Goal: Task Accomplishment & Management: Manage account settings

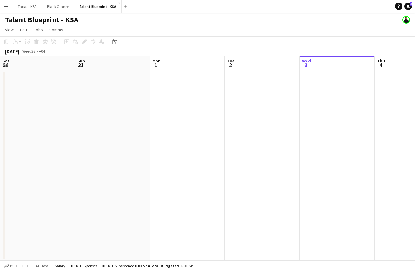
scroll to position [0, 215]
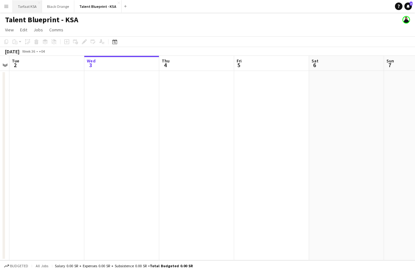
click at [25, 4] on button "Tarfaat KSA Close" at bounding box center [27, 6] width 29 height 12
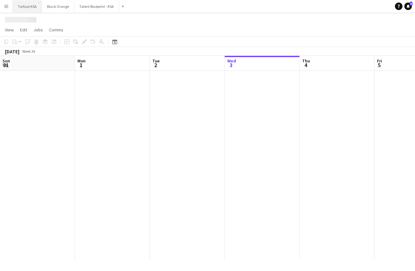
scroll to position [0, 150]
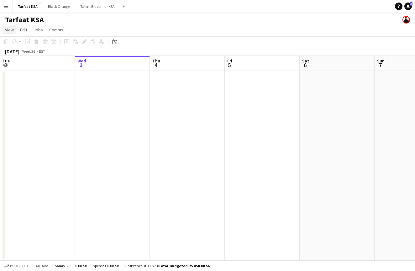
click at [12, 29] on span "View" at bounding box center [9, 30] width 9 height 6
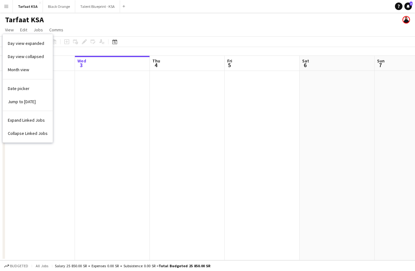
click at [91, 28] on app-page-menu "View Day view expanded Day view collapsed Month view Date picker Jump to [DATE]…" at bounding box center [207, 30] width 415 height 12
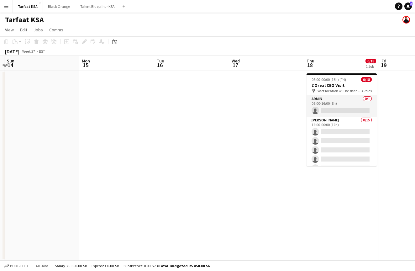
scroll to position [0, 218]
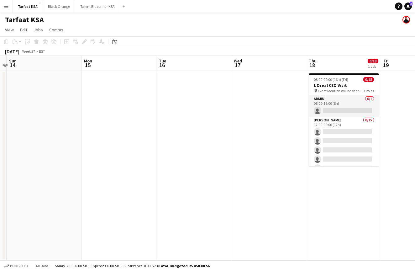
click at [123, 99] on app-date-cell at bounding box center [118, 165] width 75 height 189
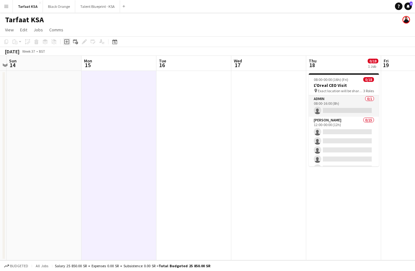
click at [66, 42] on icon at bounding box center [66, 41] width 3 height 3
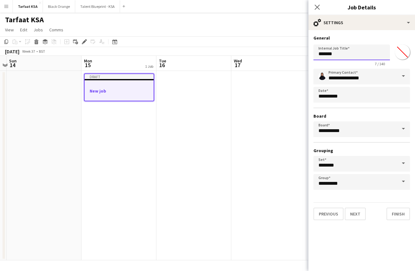
click at [359, 54] on input "*******" at bounding box center [351, 52] width 76 height 16
type input "**********"
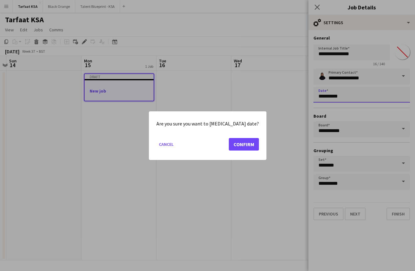
click at [382, 93] on body "Menu Boards Boards Boards All jobs Status Workforce Workforce My Workforce Recr…" at bounding box center [207, 135] width 415 height 271
click at [234, 139] on button "Confirm" at bounding box center [244, 144] width 30 height 13
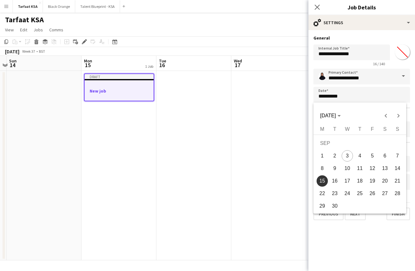
click at [322, 181] on span "15" at bounding box center [321, 180] width 11 height 11
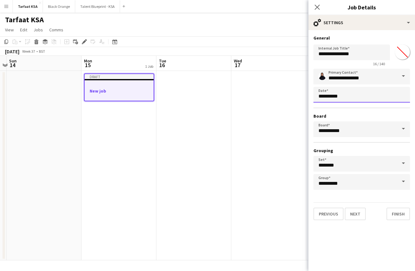
click at [350, 95] on body "Menu Boards Boards Boards All jobs Status Workforce Workforce My Workforce Recr…" at bounding box center [207, 135] width 415 height 271
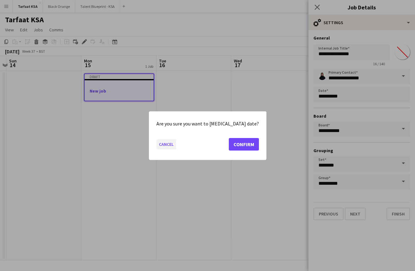
click at [176, 143] on button "Cancel" at bounding box center [166, 144] width 20 height 10
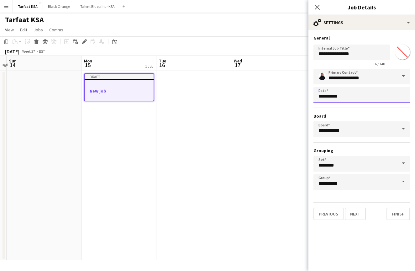
scroll to position [0, 0]
click at [355, 217] on button "Next" at bounding box center [355, 213] width 21 height 13
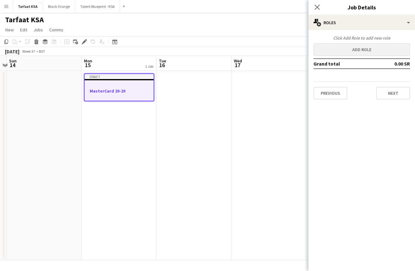
click at [371, 49] on button "Add role" at bounding box center [361, 49] width 96 height 13
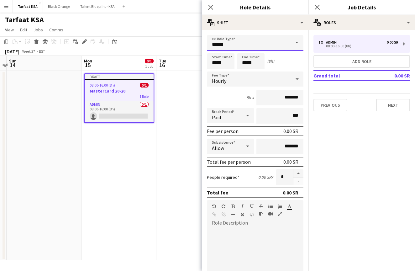
click at [277, 45] on input "*****" at bounding box center [255, 43] width 96 height 16
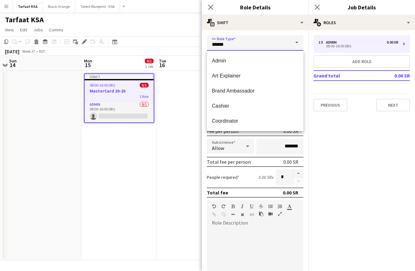
click at [277, 45] on input "*****" at bounding box center [255, 43] width 96 height 16
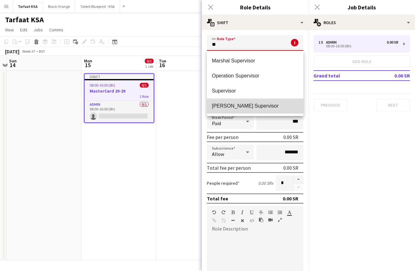
click at [257, 106] on span "[PERSON_NAME] Supervisor" at bounding box center [255, 106] width 86 height 6
type input "**********"
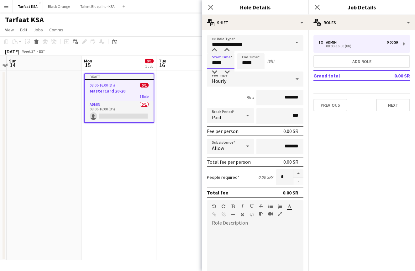
drag, startPoint x: 222, startPoint y: 63, endPoint x: 205, endPoint y: 61, distance: 16.7
click at [205, 61] on form "**********" at bounding box center [255, 204] width 106 height 339
type input "*****"
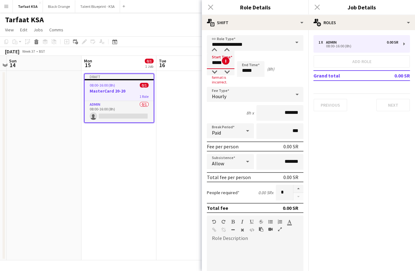
type input "*****"
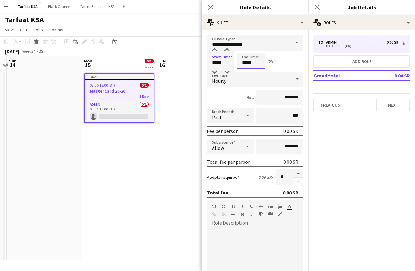
click at [247, 63] on input "*****" at bounding box center [251, 61] width 28 height 16
type input "*****"
click at [285, 66] on div "Start Time ***** End Time ***** (12h)" at bounding box center [255, 61] width 96 height 16
click at [296, 79] on icon at bounding box center [296, 79] width 3 height 2
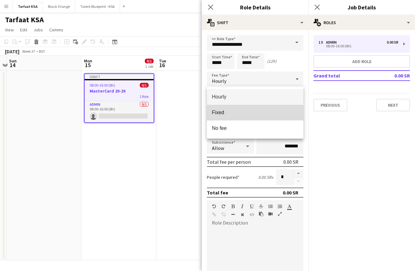
click at [236, 114] on span "Fixed" at bounding box center [255, 112] width 86 height 6
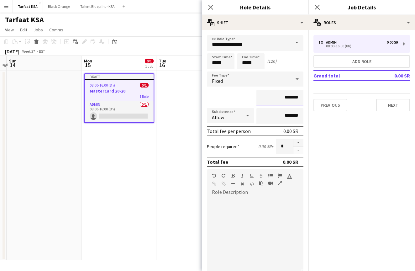
click at [285, 98] on input "*******" at bounding box center [279, 98] width 47 height 16
type input "*********"
click at [271, 205] on div at bounding box center [255, 234] width 96 height 75
click at [342, 58] on button "Add role" at bounding box center [361, 61] width 96 height 13
type input "*****"
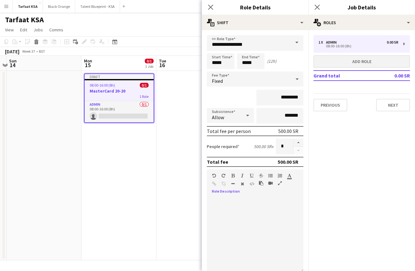
type input "*****"
type input "*******"
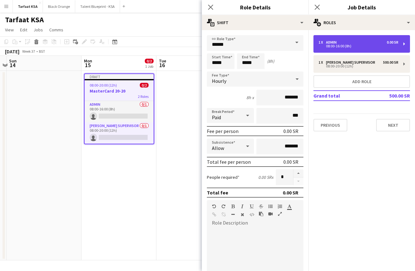
click at [340, 46] on div "08:00-16:00 (8h)" at bounding box center [358, 45] width 80 height 3
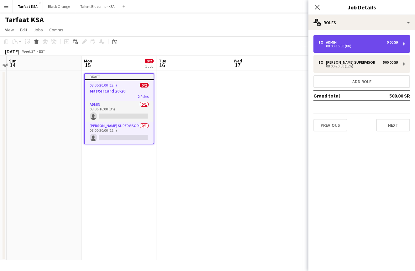
click at [340, 46] on div "08:00-16:00 (8h)" at bounding box center [358, 45] width 80 height 3
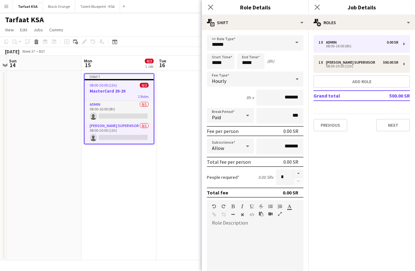
click at [295, 44] on span at bounding box center [296, 42] width 13 height 15
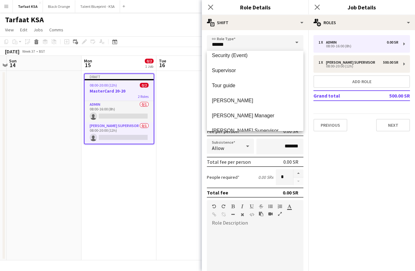
scroll to position [312, 0]
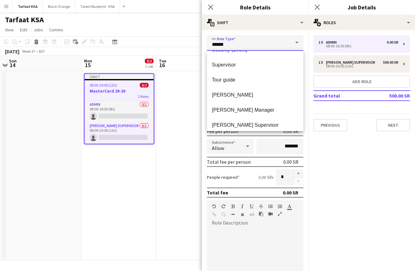
click at [229, 44] on input "*****" at bounding box center [255, 43] width 96 height 16
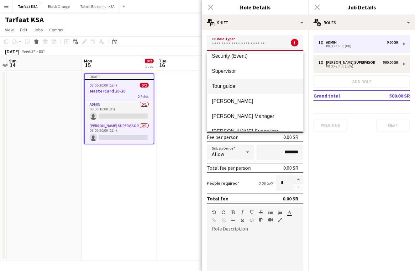
scroll to position [306, 0]
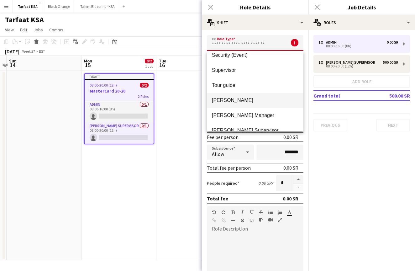
click at [219, 99] on span "[PERSON_NAME]" at bounding box center [255, 100] width 86 height 6
type input "*****"
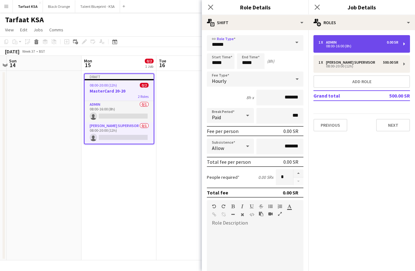
click at [326, 43] on div "Admin" at bounding box center [332, 42] width 13 height 4
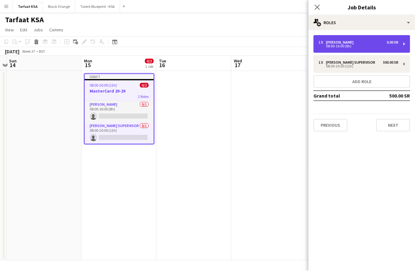
click at [326, 44] on div "08:00-16:00 (8h)" at bounding box center [358, 45] width 80 height 3
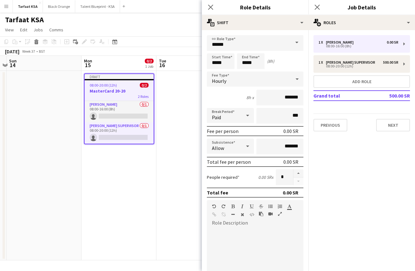
click at [244, 78] on div "Hourly" at bounding box center [249, 78] width 84 height 15
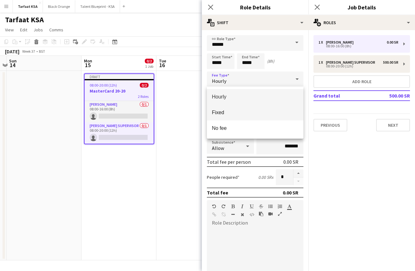
click at [224, 114] on span "Fixed" at bounding box center [255, 112] width 86 height 6
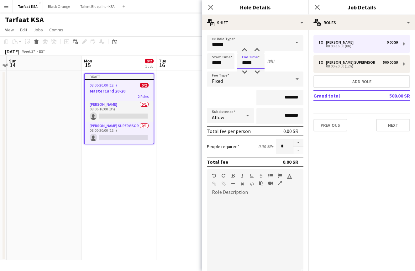
click at [246, 65] on input "*****" at bounding box center [251, 61] width 28 height 16
type input "*****"
click at [283, 98] on input "*******" at bounding box center [279, 98] width 47 height 16
type input "*********"
click at [268, 138] on form "link Role Type ***** Start Time ***** End Time ***** (12h) Fee Type Fixed *****…" at bounding box center [255, 189] width 106 height 308
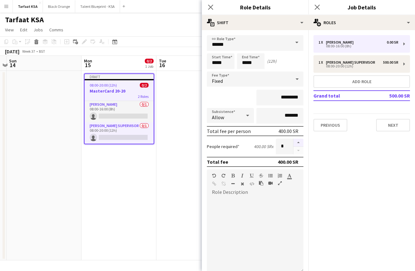
click at [298, 144] on button "button" at bounding box center [298, 142] width 10 height 8
type input "*"
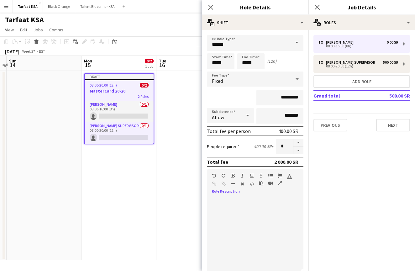
click at [270, 210] on div at bounding box center [255, 234] width 96 height 75
click at [291, 205] on div at bounding box center [255, 234] width 96 height 75
click at [391, 126] on button "Next" at bounding box center [393, 125] width 34 height 13
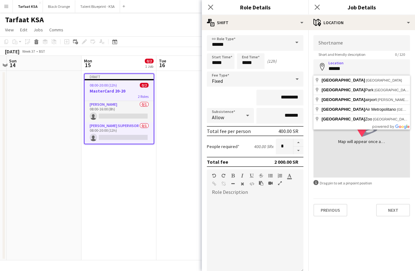
type input "**********"
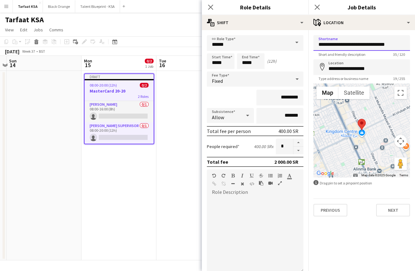
type input "**********"
click at [360, 209] on div "Previous Next" at bounding box center [361, 207] width 96 height 18
click at [380, 209] on button "Next" at bounding box center [393, 210] width 34 height 13
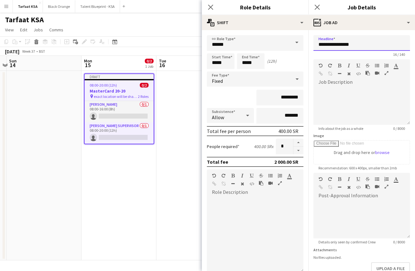
click at [366, 46] on input "**********" at bounding box center [361, 43] width 96 height 16
click at [360, 97] on div at bounding box center [361, 106] width 96 height 38
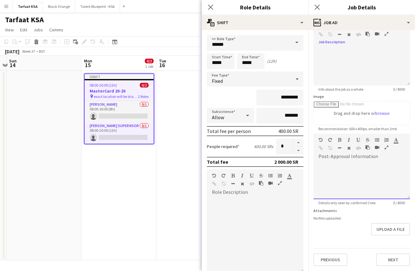
scroll to position [39, 0]
click at [357, 167] on div at bounding box center [361, 180] width 96 height 38
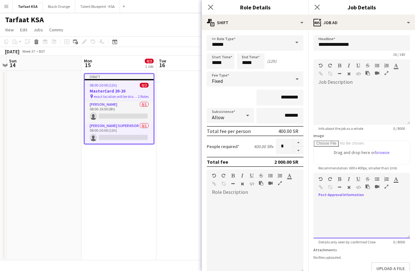
scroll to position [0, 0]
drag, startPoint x: 356, startPoint y: 46, endPoint x: 303, endPoint y: 46, distance: 53.2
click at [303, 46] on body "Menu Boards Boards Boards All jobs Status Workforce Workforce My Workforce Recr…" at bounding box center [207, 135] width 415 height 271
click at [361, 45] on input "**********" at bounding box center [361, 43] width 96 height 16
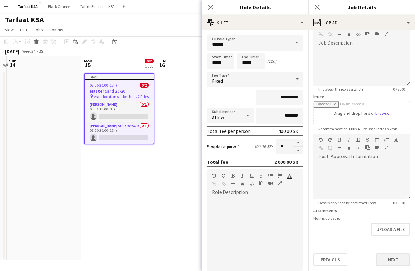
click at [393, 254] on button "Next" at bounding box center [393, 259] width 34 height 13
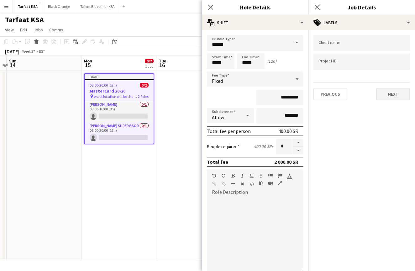
click at [389, 98] on button "Next" at bounding box center [393, 94] width 34 height 13
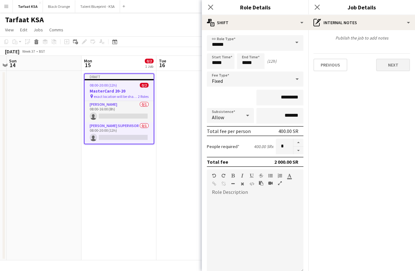
click at [390, 68] on button "Next" at bounding box center [393, 65] width 34 height 13
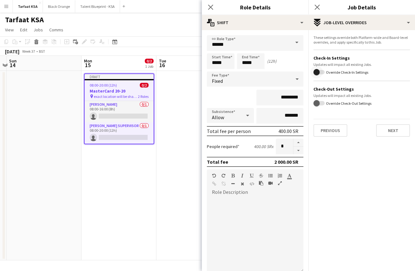
click at [324, 72] on span "button" at bounding box center [318, 72] width 11 height 4
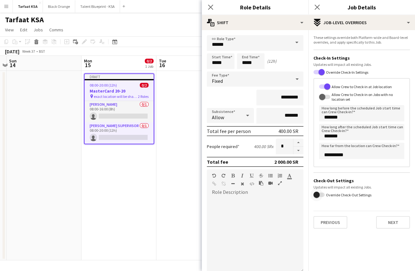
click at [323, 195] on span "button" at bounding box center [318, 194] width 11 height 4
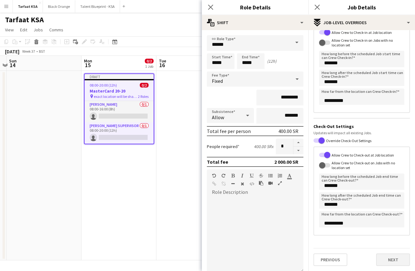
click at [388, 262] on button "Next" at bounding box center [393, 259] width 34 height 13
type input "*******"
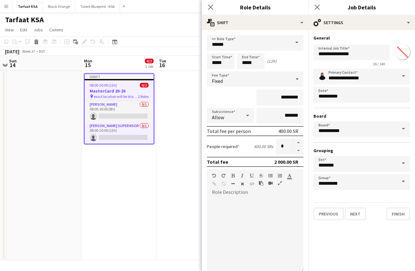
click at [404, 77] on span at bounding box center [403, 76] width 13 height 15
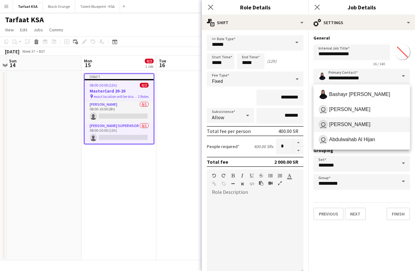
click at [354, 127] on span "user [PERSON_NAME]" at bounding box center [361, 124] width 86 height 9
type input "**********"
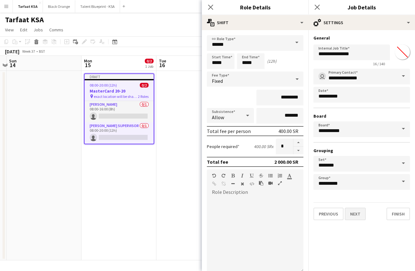
click at [355, 215] on button "Next" at bounding box center [355, 213] width 21 height 13
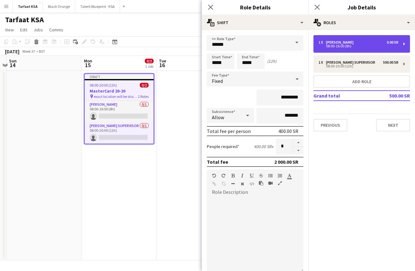
click at [370, 43] on div "1 x [PERSON_NAME] 0.00 SR" at bounding box center [358, 42] width 80 height 4
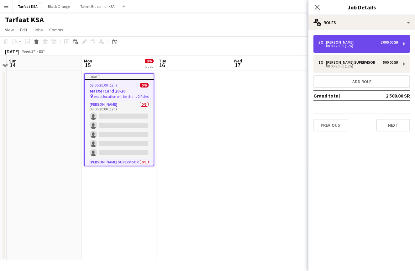
click at [369, 46] on div "08:00-20:00 (12h)" at bounding box center [358, 45] width 80 height 3
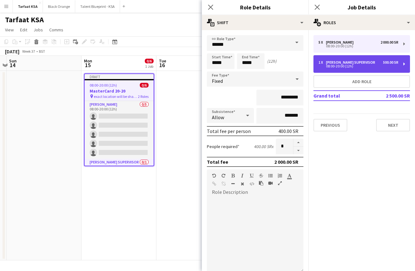
click at [369, 62] on div "1 x [PERSON_NAME] Supervisor 500.00 SR" at bounding box center [358, 62] width 80 height 4
type input "**********"
type input "*********"
type input "*"
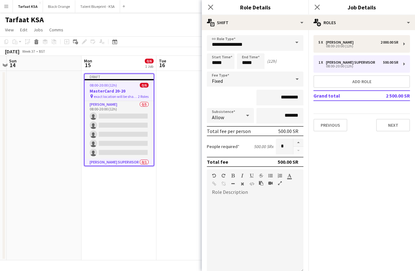
click at [395, 174] on mat-expansion-panel "pencil3 General details 5 x [PERSON_NAME] 2 000.00 SR 08:00-20:00 (12h) 1 x [PE…" at bounding box center [361, 150] width 106 height 241
click at [395, 122] on button "Next" at bounding box center [393, 125] width 34 height 13
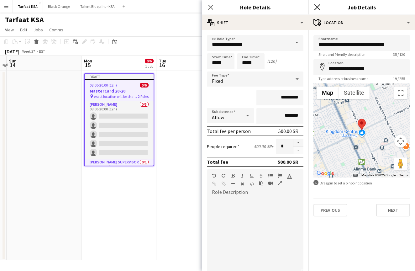
click at [319, 8] on icon "Close pop-in" at bounding box center [317, 7] width 6 height 6
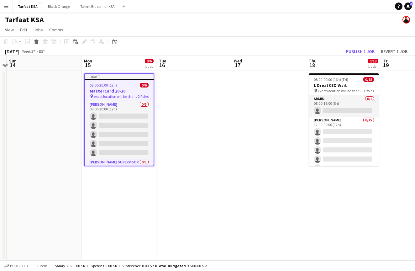
click at [273, 109] on app-date-cell at bounding box center [268, 165] width 75 height 189
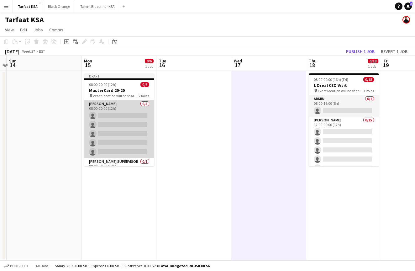
click at [131, 106] on app-card-role "[PERSON_NAME] 0/5 08:00-20:00 (12h) single-neutral-actions single-neutral-actio…" at bounding box center [119, 129] width 70 height 58
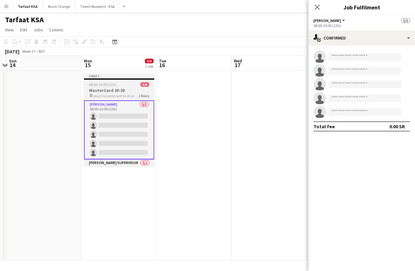
click at [121, 86] on div "08:00-20:00 (12h) 0/6" at bounding box center [119, 84] width 70 height 5
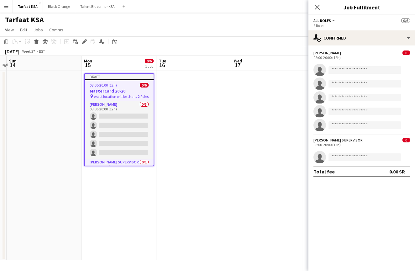
click at [331, 21] on button "All roles" at bounding box center [324, 20] width 23 height 5
click at [123, 77] on div "Draft" at bounding box center [119, 76] width 69 height 5
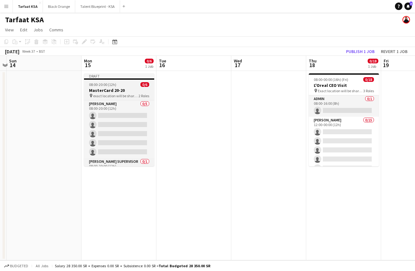
click at [108, 84] on span "08:00-20:00 (12h)" at bounding box center [102, 84] width 27 height 5
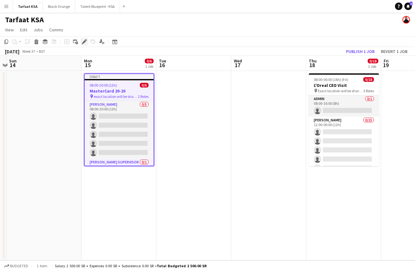
click at [84, 43] on icon at bounding box center [83, 41] width 3 height 3
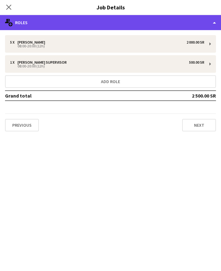
click at [193, 18] on div "multiple-users-add Roles" at bounding box center [110, 22] width 221 height 15
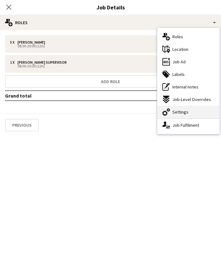
click at [189, 110] on div "cog-double-3 Settings" at bounding box center [188, 112] width 62 height 13
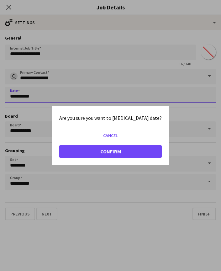
scroll to position [7, 0]
click at [135, 92] on body "Menu Boards Boards Boards All jobs Status Workforce Workforce My Workforce Recr…" at bounding box center [110, 132] width 221 height 278
click at [125, 127] on div "Are you sure you want to [MEDICAL_DATA] date? Cancel Confirm" at bounding box center [110, 136] width 117 height 60
click at [111, 128] on mat-dialog-actions "Cancel Confirm" at bounding box center [110, 146] width 102 height 38
click at [113, 129] on mat-dialog-actions "Cancel Confirm" at bounding box center [110, 146] width 102 height 38
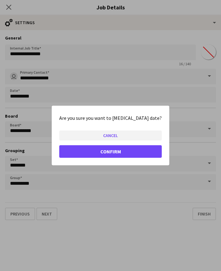
click at [107, 132] on button "Cancel" at bounding box center [110, 135] width 102 height 10
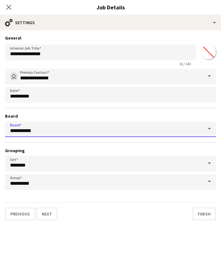
click at [107, 132] on input "**********" at bounding box center [110, 129] width 211 height 16
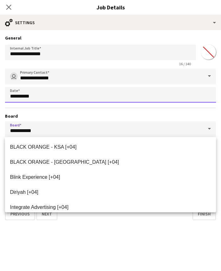
scroll to position [0, 0]
click at [100, 90] on body "Menu Boards Boards Boards All jobs Status Workforce Workforce My Workforce Recr…" at bounding box center [110, 139] width 221 height 278
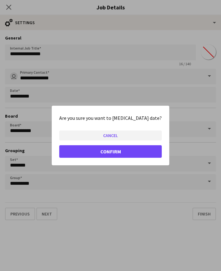
click at [107, 133] on button "Cancel" at bounding box center [110, 135] width 102 height 10
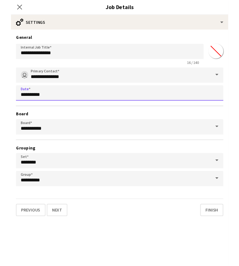
scroll to position [7, 0]
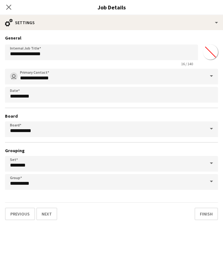
drag, startPoint x: 1, startPoint y: 139, endPoint x: 5, endPoint y: 139, distance: 4.1
click at [5, 139] on form "**********" at bounding box center [111, 127] width 223 height 185
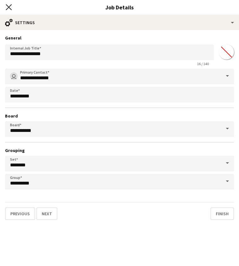
click at [11, 8] on icon "Close pop-in" at bounding box center [9, 7] width 6 height 6
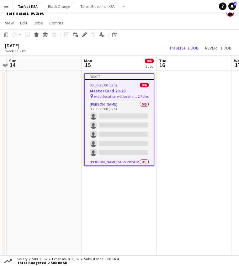
click at [114, 76] on div "Draft" at bounding box center [119, 76] width 69 height 5
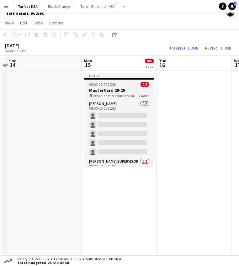
click at [114, 89] on h3 "MasterCard 20-20" at bounding box center [119, 90] width 70 height 6
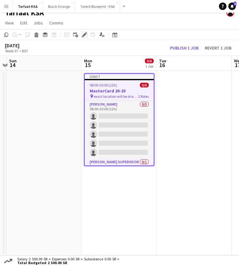
click at [83, 35] on icon at bounding box center [83, 34] width 3 height 3
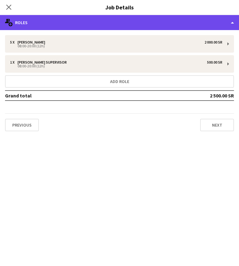
click at [233, 21] on div "multiple-users-add Roles" at bounding box center [119, 22] width 239 height 15
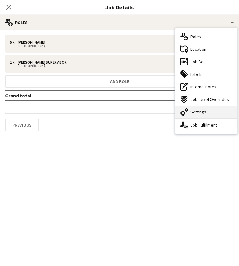
click at [202, 112] on span "Settings" at bounding box center [198, 112] width 16 height 6
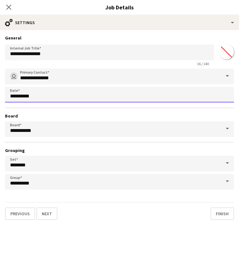
scroll to position [0, 0]
click at [198, 99] on body "Menu Boards Boards Boards All jobs Status Workforce Workforce My Workforce Recr…" at bounding box center [119, 136] width 239 height 273
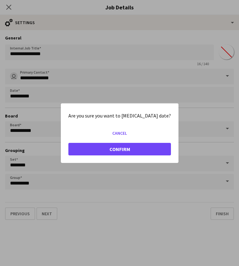
click at [127, 151] on button "Confirm" at bounding box center [119, 149] width 102 height 13
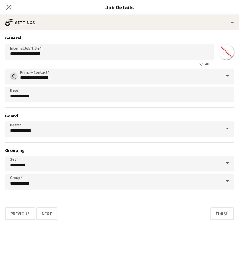
scroll to position [7, 0]
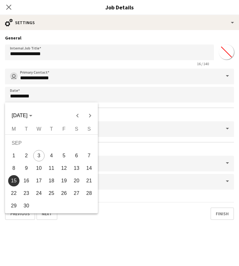
click at [36, 180] on span "17" at bounding box center [38, 180] width 11 height 11
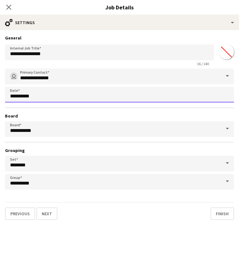
scroll to position [0, 0]
click at [60, 90] on body "Menu Boards Boards Boards All jobs Status Workforce Workforce My Workforce Recr…" at bounding box center [119, 136] width 239 height 273
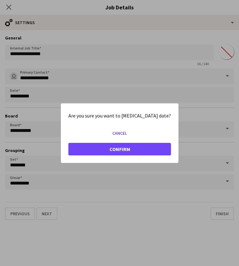
click at [94, 148] on button "Confirm" at bounding box center [119, 149] width 102 height 13
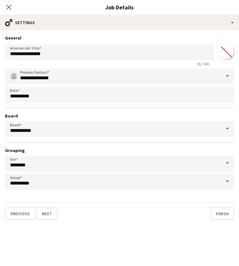
scroll to position [7, 0]
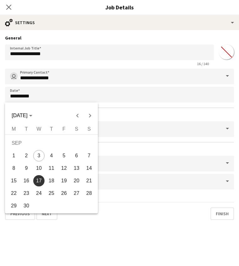
click at [15, 180] on span "15" at bounding box center [13, 180] width 11 height 11
type input "**********"
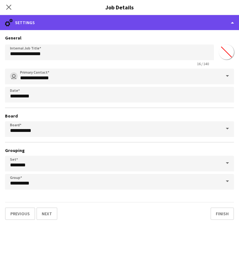
click at [231, 22] on div "cog-double-3 Settings" at bounding box center [119, 22] width 239 height 15
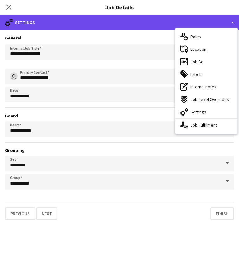
click at [233, 19] on div "cog-double-3 Settings" at bounding box center [119, 22] width 239 height 15
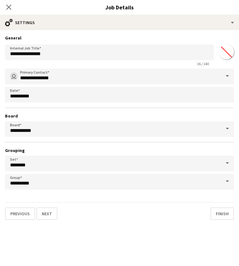
click at [228, 53] on input "*******" at bounding box center [226, 52] width 23 height 23
type input "*******"
click at [222, 212] on button "Finish" at bounding box center [221, 213] width 23 height 13
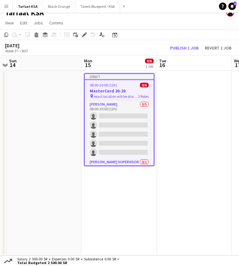
click at [177, 106] on app-date-cell at bounding box center [193, 163] width 75 height 184
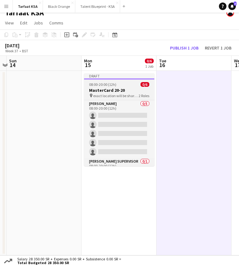
click at [138, 88] on h3 "MasterCard 20-20" at bounding box center [119, 90] width 70 height 6
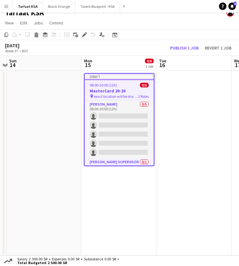
click at [114, 86] on span "08:00-20:00 (12h)" at bounding box center [103, 85] width 27 height 5
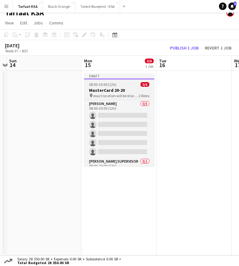
click at [117, 89] on h3 "MasterCard 20-20" at bounding box center [119, 90] width 70 height 6
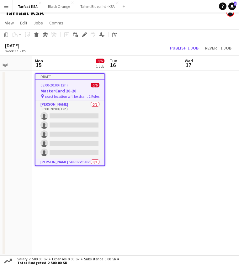
scroll to position [0, 268]
click at [11, 24] on span "View" at bounding box center [9, 23] width 9 height 6
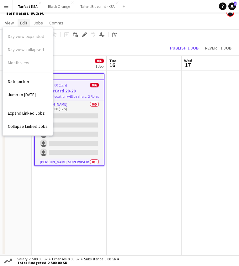
click at [25, 21] on span "Edit" at bounding box center [23, 23] width 7 height 6
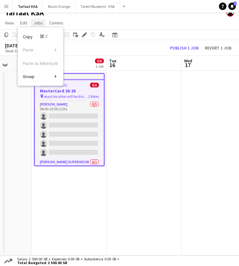
click at [38, 21] on span "Jobs" at bounding box center [38, 23] width 9 height 6
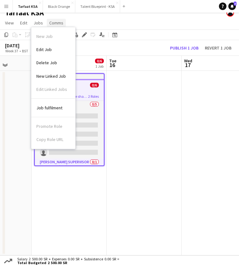
click at [50, 22] on span "Comms" at bounding box center [56, 23] width 14 height 6
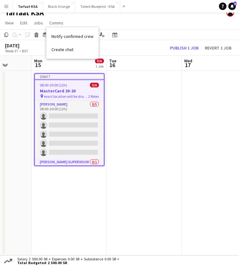
click at [164, 102] on app-date-cell at bounding box center [143, 163] width 75 height 184
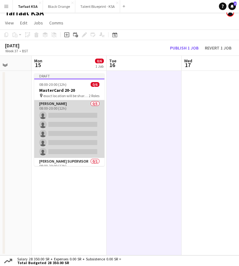
click at [78, 102] on app-card-role "[PERSON_NAME] 0/5 08:00-20:00 (12h) single-neutral-actions single-neutral-actio…" at bounding box center [69, 129] width 70 height 58
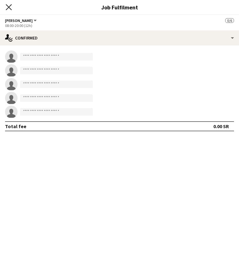
click at [8, 8] on icon at bounding box center [9, 7] width 6 height 6
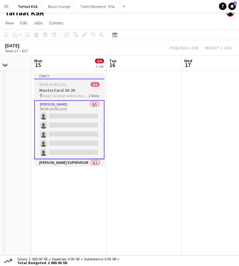
click at [77, 90] on h3 "MasterCard 20-20" at bounding box center [69, 90] width 70 height 6
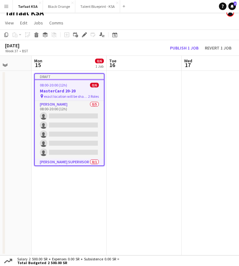
click at [69, 85] on div "08:00-20:00 (12h) 0/6" at bounding box center [69, 85] width 69 height 5
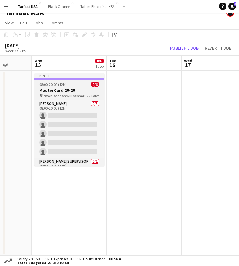
click at [69, 85] on div "08:00-20:00 (12h) 0/6" at bounding box center [69, 84] width 70 height 5
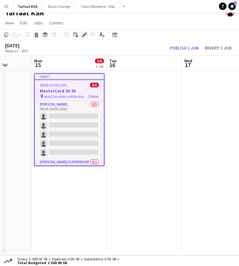
click at [84, 34] on icon at bounding box center [83, 34] width 3 height 3
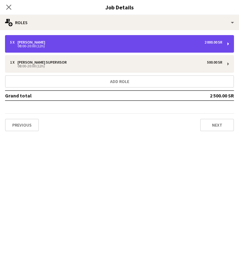
click at [225, 43] on div "5 x [PERSON_NAME] 2 000.00 SR 08:00-20:00 (12h)" at bounding box center [119, 44] width 229 height 18
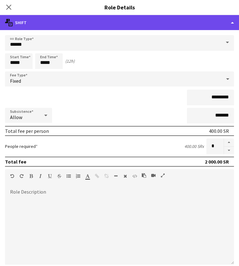
click at [229, 23] on div "multiple-actions-text Shift" at bounding box center [119, 22] width 239 height 15
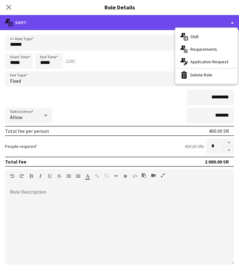
click at [230, 21] on div "multiple-actions-text Shift" at bounding box center [119, 22] width 239 height 15
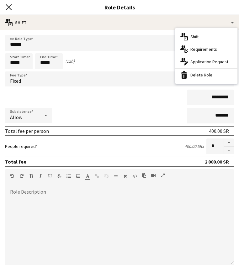
click at [10, 7] on icon "Close pop-in" at bounding box center [9, 7] width 6 height 6
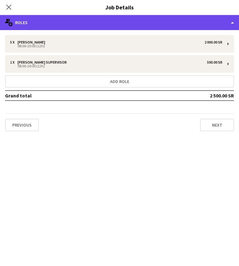
click at [231, 23] on div "multiple-users-add Roles" at bounding box center [119, 22] width 239 height 15
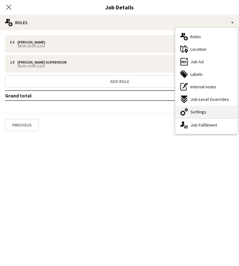
click at [182, 116] on div "cog-double-3 Settings" at bounding box center [206, 112] width 62 height 13
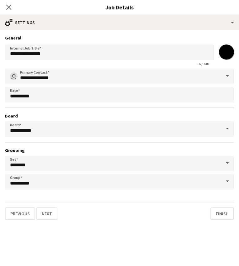
scroll to position [0, 0]
click at [224, 182] on span at bounding box center [227, 181] width 13 height 15
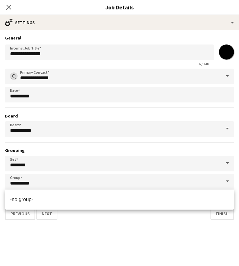
click at [224, 182] on span at bounding box center [227, 181] width 13 height 15
click at [223, 166] on span at bounding box center [227, 163] width 13 height 15
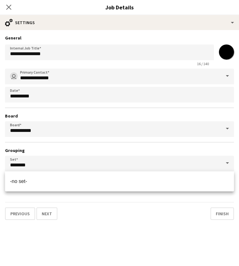
click at [223, 163] on span at bounding box center [227, 163] width 13 height 15
click at [220, 148] on h3 "Grouping" at bounding box center [119, 151] width 229 height 6
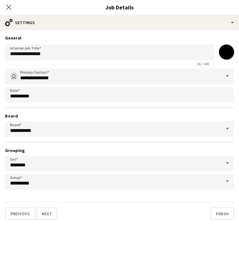
click at [5, 5] on div "Close pop-in" at bounding box center [9, 7] width 18 height 14
click at [8, 8] on icon "Close pop-in" at bounding box center [9, 7] width 6 height 6
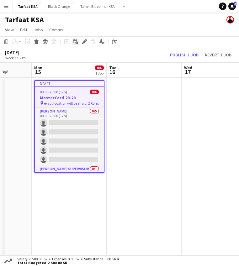
click at [74, 42] on icon "Add linked Job" at bounding box center [75, 41] width 5 height 5
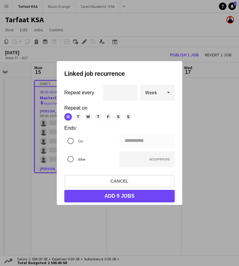
click at [170, 92] on icon at bounding box center [168, 92] width 8 height 13
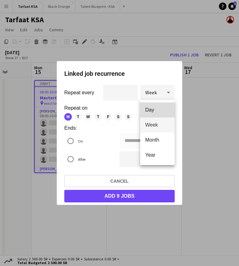
click at [163, 108] on span "Day" at bounding box center [157, 110] width 24 height 6
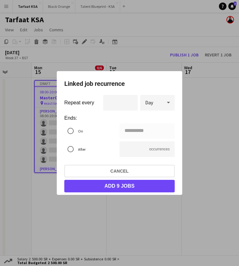
click at [165, 103] on icon at bounding box center [168, 102] width 8 height 13
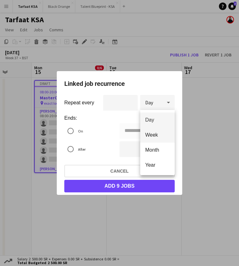
click at [162, 133] on span "Week" at bounding box center [157, 135] width 24 height 6
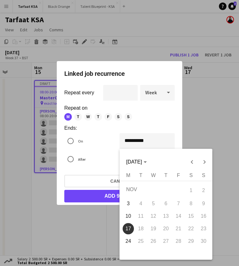
click at [130, 141] on div "**********" at bounding box center [119, 133] width 239 height 266
click at [130, 141] on div at bounding box center [119, 133] width 239 height 266
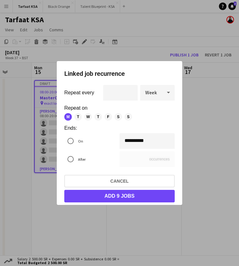
click at [129, 141] on div "**********" at bounding box center [119, 133] width 239 height 266
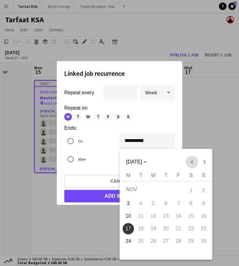
click at [189, 160] on span "Previous month" at bounding box center [191, 162] width 13 height 13
click at [189, 161] on span "Previous month" at bounding box center [191, 162] width 13 height 13
click at [161, 120] on div at bounding box center [119, 133] width 239 height 266
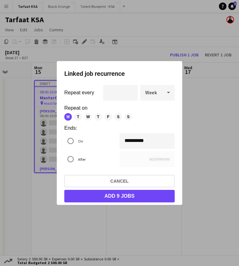
click at [102, 131] on form "**********" at bounding box center [119, 127] width 110 height 85
click at [77, 117] on span "T" at bounding box center [78, 117] width 8 height 8
click at [85, 117] on span "W" at bounding box center [88, 117] width 8 height 8
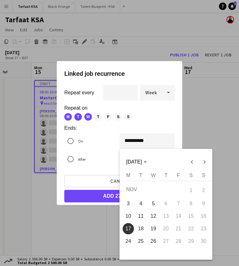
click at [136, 141] on div "**********" at bounding box center [119, 133] width 239 height 266
click at [190, 161] on span "Previous month" at bounding box center [191, 162] width 13 height 13
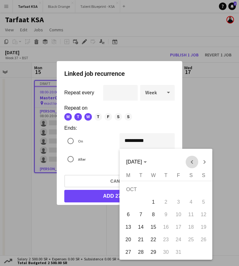
click at [190, 161] on span "Previous month" at bounding box center [191, 162] width 13 height 13
click at [190, 161] on div "[DATE] [DATE]" at bounding box center [166, 162] width 90 height 13
click at [156, 226] on span "17" at bounding box center [153, 226] width 11 height 11
type input "**********"
type input "*"
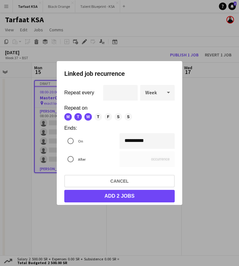
click at [117, 198] on button "Add 2 jobs" at bounding box center [119, 196] width 110 height 13
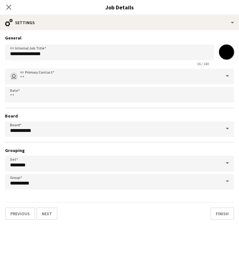
scroll to position [7, 0]
click at [216, 212] on button "Finish" at bounding box center [221, 213] width 23 height 13
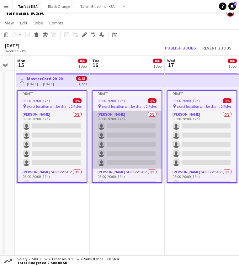
scroll to position [0, 213]
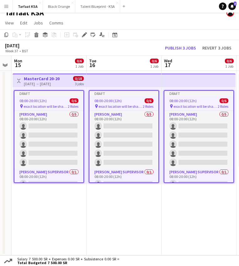
click at [160, 203] on app-date-cell "Draft 08:00-20:00 (12h) 0/6 pin exact location will be shared later 2 Roles [PE…" at bounding box center [123, 163] width 75 height 184
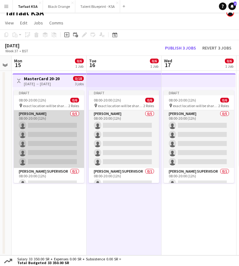
click at [68, 153] on app-card-role "[PERSON_NAME] 0/5 08:00-20:00 (12h) single-neutral-actions single-neutral-actio…" at bounding box center [49, 139] width 70 height 58
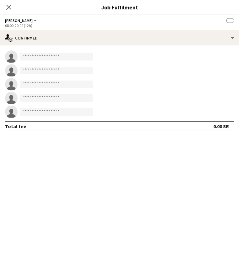
click at [119, 153] on mat-expansion-panel "check Confirmed single-neutral-actions single-neutral-actions single-neutral-ac…" at bounding box center [119, 155] width 239 height 221
click at [8, 5] on icon "Close pop-in" at bounding box center [9, 7] width 6 height 6
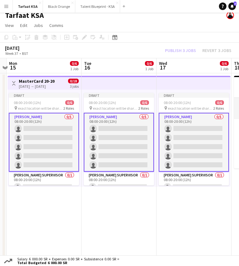
scroll to position [0, 219]
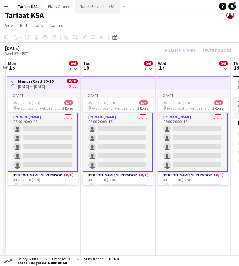
click at [94, 8] on button "Talent Blueprint - KSA Close" at bounding box center [97, 6] width 45 height 12
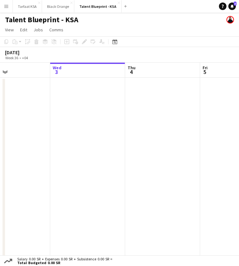
scroll to position [0, 264]
click at [60, 96] on app-date-cell at bounding box center [73, 170] width 75 height 184
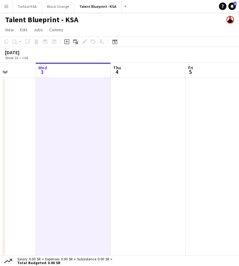
click at [79, 116] on app-date-cell at bounding box center [73, 170] width 75 height 184
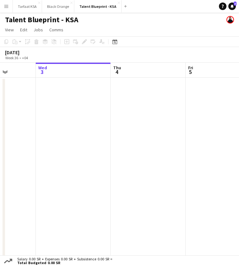
click at [119, 112] on app-date-cell at bounding box center [148, 170] width 75 height 184
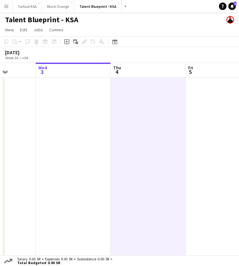
click at [61, 105] on app-date-cell at bounding box center [73, 170] width 75 height 184
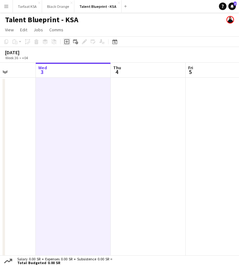
click at [67, 41] on icon "Add job" at bounding box center [66, 41] width 5 height 5
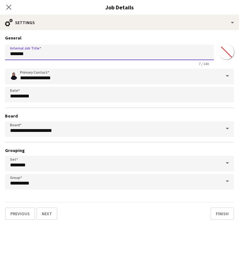
click at [189, 53] on input "*******" at bounding box center [109, 52] width 209 height 16
type input "*******"
type input "****"
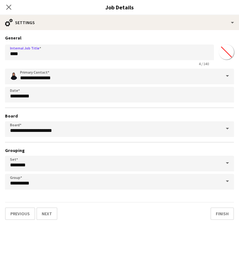
click at [227, 49] on input "*******" at bounding box center [226, 52] width 23 height 23
type input "*******"
click at [226, 78] on span at bounding box center [227, 76] width 13 height 15
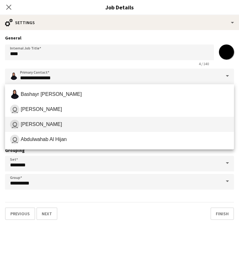
click at [77, 122] on span "user [PERSON_NAME]" at bounding box center [119, 124] width 219 height 9
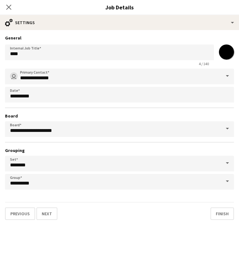
click at [228, 76] on span at bounding box center [227, 76] width 13 height 15
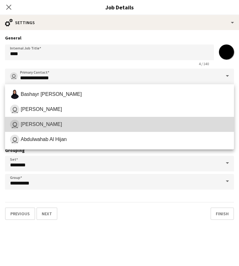
click at [67, 126] on span "user [PERSON_NAME]" at bounding box center [119, 124] width 219 height 9
type input "**********"
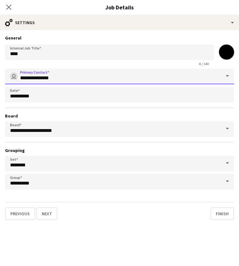
scroll to position [7, 0]
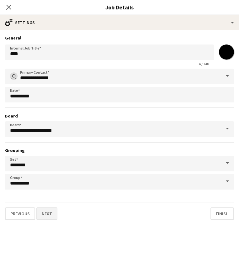
click at [51, 216] on button "Next" at bounding box center [46, 213] width 21 height 13
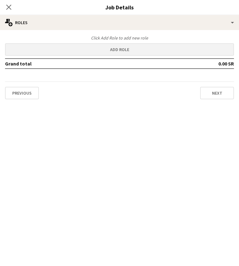
click at [184, 49] on button "Add role" at bounding box center [119, 49] width 229 height 13
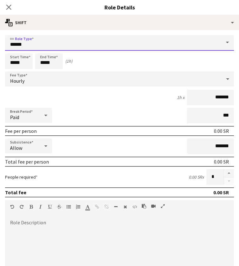
click at [186, 42] on input "*****" at bounding box center [119, 43] width 229 height 16
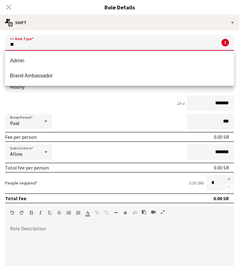
type input "*"
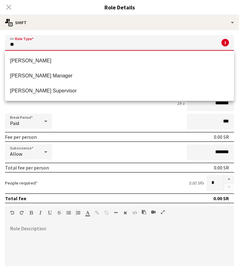
type input "*"
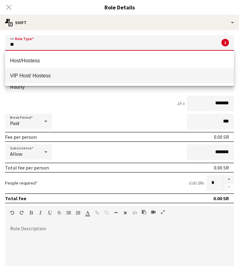
click at [84, 75] on span "VIP Host/ Hostess" at bounding box center [119, 76] width 219 height 6
type input "**********"
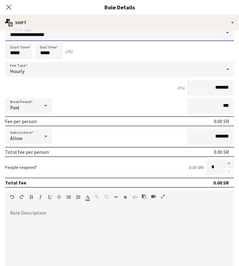
scroll to position [10, 0]
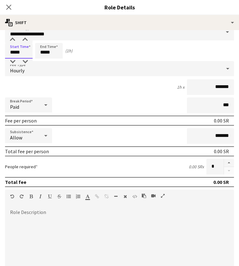
click at [26, 52] on input "*****" at bounding box center [19, 51] width 28 height 16
click at [48, 52] on input "*****" at bounding box center [49, 51] width 28 height 16
click at [44, 53] on input "*****" at bounding box center [49, 51] width 28 height 16
type input "*****"
click at [96, 53] on div "Start Time ***** End Time ***** (8h)" at bounding box center [119, 51] width 229 height 16
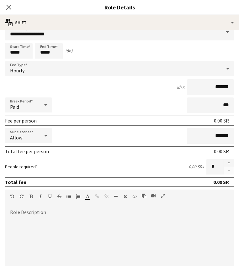
scroll to position [22, 0]
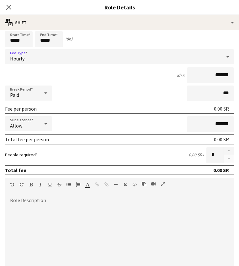
click at [177, 59] on div "Hourly" at bounding box center [113, 56] width 216 height 15
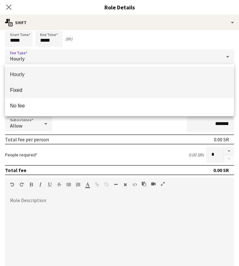
click at [52, 91] on span "Fixed" at bounding box center [119, 90] width 219 height 6
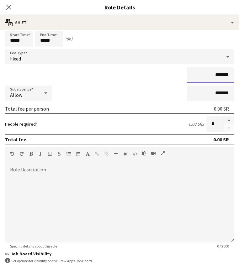
click at [207, 78] on input "*******" at bounding box center [210, 75] width 47 height 16
click at [213, 76] on input "*******" at bounding box center [210, 75] width 47 height 16
type input "*********"
click at [174, 130] on div "People required 800.00 SR x *" at bounding box center [119, 124] width 229 height 16
click at [232, 120] on button "button" at bounding box center [229, 120] width 10 height 8
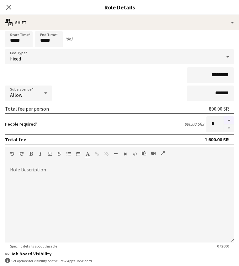
click at [232, 120] on button "button" at bounding box center [229, 120] width 10 height 8
type input "*"
click at [176, 131] on div "People required 800.00 SR x *" at bounding box center [119, 124] width 229 height 16
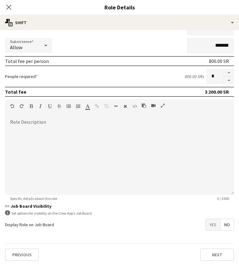
scroll to position [70, 0]
click at [214, 244] on div "Previous Next" at bounding box center [119, 254] width 229 height 23
click at [214, 252] on button "Next" at bounding box center [217, 254] width 34 height 13
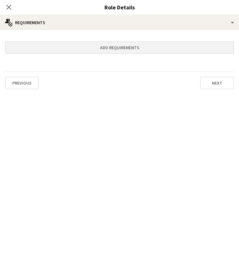
click at [167, 49] on button "Add requirements" at bounding box center [119, 47] width 229 height 13
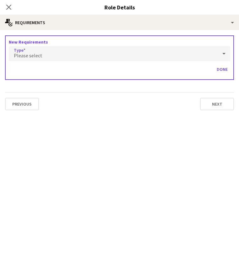
click at [220, 54] on div at bounding box center [223, 53] width 13 height 13
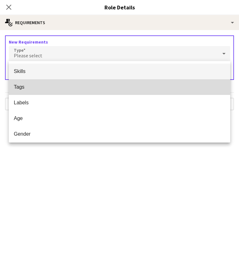
click at [32, 86] on span "Tags" at bounding box center [119, 87] width 211 height 6
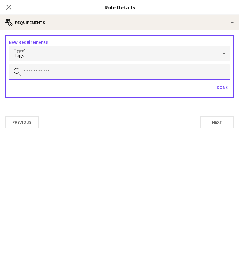
click at [35, 77] on input "text" at bounding box center [119, 72] width 221 height 16
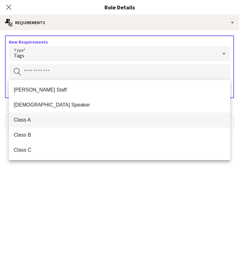
click at [33, 120] on span "Class A" at bounding box center [119, 120] width 211 height 6
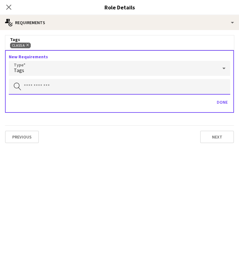
click at [57, 89] on input "text" at bounding box center [119, 87] width 221 height 16
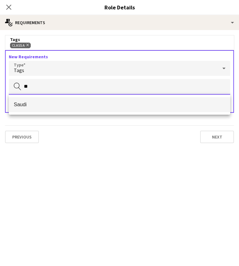
type input "**"
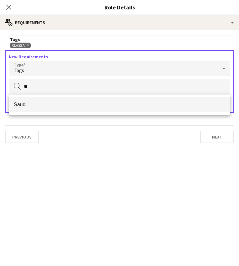
click at [76, 106] on span "Saudi" at bounding box center [119, 104] width 211 height 6
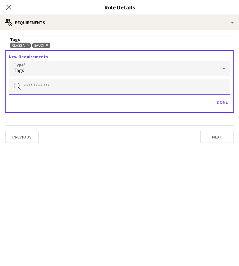
click at [75, 84] on input "text" at bounding box center [119, 87] width 221 height 16
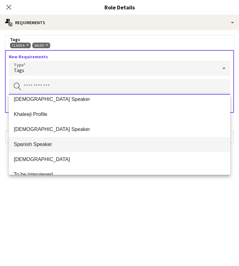
scroll to position [200, 0]
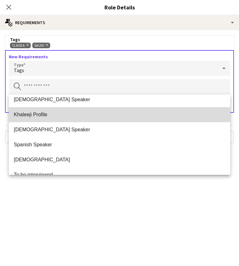
click at [53, 113] on span "Khaleeji Profile" at bounding box center [119, 115] width 211 height 6
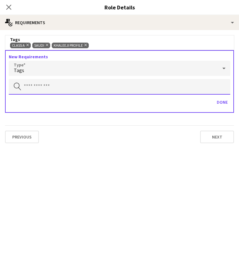
click at [50, 85] on input "text" at bounding box center [119, 87] width 221 height 16
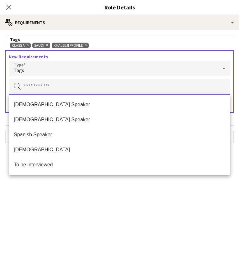
scroll to position [195, 0]
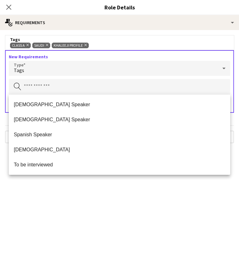
click at [54, 197] on mat-expansion-panel "medal-empty Requirements Tags Class A Remove Saudi Remove Khaleeji Profile Remo…" at bounding box center [119, 148] width 239 height 236
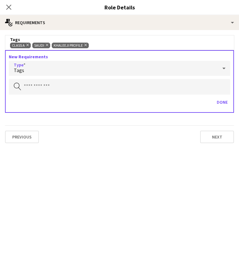
click at [119, 65] on div "Tags" at bounding box center [113, 68] width 209 height 15
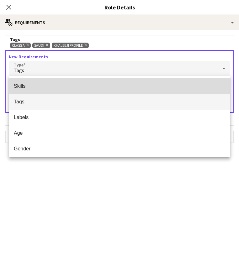
click at [53, 89] on span "Skills" at bounding box center [119, 86] width 211 height 6
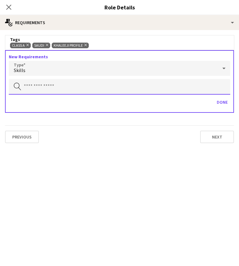
click at [78, 80] on input "text" at bounding box center [119, 87] width 221 height 16
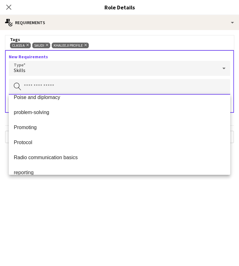
scroll to position [547, 0]
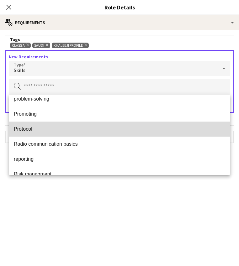
click at [48, 130] on span "Protocol" at bounding box center [119, 129] width 211 height 6
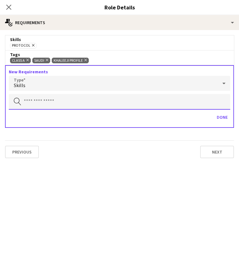
click at [60, 100] on input "text" at bounding box center [119, 102] width 221 height 16
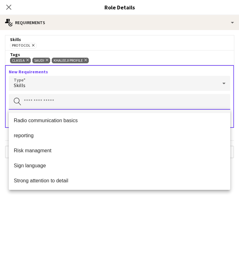
scroll to position [592, 0]
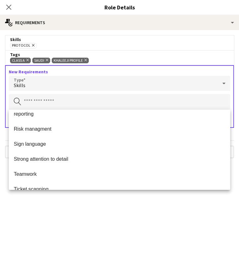
click at [60, 223] on mat-expansion-panel "medal-empty Requirements Skills Protocol Remove Tags Class A Remove Saudi Remov…" at bounding box center [119, 148] width 239 height 236
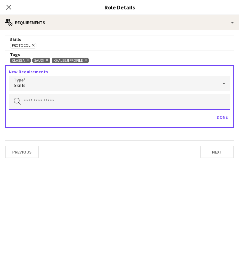
click at [86, 103] on input "text" at bounding box center [119, 102] width 221 height 16
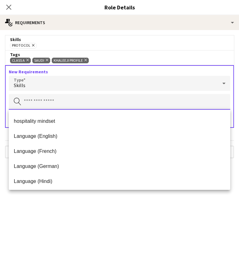
scroll to position [308, 0]
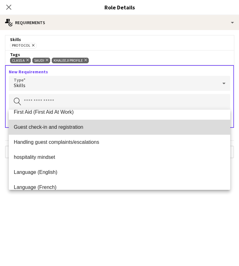
click at [49, 128] on span "Guest check-in and registration" at bounding box center [119, 127] width 211 height 6
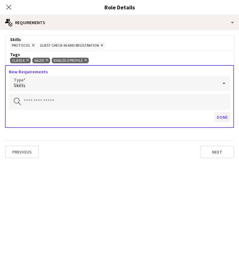
click at [224, 118] on button "Done" at bounding box center [222, 117] width 16 height 10
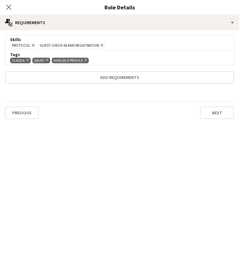
click at [217, 113] on button "Next" at bounding box center [217, 112] width 34 height 13
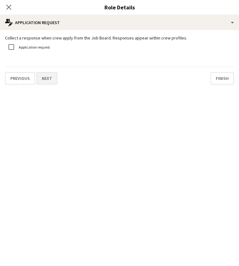
click at [51, 80] on button "Next" at bounding box center [46, 78] width 21 height 13
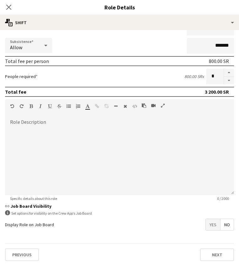
scroll to position [70, 0]
click at [210, 252] on button "Next" at bounding box center [217, 254] width 34 height 13
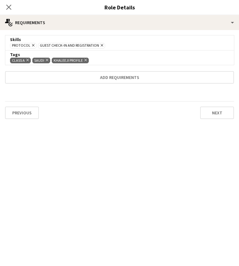
scroll to position [0, 0]
click at [211, 117] on button "Next" at bounding box center [217, 112] width 34 height 13
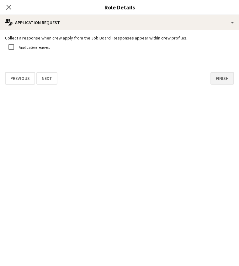
click at [218, 81] on button "Finish" at bounding box center [221, 78] width 23 height 13
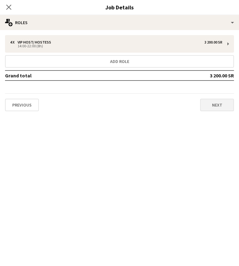
click at [214, 109] on button "Next" at bounding box center [217, 105] width 34 height 13
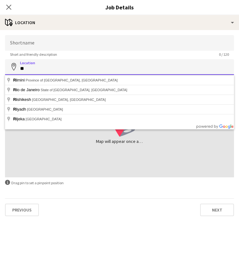
type input "*"
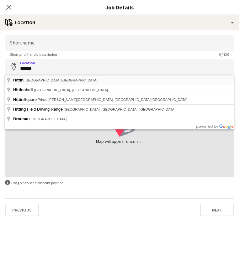
type input "**********"
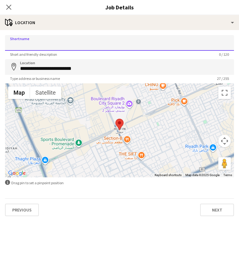
click at [92, 46] on input "Shortname" at bounding box center [119, 43] width 229 height 16
type input "**********"
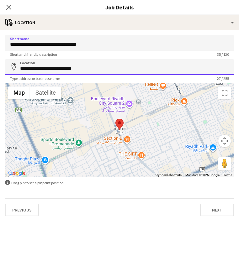
click at [110, 69] on input "**********" at bounding box center [119, 67] width 229 height 16
click at [109, 71] on input "**********" at bounding box center [119, 67] width 229 height 16
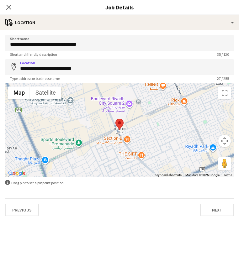
click at [138, 213] on div "Previous Next" at bounding box center [119, 207] width 229 height 18
click at [216, 210] on button "Next" at bounding box center [217, 210] width 34 height 13
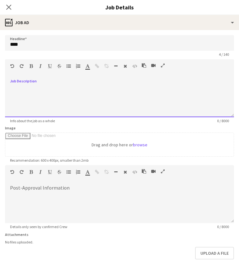
click at [171, 106] on div at bounding box center [119, 99] width 229 height 38
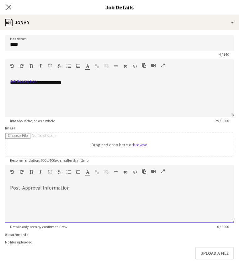
click at [110, 195] on div at bounding box center [119, 204] width 229 height 38
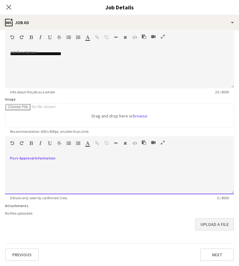
scroll to position [29, 0]
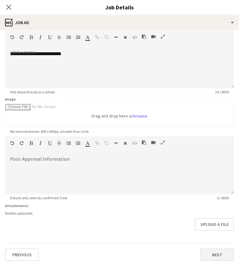
click at [213, 257] on button "Next" at bounding box center [217, 254] width 34 height 13
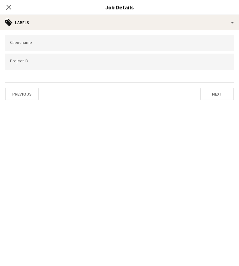
scroll to position [0, 0]
click at [205, 94] on button "Next" at bounding box center [217, 94] width 34 height 13
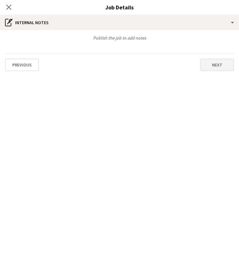
click at [210, 66] on button "Next" at bounding box center [217, 65] width 34 height 13
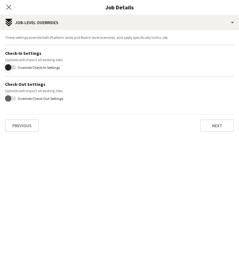
click at [12, 65] on span "button" at bounding box center [8, 67] width 13 height 13
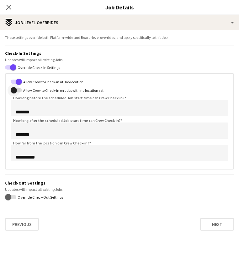
click at [19, 90] on span "button" at bounding box center [14, 90] width 13 height 13
click at [14, 89] on span "button" at bounding box center [19, 90] width 13 height 13
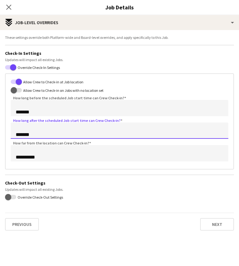
click at [21, 134] on input "*******" at bounding box center [119, 130] width 217 height 16
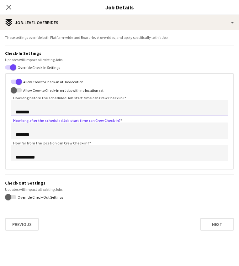
click at [81, 107] on input "*******" at bounding box center [119, 108] width 217 height 16
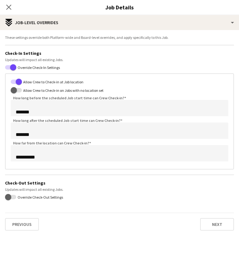
click at [131, 83] on div "Allow Crew to Check-in at Job location" at bounding box center [119, 82] width 217 height 6
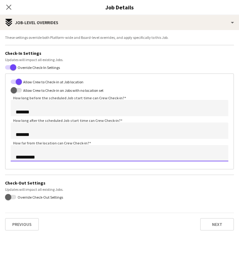
click at [30, 155] on input "**********" at bounding box center [119, 153] width 217 height 16
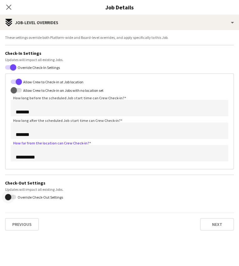
click at [14, 198] on span "button" at bounding box center [8, 197] width 13 height 13
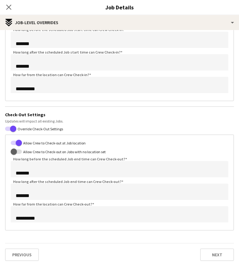
scroll to position [68, 0]
click at [200, 260] on button "Next" at bounding box center [217, 254] width 34 height 13
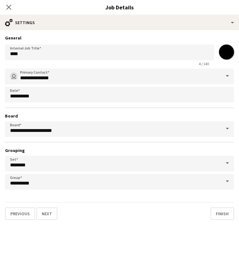
scroll to position [0, 0]
click at [222, 213] on button "Finish" at bounding box center [221, 213] width 23 height 13
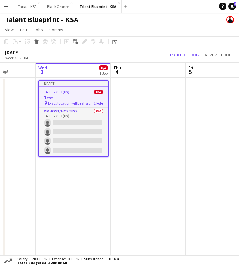
click at [87, 96] on h3 "Test" at bounding box center [73, 98] width 69 height 6
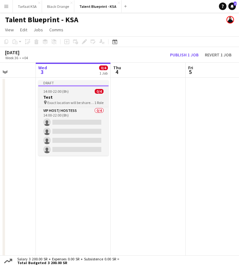
click at [79, 92] on div "14:00-22:00 (8h) 0/4" at bounding box center [73, 91] width 70 height 5
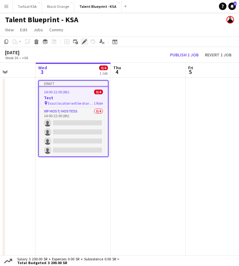
click at [81, 44] on div "Edit" at bounding box center [84, 42] width 8 height 8
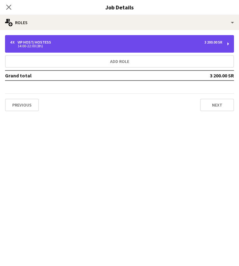
click at [150, 40] on div "4 x VIP Host/ Hostess 3 200.00 SR" at bounding box center [116, 42] width 212 height 4
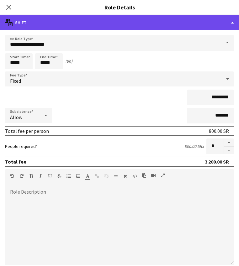
click at [227, 24] on div "multiple-actions-text Shift" at bounding box center [119, 22] width 239 height 15
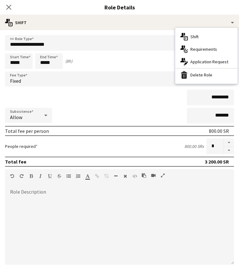
click at [116, 3] on h3 "Role Details" at bounding box center [119, 7] width 239 height 8
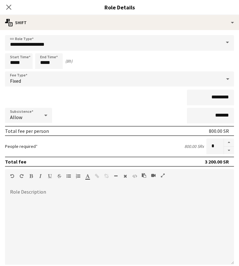
click at [117, 7] on h3 "Role Details" at bounding box center [119, 7] width 239 height 8
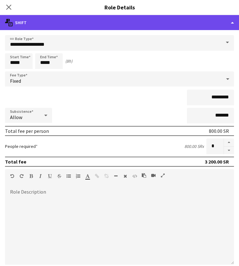
click at [231, 20] on div "multiple-actions-text Shift" at bounding box center [119, 22] width 239 height 15
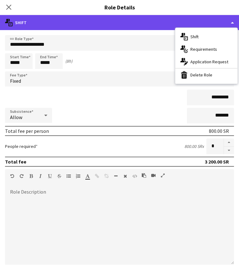
click at [101, 18] on div "multiple-actions-text Shift" at bounding box center [119, 22] width 239 height 15
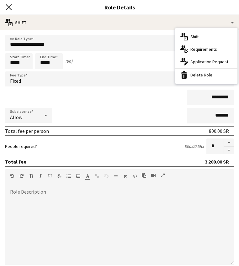
click at [9, 8] on icon at bounding box center [9, 7] width 6 height 6
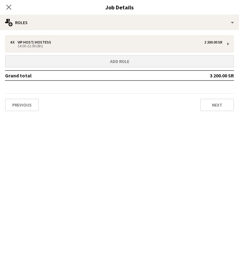
click at [120, 65] on button "Add role" at bounding box center [119, 61] width 229 height 13
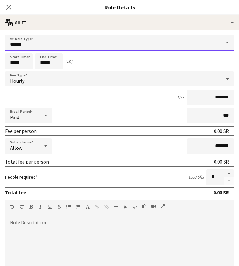
click at [60, 47] on input "*****" at bounding box center [119, 43] width 229 height 16
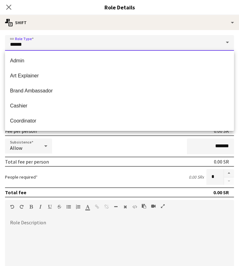
click at [60, 47] on input "*****" at bounding box center [119, 43] width 229 height 16
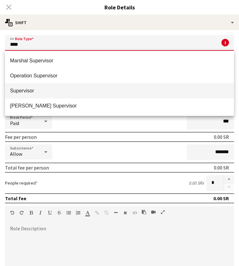
click at [23, 88] on span "Supervisor" at bounding box center [119, 91] width 219 height 6
type input "**********"
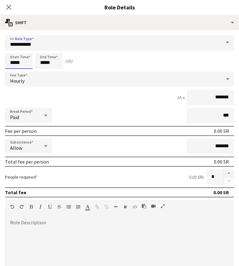
click at [13, 64] on input "*****" at bounding box center [19, 61] width 28 height 16
click at [44, 63] on input "*****" at bounding box center [49, 61] width 28 height 16
type input "*****"
click at [108, 64] on div "Start Time ***** End Time ***** (8h)" at bounding box center [119, 61] width 229 height 16
click at [212, 99] on input "*******" at bounding box center [210, 98] width 47 height 16
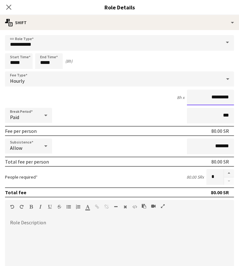
type input "**********"
click at [229, 161] on div "Total fee per person 8 000.00 SR" at bounding box center [119, 162] width 229 height 10
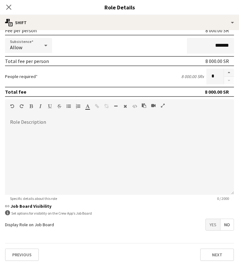
scroll to position [101, 0]
click at [217, 255] on button "Next" at bounding box center [217, 254] width 34 height 13
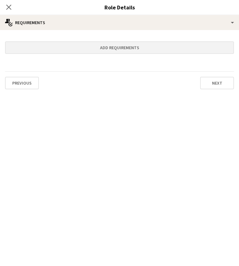
click at [162, 49] on button "Add requirements" at bounding box center [119, 47] width 229 height 13
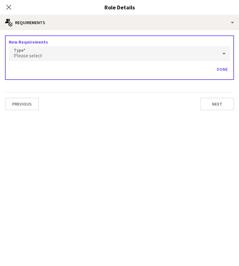
click at [139, 64] on div "New Requirements Type Please select Done" at bounding box center [119, 57] width 229 height 44
click at [139, 55] on div "Please select" at bounding box center [113, 53] width 209 height 15
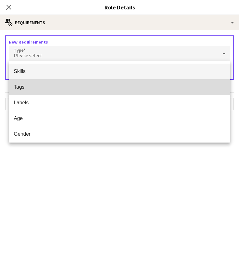
click at [86, 88] on span "Tags" at bounding box center [119, 87] width 211 height 6
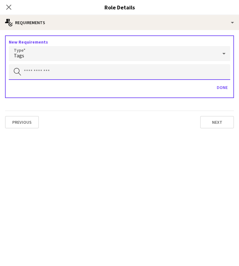
click at [83, 75] on input "text" at bounding box center [119, 72] width 221 height 16
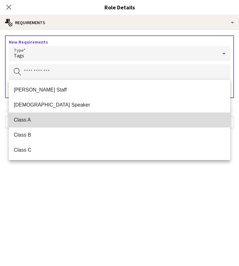
click at [44, 122] on span "Class A" at bounding box center [119, 120] width 211 height 6
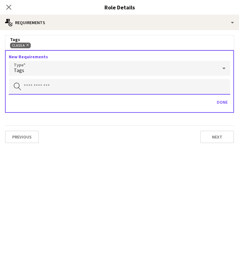
click at [77, 85] on input "text" at bounding box center [119, 87] width 221 height 16
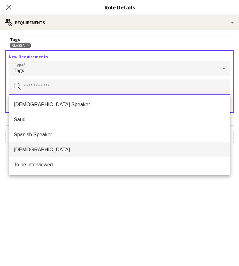
scroll to position [226, 0]
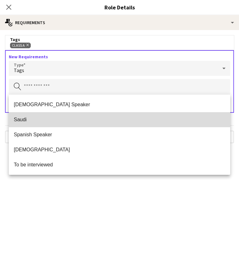
click at [49, 121] on span "Saudi" at bounding box center [119, 120] width 211 height 6
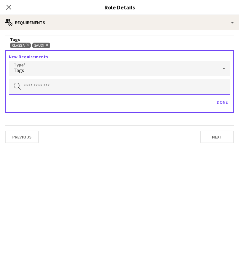
click at [63, 88] on input "text" at bounding box center [119, 87] width 221 height 16
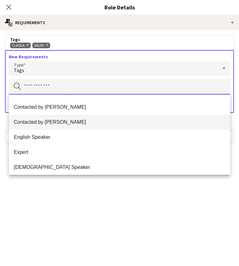
scroll to position [91, 0]
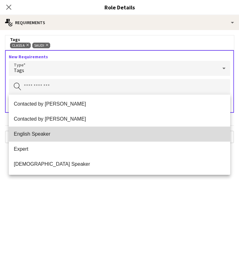
click at [47, 135] on span "English Speaker" at bounding box center [119, 134] width 211 height 6
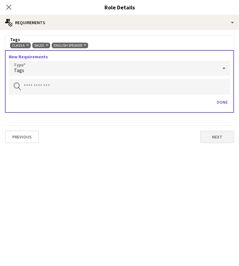
click at [213, 134] on button "Next" at bounding box center [217, 137] width 34 height 13
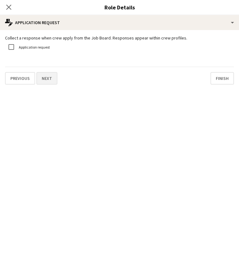
click at [45, 75] on button "Next" at bounding box center [46, 78] width 21 height 13
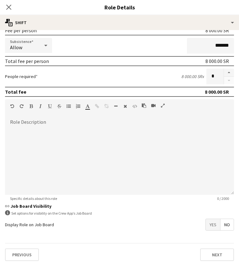
scroll to position [101, 0]
click at [221, 250] on button "Next" at bounding box center [217, 254] width 34 height 13
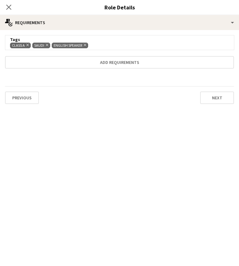
scroll to position [0, 0]
click at [202, 99] on button "Next" at bounding box center [217, 97] width 34 height 13
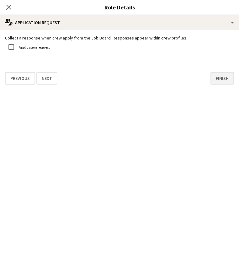
click at [222, 79] on button "Finish" at bounding box center [221, 78] width 23 height 13
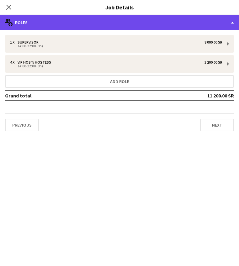
click at [221, 23] on div "multiple-users-add Roles" at bounding box center [119, 22] width 239 height 15
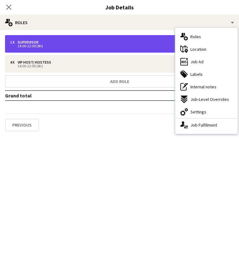
click at [131, 42] on div "1 x Supervisor 8 000.00 SR" at bounding box center [116, 42] width 212 height 4
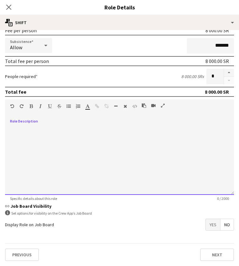
scroll to position [101, 0]
click at [75, 140] on div at bounding box center [119, 157] width 229 height 75
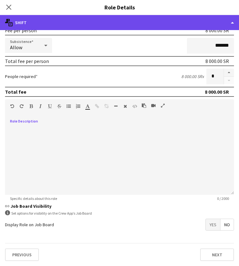
click at [222, 24] on div "multiple-actions-text Shift" at bounding box center [119, 22] width 239 height 15
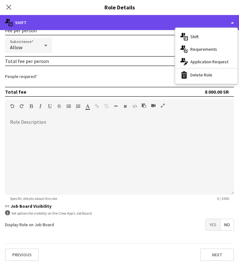
click at [126, 20] on div "multiple-actions-text Shift" at bounding box center [119, 22] width 239 height 15
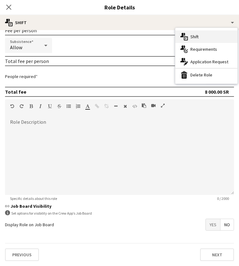
click at [195, 40] on div "multiple-actions-text Shift" at bounding box center [206, 36] width 62 height 13
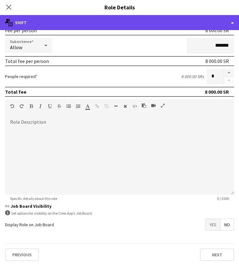
click at [204, 26] on div "multiple-actions-text Shift" at bounding box center [119, 22] width 239 height 15
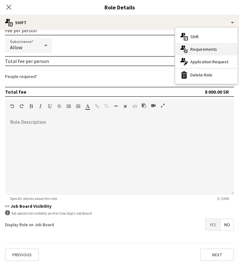
click at [204, 51] on span "Requirements" at bounding box center [203, 49] width 27 height 6
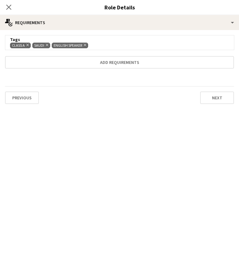
scroll to position [0, 0]
click at [8, 8] on icon at bounding box center [9, 7] width 6 height 6
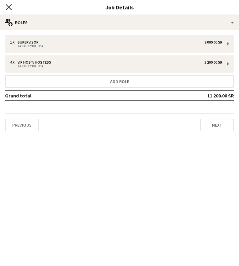
click at [7, 7] on icon "Close pop-in" at bounding box center [9, 7] width 6 height 6
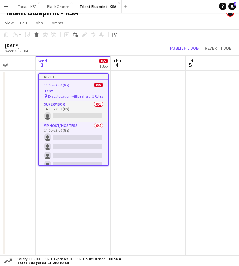
click at [131, 98] on app-date-cell at bounding box center [148, 163] width 75 height 184
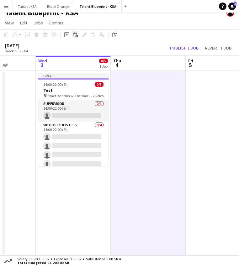
click at [77, 33] on icon at bounding box center [75, 34] width 4 height 4
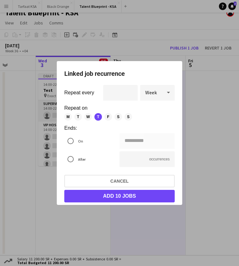
click at [88, 117] on span "W" at bounding box center [88, 117] width 8 height 8
click at [168, 93] on icon at bounding box center [168, 93] width 3 height 2
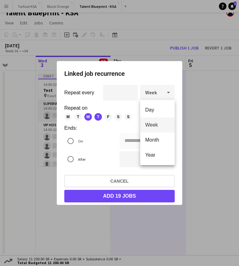
click at [168, 93] on div at bounding box center [119, 133] width 239 height 266
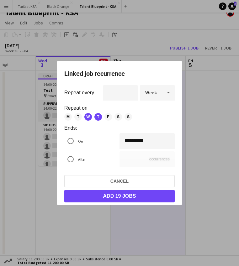
click at [78, 164] on div "After" at bounding box center [74, 159] width 21 height 13
click at [77, 160] on div at bounding box center [70, 159] width 15 height 15
click at [127, 161] on input "**" at bounding box center [146, 159] width 55 height 16
click at [96, 155] on mat-radio-button "After" at bounding box center [91, 159] width 55 height 16
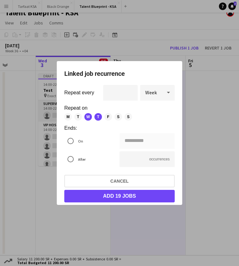
click at [78, 142] on label "On" at bounding box center [80, 141] width 6 height 10
click at [148, 141] on div "**********" at bounding box center [119, 133] width 239 height 266
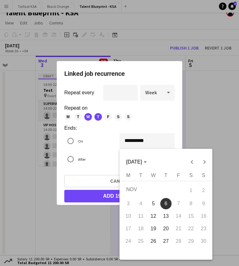
click at [158, 128] on div at bounding box center [119, 133] width 239 height 266
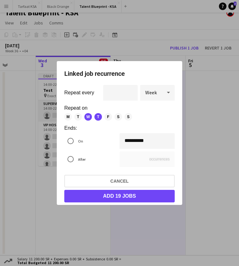
click at [147, 95] on span "Week" at bounding box center [151, 92] width 12 height 6
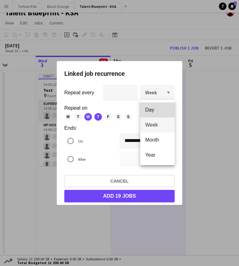
click at [160, 111] on span "Day" at bounding box center [157, 110] width 24 height 6
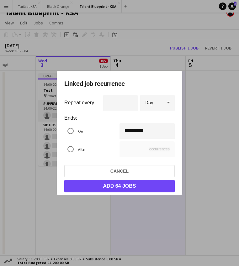
click at [148, 104] on span "Day" at bounding box center [149, 102] width 8 height 6
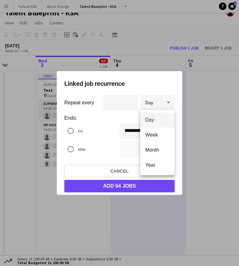
click at [147, 103] on div at bounding box center [119, 133] width 239 height 266
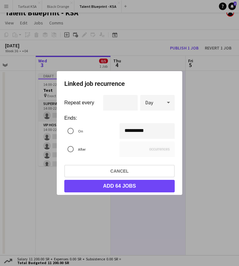
click at [147, 104] on span "Day" at bounding box center [149, 102] width 8 height 6
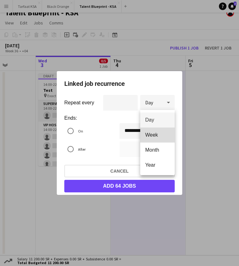
click at [148, 132] on mat-option "Week" at bounding box center [157, 134] width 34 height 15
type input "**"
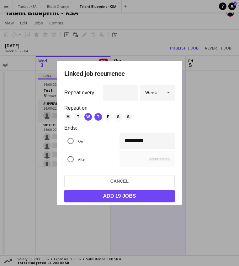
click at [137, 143] on div "**********" at bounding box center [119, 133] width 239 height 266
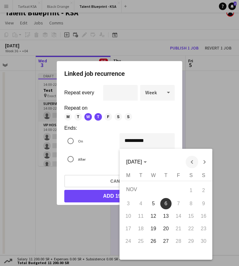
click at [193, 163] on span "Previous month" at bounding box center [191, 162] width 13 height 13
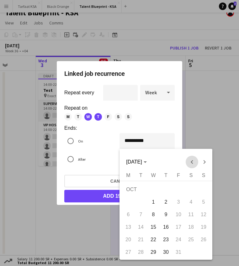
click at [193, 163] on span "Previous month" at bounding box center [191, 162] width 13 height 13
click at [193, 163] on div "[DATE] [DATE]" at bounding box center [166, 162] width 90 height 13
click at [106, 117] on div at bounding box center [119, 133] width 239 height 266
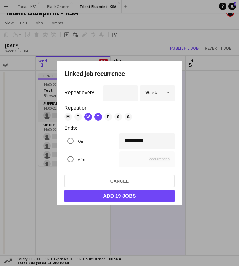
click at [80, 117] on span "T" at bounding box center [78, 117] width 8 height 8
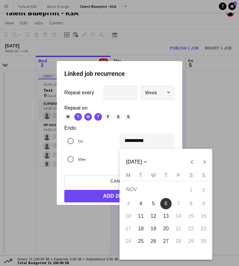
click at [159, 141] on div "**********" at bounding box center [119, 133] width 239 height 266
click at [189, 162] on span "Previous month" at bounding box center [191, 162] width 13 height 13
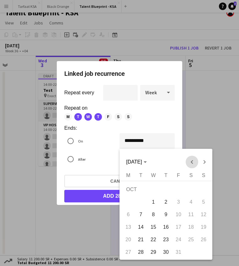
click at [189, 162] on span "Previous month" at bounding box center [191, 162] width 13 height 13
click at [189, 162] on div "[DATE] [DATE]" at bounding box center [166, 162] width 90 height 13
click at [166, 215] on span "11" at bounding box center [165, 214] width 11 height 11
type input "**********"
type input "*"
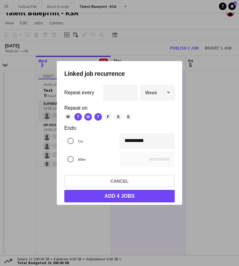
click at [89, 118] on span "W" at bounding box center [88, 117] width 8 height 8
click at [76, 118] on span "T" at bounding box center [78, 117] width 8 height 8
click at [110, 117] on span "F" at bounding box center [108, 117] width 8 height 8
click at [116, 117] on span "S" at bounding box center [118, 117] width 8 height 8
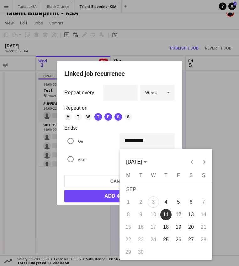
click at [137, 140] on div "**********" at bounding box center [119, 133] width 239 height 266
click at [190, 200] on span "6" at bounding box center [190, 201] width 11 height 11
type input "**********"
type input "*"
click at [127, 137] on div "**********" at bounding box center [119, 133] width 239 height 266
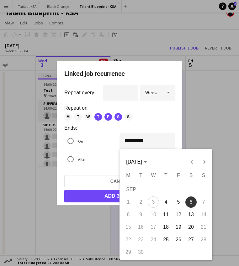
click at [156, 120] on div at bounding box center [119, 133] width 239 height 266
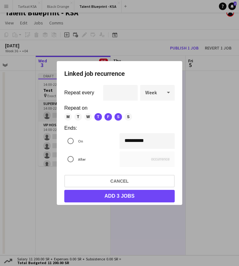
click at [126, 195] on button "Add 3 jobs" at bounding box center [119, 196] width 110 height 13
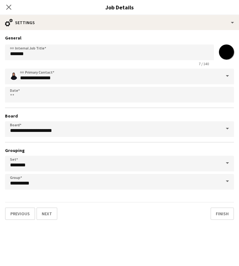
scroll to position [7, 0]
click at [10, 7] on icon "Close pop-in" at bounding box center [9, 7] width 6 height 6
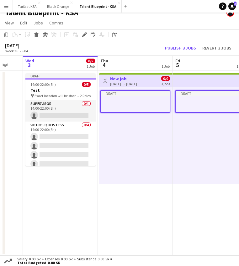
scroll to position [0, 192]
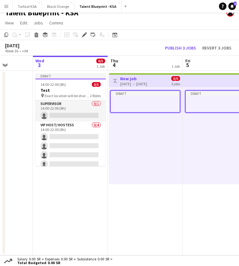
click at [153, 74] on app-top-bar "Toggle View New job [DATE] → [DATE] 0/0 3 jobs" at bounding box center [146, 80] width 74 height 14
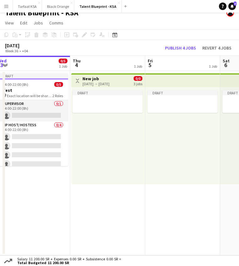
scroll to position [0, 237]
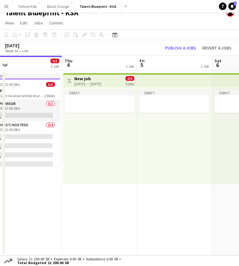
click at [147, 80] on app-top-bar at bounding box center [174, 80] width 75 height 14
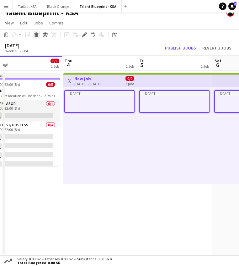
click at [38, 33] on icon "Delete" at bounding box center [36, 34] width 5 height 5
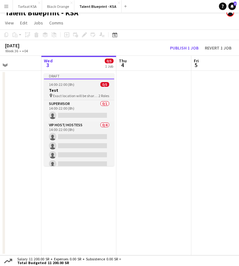
scroll to position [0, 177]
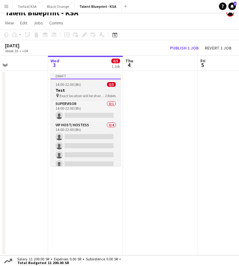
click at [77, 83] on span "14:00-22:00 (8h)" at bounding box center [67, 84] width 25 height 5
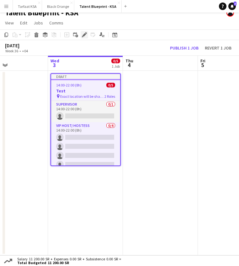
click at [85, 34] on icon at bounding box center [83, 34] width 3 height 3
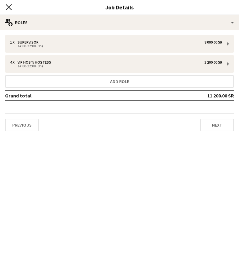
click at [9, 6] on icon "Close pop-in" at bounding box center [9, 7] width 6 height 6
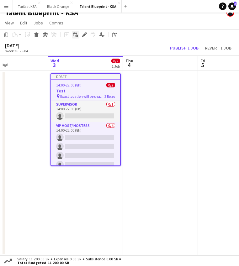
click at [77, 35] on icon at bounding box center [76, 36] width 3 height 3
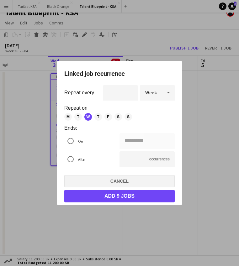
click at [136, 183] on button "Cancel" at bounding box center [119, 181] width 110 height 13
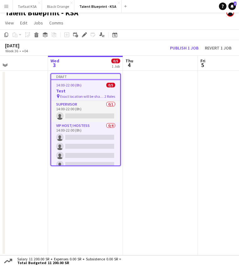
scroll to position [7, 0]
click at [134, 92] on app-date-cell at bounding box center [160, 163] width 75 height 184
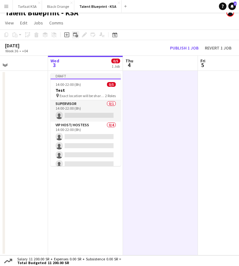
click at [77, 34] on icon "Add linked Job" at bounding box center [75, 34] width 5 height 5
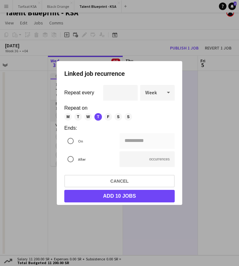
click at [108, 117] on span "F" at bounding box center [108, 117] width 8 height 8
click at [117, 117] on span "S" at bounding box center [118, 117] width 8 height 8
click at [134, 137] on div "**********" at bounding box center [119, 133] width 239 height 266
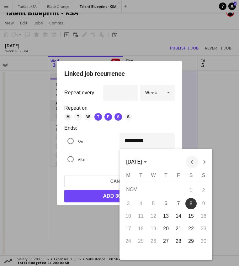
click at [192, 162] on span "Previous month" at bounding box center [191, 162] width 13 height 13
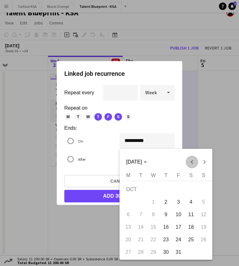
click at [192, 162] on span "Previous month" at bounding box center [191, 162] width 13 height 13
click at [192, 162] on div "[DATE] [DATE]" at bounding box center [166, 162] width 90 height 13
click at [193, 238] on span "27" at bounding box center [190, 239] width 11 height 11
type input "**********"
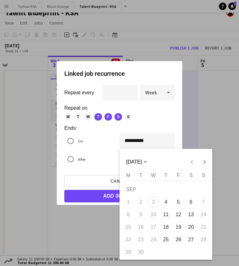
type input "*"
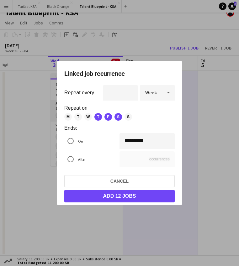
click at [156, 141] on div "**********" at bounding box center [119, 133] width 239 height 266
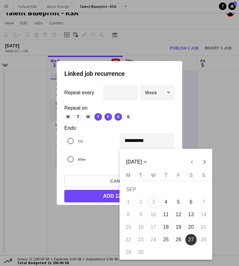
click at [188, 200] on span "6" at bounding box center [190, 201] width 11 height 11
type input "**********"
type input "*"
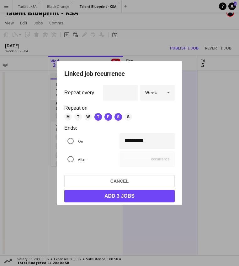
click at [144, 196] on button "Add 3 jobs" at bounding box center [119, 196] width 110 height 13
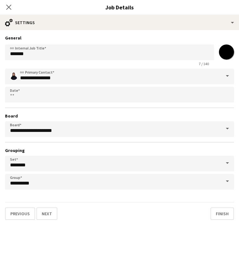
scroll to position [7, 0]
click at [225, 55] on input "*******" at bounding box center [226, 52] width 23 height 23
type input "*******"
click at [187, 79] on input "**********" at bounding box center [119, 77] width 229 height 16
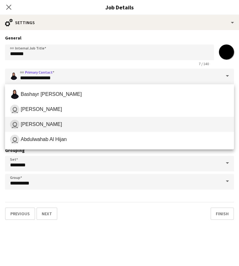
click at [119, 126] on span "user [PERSON_NAME]" at bounding box center [119, 124] width 219 height 9
type input "**********"
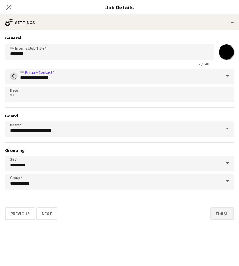
click at [225, 217] on button "Finish" at bounding box center [221, 213] width 23 height 13
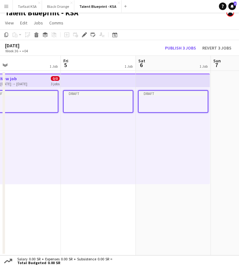
click at [135, 146] on div "Draft" at bounding box center [98, 135] width 75 height 97
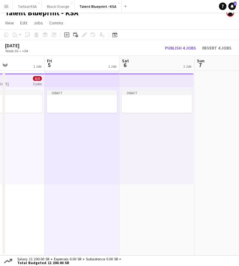
scroll to position [0, 166]
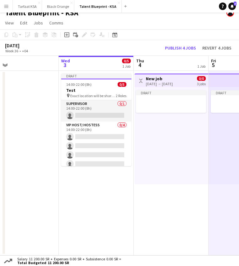
click at [135, 147] on div "Draft" at bounding box center [171, 135] width 74 height 97
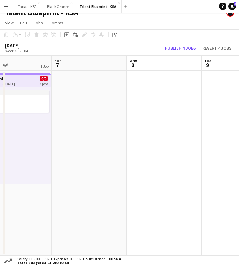
scroll to position [0, 158]
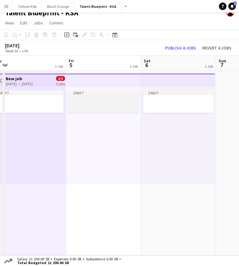
click at [104, 98] on div at bounding box center [103, 100] width 70 height 5
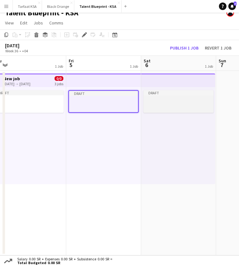
scroll to position [0, 143]
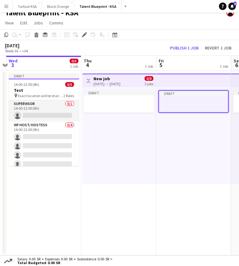
click at [117, 83] on div "[DATE] → [DATE]" at bounding box center [106, 83] width 27 height 5
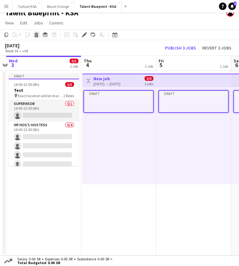
click at [38, 34] on icon "Delete" at bounding box center [36, 34] width 5 height 5
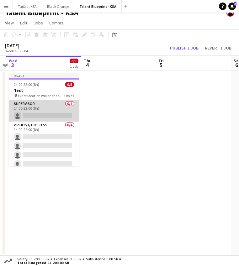
click at [51, 105] on app-card-role "Supervisor 0/1 14:00-22:00 (8h) single-neutral-actions" at bounding box center [44, 110] width 70 height 21
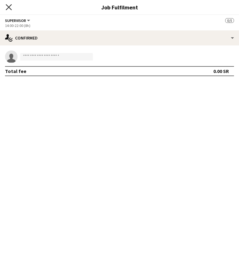
click at [9, 7] on icon at bounding box center [9, 7] width 6 height 6
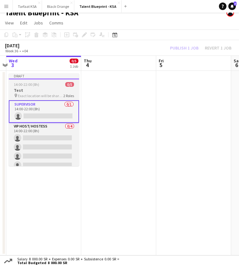
click at [65, 94] on span "2 Roles" at bounding box center [68, 95] width 11 height 5
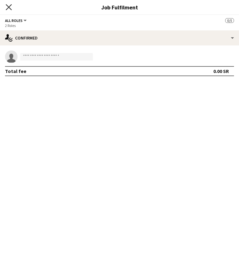
click at [8, 6] on icon at bounding box center [9, 7] width 6 height 6
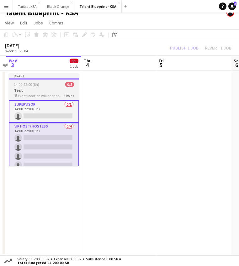
click at [55, 90] on h3 "Test" at bounding box center [44, 90] width 70 height 6
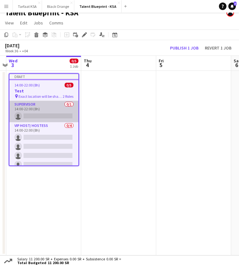
click at [48, 117] on app-card-role "Supervisor 0/1 14:00-22:00 (8h) single-neutral-actions" at bounding box center [43, 111] width 69 height 21
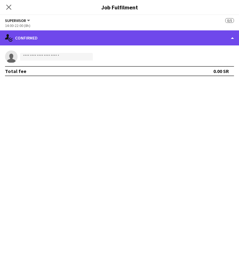
click at [231, 37] on div "single-neutral-actions-check-2 Confirmed" at bounding box center [119, 37] width 239 height 15
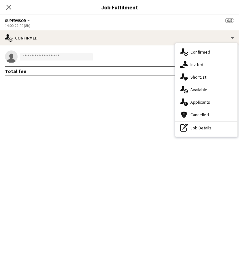
click at [121, 165] on mat-expansion-panel "check Confirmed single-neutral-actions Total fee 0.00 SR" at bounding box center [119, 155] width 239 height 221
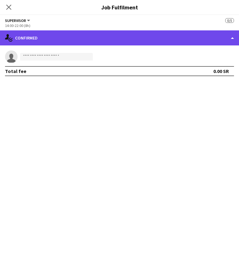
click at [231, 36] on div "single-neutral-actions-check-2 Confirmed" at bounding box center [119, 37] width 239 height 15
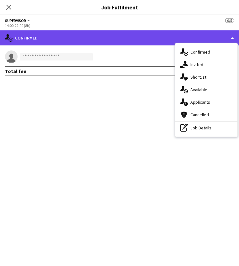
click at [226, 39] on div "single-neutral-actions-check-2 Confirmed" at bounding box center [119, 37] width 239 height 15
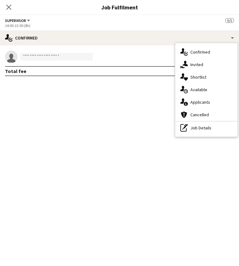
click at [26, 18] on div "Supervisor All roles Supervisor" at bounding box center [18, 21] width 26 height 6
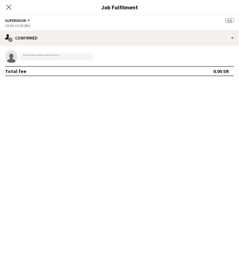
click at [26, 22] on button "Supervisor" at bounding box center [18, 20] width 26 height 5
click at [22, 31] on li "All roles" at bounding box center [25, 31] width 31 height 6
click at [19, 16] on app-options-switcher "All roles All roles Supervisor 0/5 1 Role" at bounding box center [119, 22] width 239 height 15
click at [75, 79] on div "single-neutral-actions Total fee 0.00 SR" at bounding box center [119, 63] width 239 height 36
click at [23, 22] on button "All roles" at bounding box center [16, 20] width 23 height 5
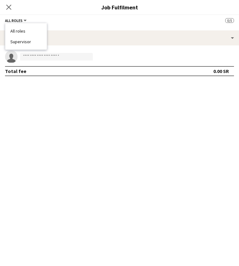
click at [26, 31] on li "All roles" at bounding box center [25, 31] width 31 height 6
click at [10, 9] on icon "Close pop-in" at bounding box center [9, 7] width 6 height 6
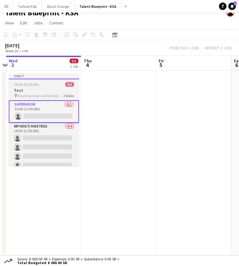
click at [39, 89] on h3 "Test" at bounding box center [44, 90] width 70 height 6
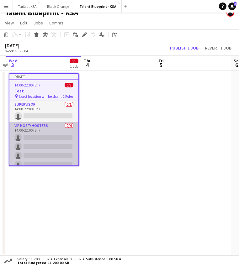
click at [47, 122] on app-card-role "VIP Host/ Hostess 0/4 14:00-22:00 (8h) single-neutral-actions single-neutral-ac…" at bounding box center [43, 146] width 69 height 49
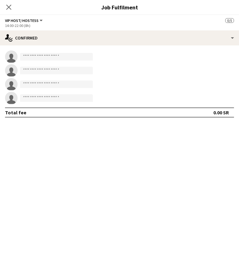
click at [36, 19] on span "VIP Host/ Hostess" at bounding box center [22, 20] width 34 height 5
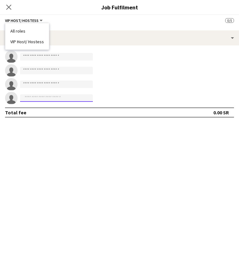
click at [80, 99] on input at bounding box center [56, 98] width 73 height 8
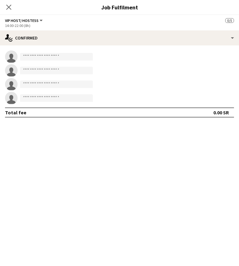
click at [135, 83] on form at bounding box center [126, 84] width 216 height 8
click at [47, 55] on input at bounding box center [56, 57] width 73 height 8
click at [115, 62] on app-invite-slot "single-neutral-actions" at bounding box center [119, 56] width 239 height 13
click at [54, 59] on input at bounding box center [56, 57] width 73 height 8
type input "*"
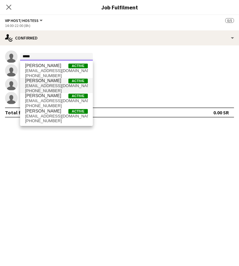
type input "****"
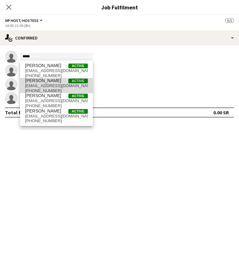
click at [64, 84] on span "[EMAIL_ADDRESS][DOMAIN_NAME]" at bounding box center [56, 85] width 63 height 5
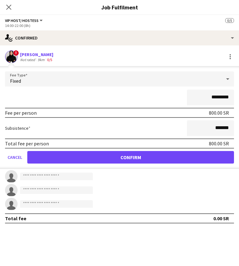
click at [17, 55] on span "!" at bounding box center [16, 53] width 6 height 6
click at [231, 57] on div at bounding box center [230, 57] width 8 height 8
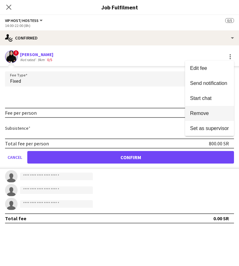
click at [201, 113] on span "Remove" at bounding box center [199, 113] width 19 height 5
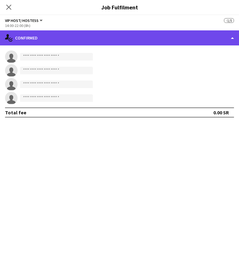
click at [91, 43] on div "single-neutral-actions-check-2 Confirmed" at bounding box center [119, 37] width 239 height 15
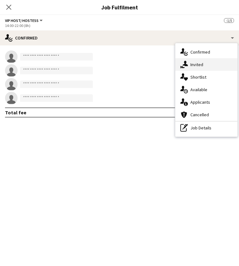
click at [188, 67] on div "single-neutral-actions-share-1 Invited" at bounding box center [206, 64] width 62 height 13
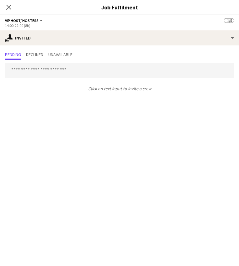
click at [40, 70] on input "text" at bounding box center [119, 71] width 229 height 16
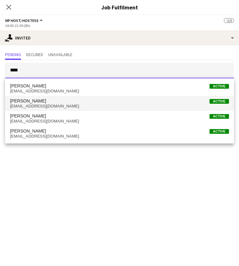
type input "****"
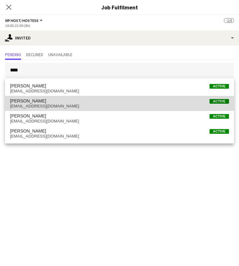
click at [32, 105] on span "[EMAIL_ADDRESS][DOMAIN_NAME]" at bounding box center [119, 106] width 219 height 5
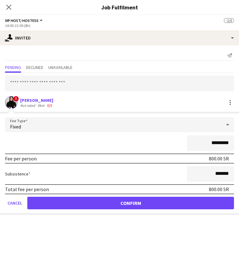
scroll to position [7, 0]
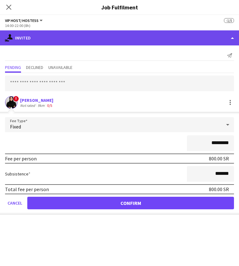
click at [233, 37] on div "single-neutral-actions-share-1 Invited" at bounding box center [119, 37] width 239 height 15
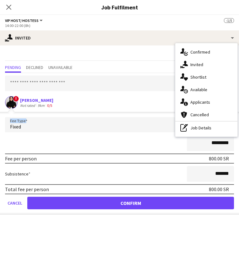
click at [112, 109] on app-applicant-card "! [PERSON_NAME] Not rated 9km 0/5 Fee Type Fixed ********* Fee per person 800.0…" at bounding box center [119, 155] width 239 height 118
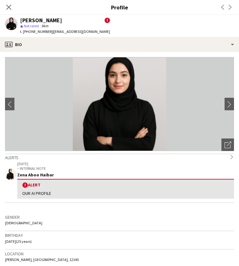
scroll to position [0, 0]
click at [9, 8] on icon at bounding box center [9, 7] width 6 height 6
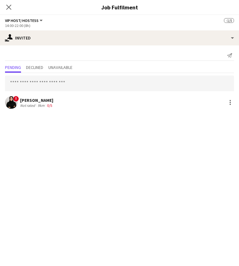
click at [112, 133] on mat-expansion-panel "user-plus Invited Send notification Pending Declined Unavailable ! [PERSON_NAME…" at bounding box center [119, 155] width 239 height 221
click at [9, 10] on icon "Close pop-in" at bounding box center [9, 7] width 6 height 6
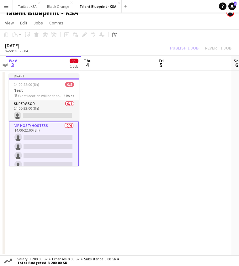
scroll to position [7, 0]
click at [110, 137] on app-date-cell at bounding box center [118, 163] width 75 height 184
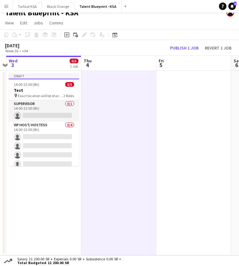
click at [64, 170] on app-date-cell "Draft 14:00-22:00 (8h) 0/5 Test pin Exact location will be shared later 2 Roles…" at bounding box center [43, 163] width 75 height 184
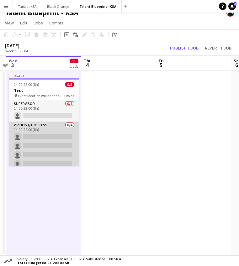
click at [59, 130] on app-card-role "VIP Host/ Hostess 0/4 14:00-22:00 (8h) single-neutral-actions single-neutral-ac…" at bounding box center [44, 146] width 70 height 49
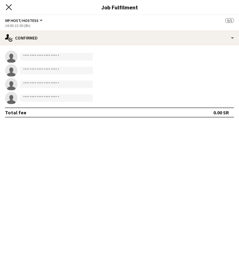
click at [10, 8] on icon "Close pop-in" at bounding box center [9, 7] width 6 height 6
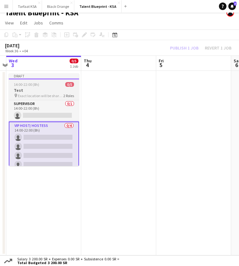
click at [44, 75] on div "Draft" at bounding box center [44, 75] width 70 height 5
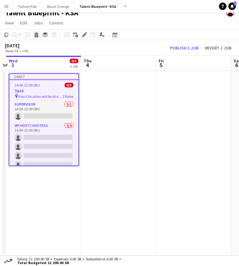
click at [36, 35] on icon at bounding box center [36, 35] width 3 height 3
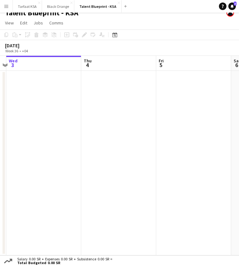
click at [80, 109] on app-date-cell at bounding box center [43, 163] width 75 height 184
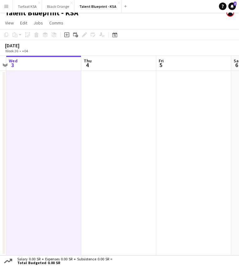
scroll to position [0, 144]
click at [109, 103] on app-date-cell at bounding box center [118, 163] width 75 height 184
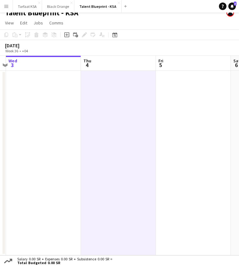
click at [36, 101] on app-date-cell at bounding box center [43, 163] width 75 height 184
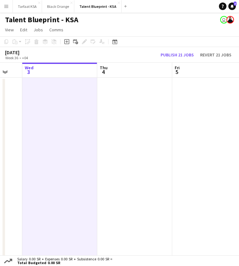
scroll to position [0, 0]
click at [29, 20] on h1 "Talent Blueprint - KSA" at bounding box center [41, 19] width 73 height 9
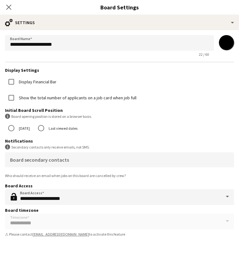
scroll to position [7, 0]
click at [6, 8] on app-icon "Close pop-in" at bounding box center [8, 7] width 9 height 9
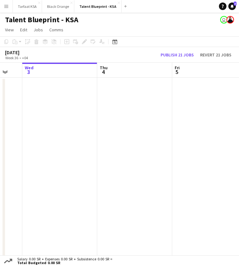
scroll to position [0, 0]
click at [3, 8] on button "Menu" at bounding box center [6, 6] width 13 height 13
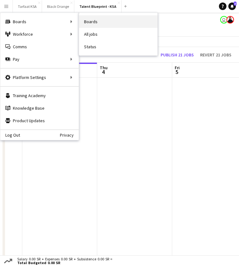
click at [89, 20] on link "Boards" at bounding box center [118, 21] width 78 height 13
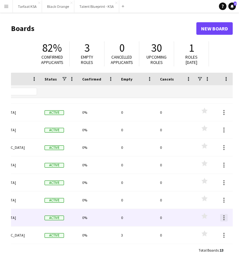
click at [225, 217] on div at bounding box center [224, 218] width 8 height 8
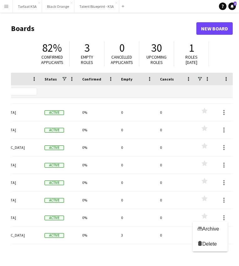
click at [148, 218] on div at bounding box center [119, 133] width 239 height 266
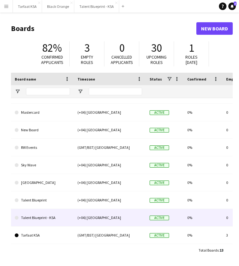
click at [92, 218] on div "(+04) [GEOGRAPHIC_DATA]" at bounding box center [110, 217] width 72 height 17
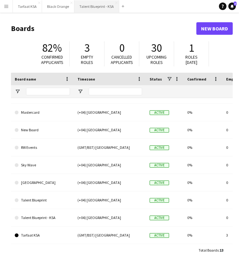
click at [96, 7] on button "Talent Blueprint - KSA Close" at bounding box center [96, 6] width 45 height 12
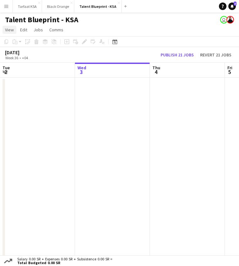
click at [12, 29] on span "View" at bounding box center [9, 30] width 9 height 6
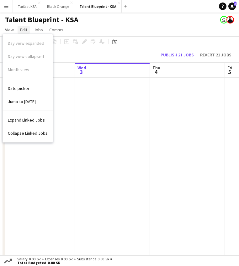
click at [24, 29] on span "Edit" at bounding box center [23, 30] width 7 height 6
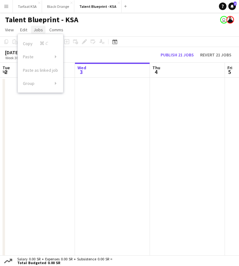
click at [34, 31] on span "Jobs" at bounding box center [38, 30] width 9 height 6
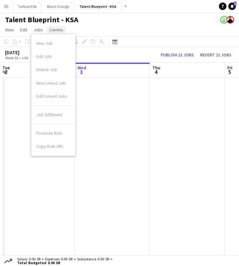
click at [60, 31] on span "Comms" at bounding box center [56, 30] width 14 height 6
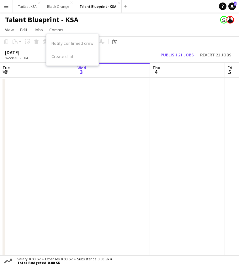
click at [60, 19] on h1 "Talent Blueprint - KSA" at bounding box center [41, 19] width 73 height 9
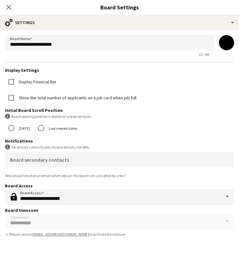
click at [94, 228] on form "**********" at bounding box center [119, 137] width 239 height 214
click at [136, 223] on form "**********" at bounding box center [119, 137] width 239 height 214
click at [194, 216] on form "**********" at bounding box center [119, 137] width 239 height 214
click at [226, 221] on form "**********" at bounding box center [119, 137] width 239 height 214
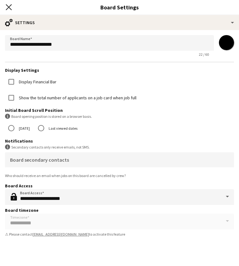
click at [9, 9] on icon "Close pop-in" at bounding box center [9, 7] width 6 height 6
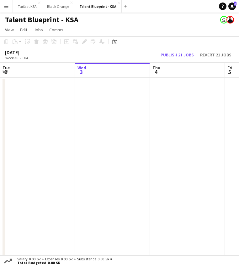
click at [5, 7] on app-icon "Menu" at bounding box center [6, 6] width 5 height 5
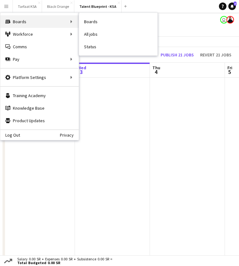
click at [29, 23] on div "Boards Boards" at bounding box center [39, 21] width 78 height 13
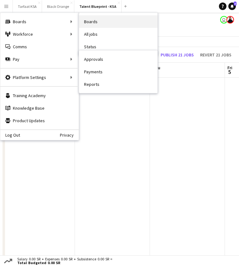
click at [95, 18] on link "Boards" at bounding box center [118, 21] width 78 height 13
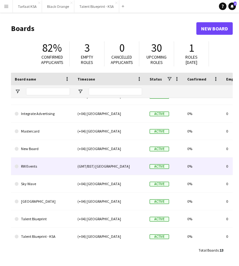
scroll to position [75, 0]
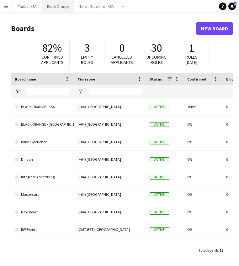
click at [55, 7] on button "Black Orange Close" at bounding box center [58, 6] width 32 height 12
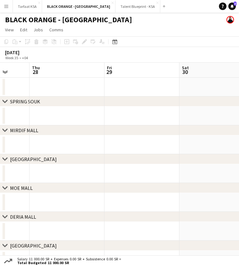
click at [6, 101] on icon at bounding box center [5, 101] width 5 height 3
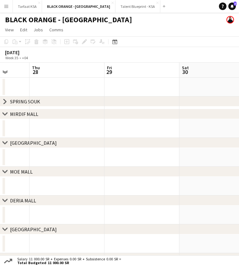
click at [6, 101] on icon at bounding box center [5, 101] width 3 height 5
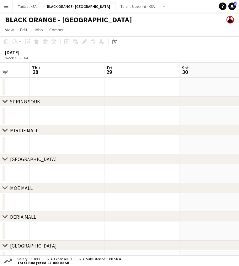
click at [6, 101] on icon at bounding box center [5, 101] width 5 height 3
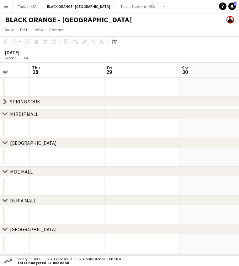
click at [6, 101] on icon at bounding box center [5, 101] width 3 height 5
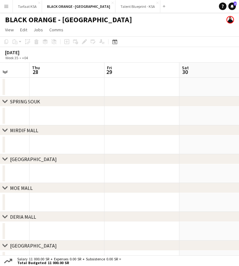
click at [6, 101] on icon at bounding box center [5, 101] width 5 height 3
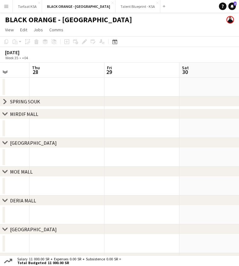
click at [124, 83] on app-date-cell at bounding box center [141, 87] width 75 height 19
click at [5, 101] on icon "chevron-right" at bounding box center [5, 101] width 5 height 5
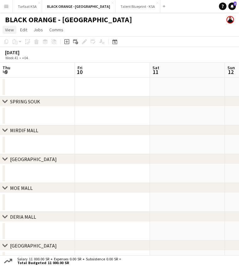
click at [12, 28] on span "View" at bounding box center [9, 30] width 9 height 6
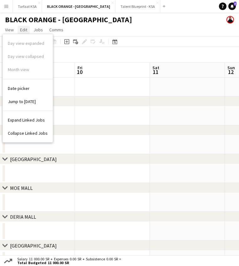
click at [25, 29] on span "Edit" at bounding box center [23, 30] width 7 height 6
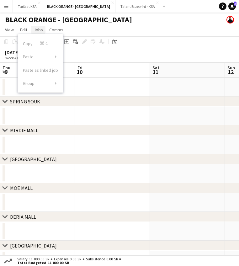
click at [40, 29] on span "Jobs" at bounding box center [38, 30] width 9 height 6
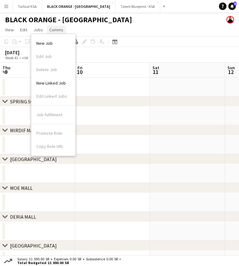
click at [52, 29] on span "Comms" at bounding box center [56, 30] width 14 height 6
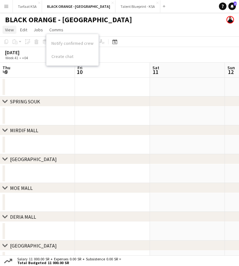
click at [7, 30] on span "View" at bounding box center [9, 30] width 9 height 6
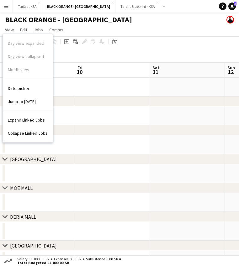
click at [96, 24] on app-page-menu "View Day view expanded Day view collapsed Month view Date picker Jump to [DATE]…" at bounding box center [119, 30] width 239 height 12
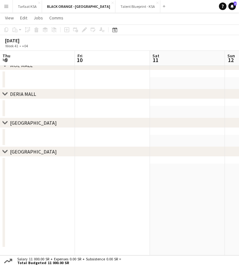
click at [22, 153] on div "[GEOGRAPHIC_DATA]" at bounding box center [33, 151] width 47 height 6
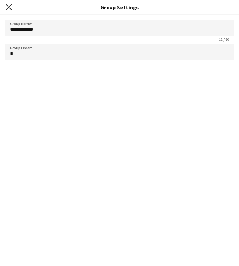
click at [8, 8] on icon at bounding box center [9, 7] width 6 height 6
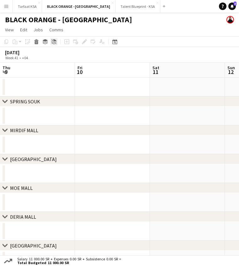
click at [54, 42] on icon at bounding box center [53, 41] width 5 height 5
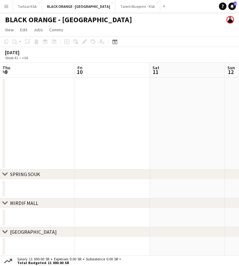
click at [27, 172] on div "SPRING SOUK" at bounding box center [25, 174] width 30 height 6
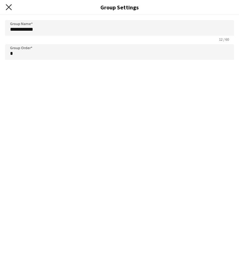
click at [7, 7] on icon "Close pop-in" at bounding box center [9, 7] width 6 height 6
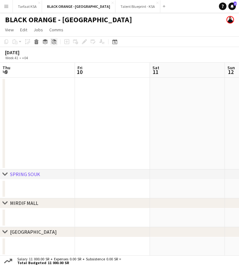
click at [54, 41] on icon at bounding box center [54, 40] width 3 height 2
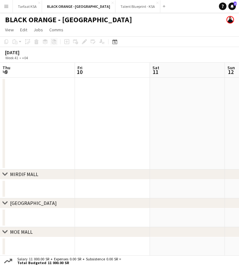
click at [54, 41] on div "Copy Paste Paste Command V Paste with crew Command Shift V Paste linked Job [GE…" at bounding box center [30, 42] width 55 height 8
click at [30, 173] on div "MIRDIF MALL" at bounding box center [24, 174] width 28 height 6
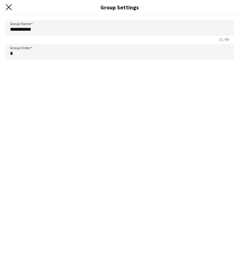
click at [9, 6] on icon "Close pop-in" at bounding box center [9, 7] width 6 height 6
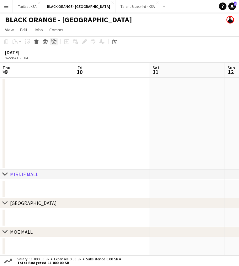
click at [54, 40] on icon at bounding box center [54, 40] width 3 height 2
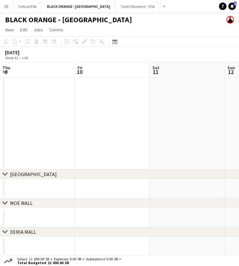
click at [6, 172] on icon "chevron-right" at bounding box center [5, 174] width 5 height 5
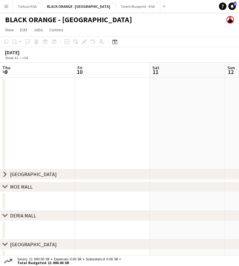
click at [6, 173] on icon at bounding box center [5, 174] width 3 height 5
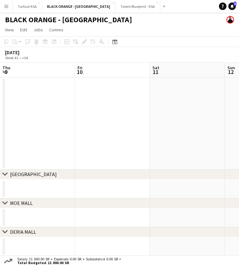
click at [63, 175] on div "chevron-right [GEOGRAPHIC_DATA]" at bounding box center [119, 174] width 239 height 10
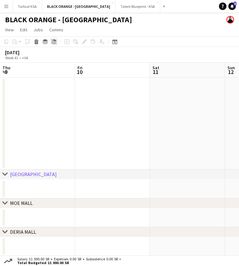
click at [54, 43] on icon "Ungroup" at bounding box center [53, 41] width 5 height 5
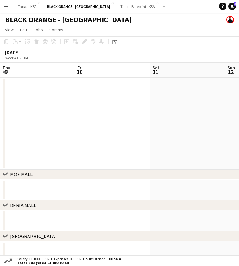
click at [42, 174] on div "chevron-right [GEOGRAPHIC_DATA]" at bounding box center [119, 174] width 239 height 10
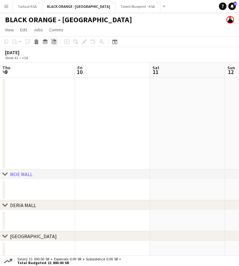
click at [54, 42] on icon "Ungroup" at bounding box center [53, 41] width 5 height 5
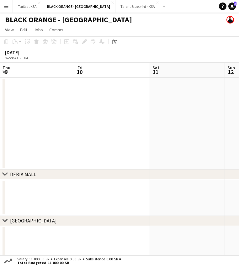
click at [45, 171] on div "chevron-right [GEOGRAPHIC_DATA]" at bounding box center [119, 174] width 239 height 10
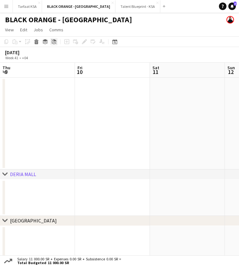
click at [56, 42] on div "Ungroup" at bounding box center [54, 42] width 8 height 8
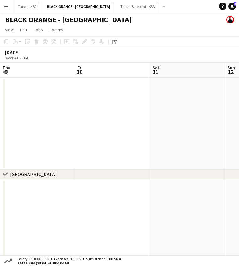
click at [60, 175] on div "chevron-right [GEOGRAPHIC_DATA]" at bounding box center [119, 174] width 239 height 10
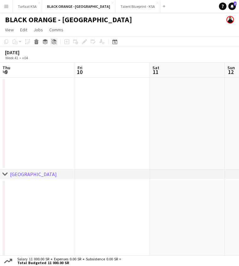
click at [55, 42] on icon at bounding box center [53, 41] width 5 height 5
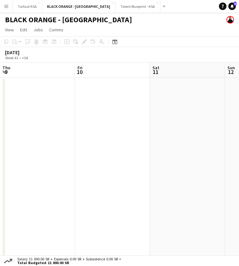
click at [4, 118] on div at bounding box center [4, 170] width 3 height 182
click at [4, 72] on app-icon "Expand/collapse" at bounding box center [5, 72] width 5 height 6
click at [5, 73] on app-icon "Expand/collapse" at bounding box center [5, 72] width 6 height 5
click at [3, 91] on div at bounding box center [4, 170] width 3 height 182
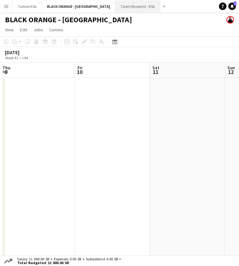
click at [115, 8] on button "Talent Blueprint - KSA Close" at bounding box center [137, 6] width 45 height 12
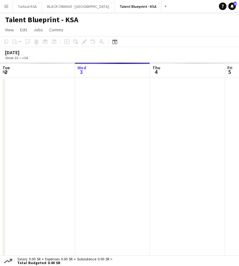
scroll to position [2, 0]
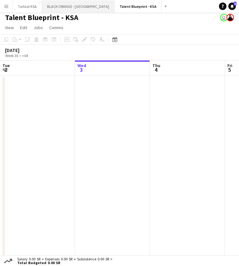
click at [58, 5] on button "BLACK ORANGE - [GEOGRAPHIC_DATA] Close" at bounding box center [78, 6] width 72 height 12
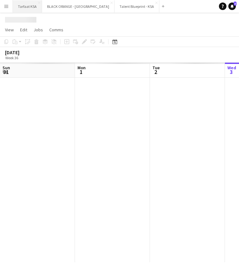
scroll to position [0, 150]
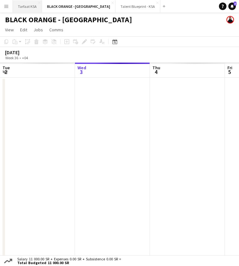
click at [30, 5] on button "Tarfaat KSA Close" at bounding box center [27, 6] width 29 height 12
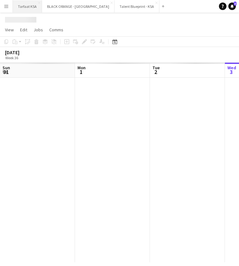
scroll to position [0, 150]
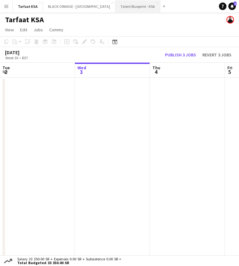
click at [115, 8] on button "Talent Blueprint - KSA Close" at bounding box center [137, 6] width 45 height 12
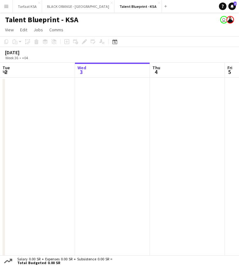
scroll to position [0, 0]
click at [43, 104] on app-date-cell at bounding box center [37, 170] width 75 height 184
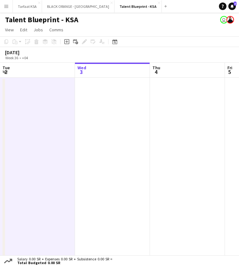
click at [96, 92] on app-date-cell at bounding box center [112, 170] width 75 height 184
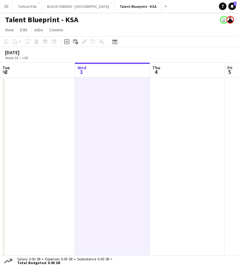
click at [42, 42] on div "Copy Paste Paste Command V Paste with crew Command Shift V Paste linked Job [GE…" at bounding box center [30, 42] width 55 height 8
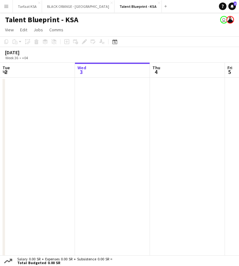
click at [3, 72] on app-icon "Expand/collapse" at bounding box center [5, 72] width 5 height 6
click at [45, 40] on div "Copy Paste Paste Command V Paste with crew Command Shift V Paste linked Job [GE…" at bounding box center [30, 42] width 55 height 8
click at [29, 106] on app-date-cell at bounding box center [37, 170] width 75 height 184
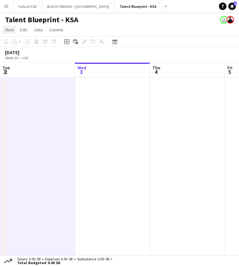
click at [12, 32] on span "View" at bounding box center [9, 30] width 9 height 6
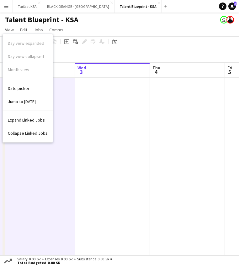
click at [85, 125] on app-date-cell at bounding box center [112, 170] width 75 height 184
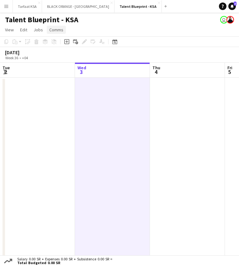
click at [57, 30] on span "Comms" at bounding box center [56, 30] width 14 height 6
click at [30, 28] on app-page-menu "View Day view expanded Day view collapsed Month view Date picker Jump to [DATE]…" at bounding box center [119, 30] width 239 height 12
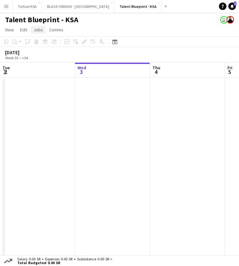
click at [37, 29] on span "Jobs" at bounding box center [38, 30] width 9 height 6
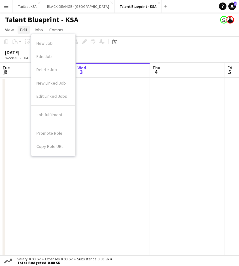
click at [20, 30] on span "Edit" at bounding box center [23, 30] width 7 height 6
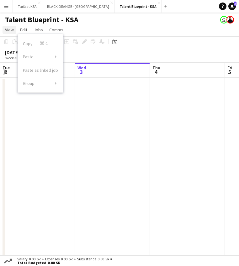
click at [9, 30] on span "View" at bounding box center [9, 30] width 9 height 6
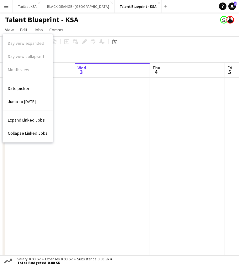
scroll to position [0, 150]
click at [66, 106] on app-date-cell at bounding box center [37, 170] width 75 height 184
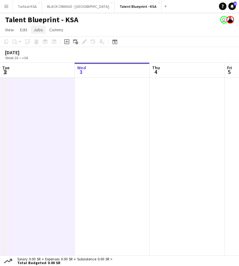
click at [39, 28] on span "Jobs" at bounding box center [38, 30] width 9 height 6
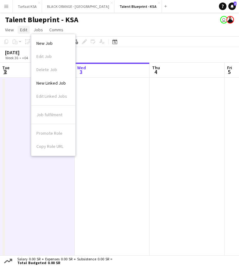
click at [27, 29] on span "Edit" at bounding box center [23, 30] width 7 height 6
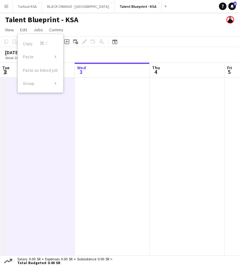
click at [37, 82] on div "Copy Command C Paste Without Crew Command V With Crew Command Shift V Paste as …" at bounding box center [40, 63] width 45 height 53
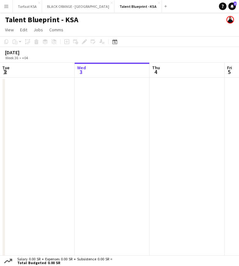
click at [36, 100] on app-date-cell at bounding box center [37, 170] width 75 height 184
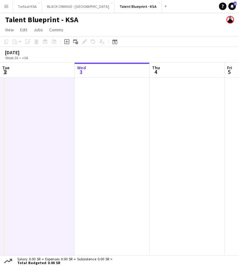
click at [36, 100] on app-date-cell at bounding box center [37, 170] width 75 height 184
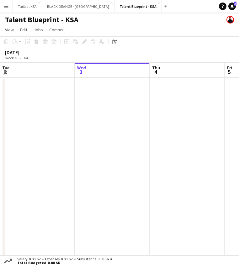
click at [3, 154] on div at bounding box center [4, 170] width 3 height 182
click at [4, 139] on div at bounding box center [4, 170] width 3 height 182
click at [5, 117] on app-date-cell at bounding box center [37, 170] width 75 height 184
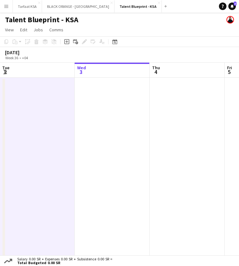
click at [4, 117] on div at bounding box center [4, 170] width 3 height 182
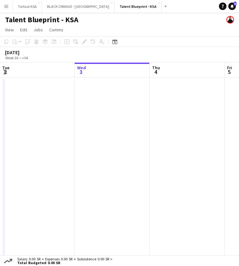
click at [4, 117] on div at bounding box center [4, 170] width 3 height 182
click at [57, 6] on button "BLACK ORANGE - [GEOGRAPHIC_DATA] Close" at bounding box center [78, 6] width 72 height 12
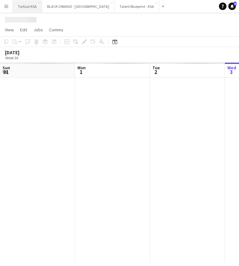
scroll to position [0, 150]
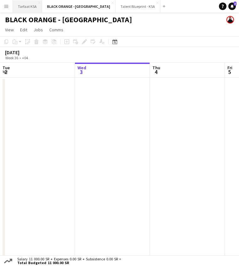
click at [27, 5] on button "Tarfaat KSA Close" at bounding box center [27, 6] width 29 height 12
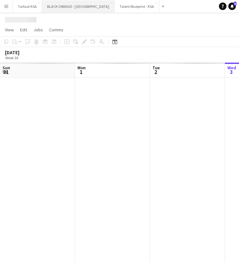
scroll to position [0, 150]
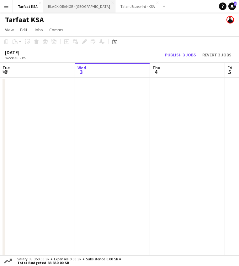
click at [55, 8] on button "BLACK ORANGE - [GEOGRAPHIC_DATA] Close" at bounding box center [79, 6] width 72 height 12
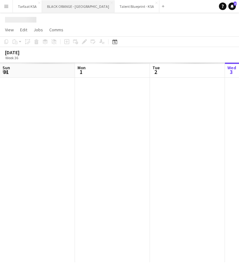
scroll to position [0, 150]
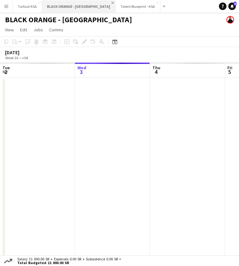
click at [111, 2] on app-icon "Close" at bounding box center [112, 3] width 3 height 3
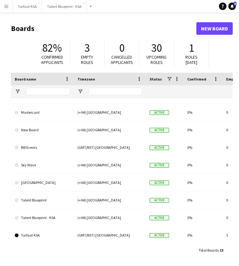
scroll to position [0, 0]
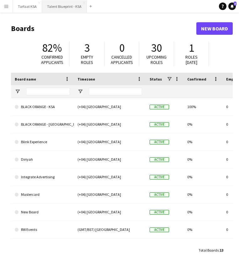
click at [66, 8] on button "Talent Blueprint - KSA Close" at bounding box center [64, 6] width 45 height 12
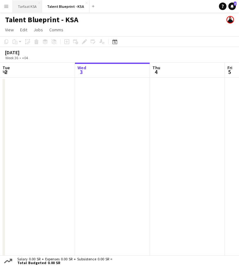
click at [28, 8] on button "Tarfaat KSA Close" at bounding box center [27, 6] width 29 height 12
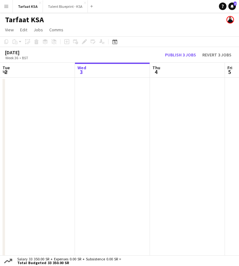
click at [5, 5] on app-icon "Menu" at bounding box center [6, 6] width 5 height 5
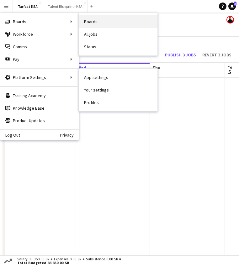
click at [85, 23] on link "Boards" at bounding box center [118, 21] width 78 height 13
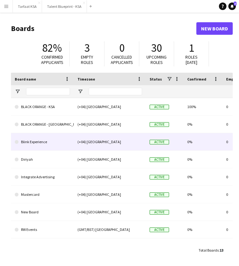
click at [45, 142] on link "Blink Experience" at bounding box center [42, 142] width 55 height 18
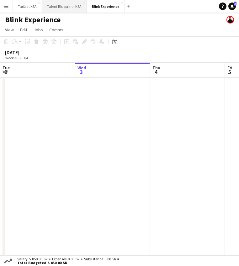
click at [66, 6] on button "Talent Blueprint - KSA Close" at bounding box center [64, 6] width 45 height 12
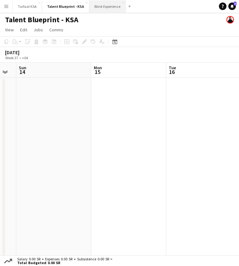
drag, startPoint x: 62, startPoint y: 5, endPoint x: 117, endPoint y: 6, distance: 54.2
click at [117, 6] on div "Tarfaat KSA Close Talent Blueprint - KSA Close Blink Experience Close Add" at bounding box center [73, 6] width 121 height 13
drag, startPoint x: 80, startPoint y: 5, endPoint x: 130, endPoint y: 5, distance: 49.8
click at [130, 5] on div "Tarfaat KSA Close Talent Blueprint - KSA Close Blink Experience Close Add" at bounding box center [73, 6] width 121 height 13
drag, startPoint x: 73, startPoint y: 6, endPoint x: 89, endPoint y: 6, distance: 16.0
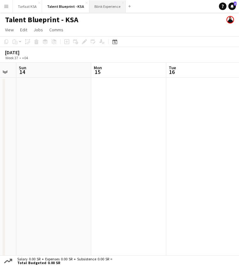
click at [89, 6] on div "Tarfaat KSA Close Talent Blueprint - KSA Close Blink Experience Close Add" at bounding box center [73, 6] width 121 height 13
click at [82, 1] on button "Talent Blueprint - KSA Close" at bounding box center [65, 6] width 47 height 12
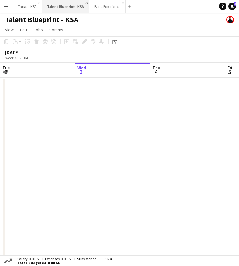
click at [85, 3] on app-icon "Close" at bounding box center [86, 3] width 3 height 3
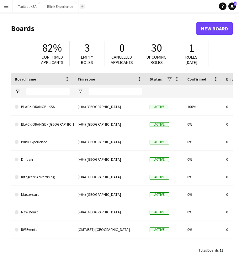
click at [83, 7] on button "Add" at bounding box center [82, 6] width 5 height 5
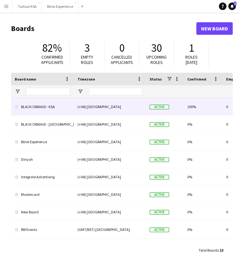
click at [58, 110] on link "BLACK ORANGE - KSA" at bounding box center [42, 107] width 55 height 18
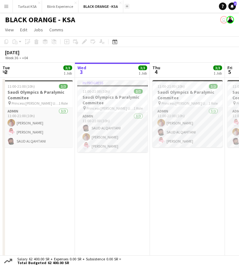
click at [127, 6] on button "Add" at bounding box center [126, 6] width 5 height 5
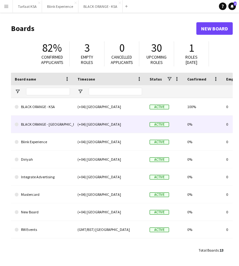
click at [43, 123] on link "BLACK ORANGE - [GEOGRAPHIC_DATA]" at bounding box center [42, 125] width 55 height 18
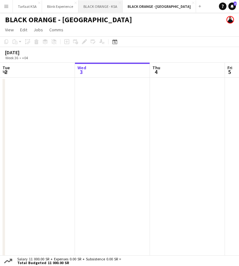
click at [102, 6] on button "BLACK ORANGE - KSA Close" at bounding box center [100, 6] width 44 height 12
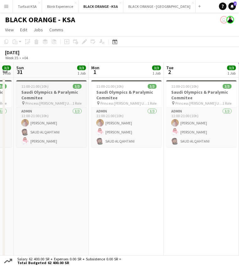
click at [64, 85] on div "11:00-21:00 (10h) 3/3" at bounding box center [51, 86] width 70 height 5
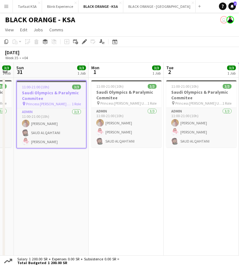
click at [114, 174] on app-date-cell "11:00-21:00 (10h) 3/3 Saudi Olympics & Paralymic Commitee pin Princess [PERSON_…" at bounding box center [126, 170] width 75 height 184
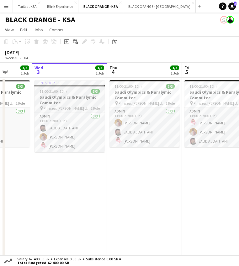
click at [73, 83] on div "In progress" at bounding box center [69, 82] width 70 height 5
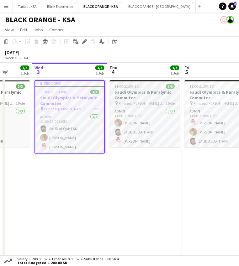
click at [117, 81] on app-job-card "11:00-21:00 (10h) 3/3 Saudi Olympics & Paralymic Commitee pin Princess [PERSON_…" at bounding box center [144, 113] width 70 height 67
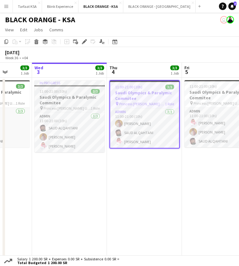
click at [74, 85] on div "In progress" at bounding box center [69, 82] width 70 height 5
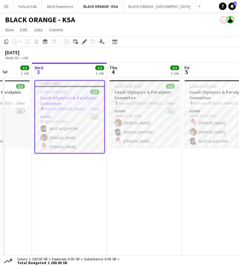
click at [128, 88] on span "11:00-21:00 (10h)" at bounding box center [127, 86] width 27 height 5
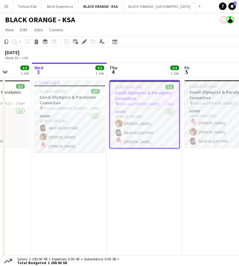
click at [202, 94] on h3 "Saudi Olympics & Paralymic Commitee" at bounding box center [219, 94] width 70 height 11
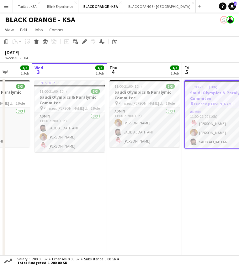
click at [149, 174] on app-date-cell "11:00-21:00 (10h) 3/3 Saudi Olympics & Paralymic Commitee pin Princess [PERSON_…" at bounding box center [144, 170] width 75 height 184
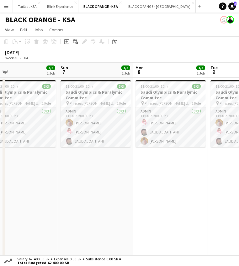
click at [132, 180] on app-date-cell "11:00-21:00 (10h) 3/3 Saudi Olympics & Paralymic Commitee pin Princess [PERSON_…" at bounding box center [95, 170] width 75 height 184
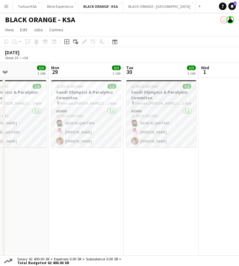
scroll to position [0, 203]
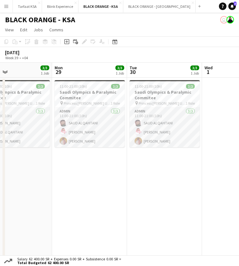
drag, startPoint x: 181, startPoint y: 161, endPoint x: 241, endPoint y: 115, distance: 75.3
click at [239, 115] on html "Menu Boards Boards Boards All jobs Status Workforce Workforce My Workforce Recr…" at bounding box center [119, 136] width 239 height 273
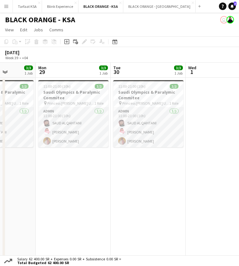
click at [185, 158] on app-date-cell "11:00-21:00 (10h) 3/3 Saudi Olympics & Paralymic Commitee pin Princess [PERSON_…" at bounding box center [148, 170] width 75 height 184
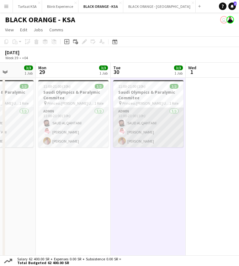
click at [146, 124] on app-card-role "Admin [DATE] 11:00-21:00 (10h) [PERSON_NAME] [PERSON_NAME] [PERSON_NAME] Yagmowr" at bounding box center [148, 127] width 70 height 39
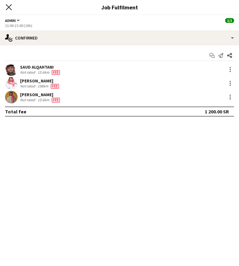
click at [8, 5] on icon "Close pop-in" at bounding box center [9, 7] width 6 height 6
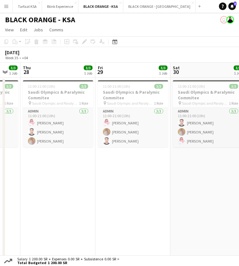
scroll to position [0, 189]
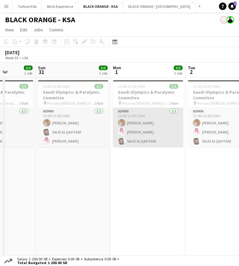
click at [146, 108] on app-card-role "Admin [DATE] 11:00-21:00 (10h) [PERSON_NAME] Yagmowr [PERSON_NAME] [PERSON_NAME]" at bounding box center [148, 127] width 70 height 39
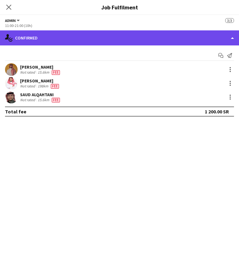
click at [226, 36] on div "single-neutral-actions-check-2 Confirmed" at bounding box center [119, 37] width 239 height 15
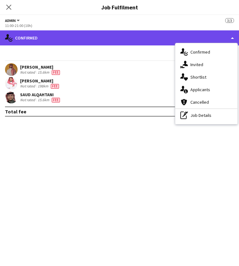
click at [110, 35] on div "single-neutral-actions-check-2 Confirmed" at bounding box center [119, 37] width 239 height 15
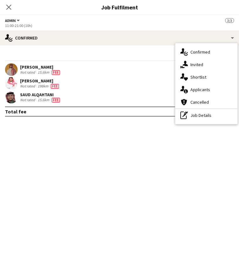
click at [16, 19] on button "Admin" at bounding box center [13, 20] width 16 height 5
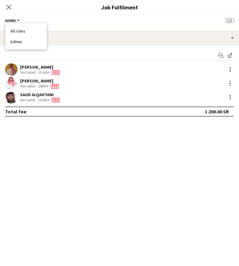
click at [16, 19] on button "Admin" at bounding box center [13, 20] width 16 height 5
click at [9, 8] on icon "Close pop-in" at bounding box center [9, 7] width 6 height 6
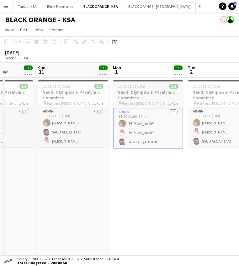
click at [131, 83] on app-job-card "11:00-21:00 (10h) 3/3 Saudi Olympics & Paralymic Commitee pin Princess [PERSON_…" at bounding box center [148, 114] width 70 height 68
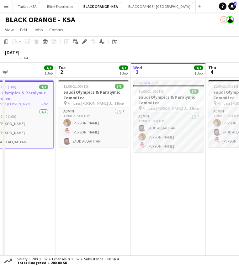
scroll to position [0, 126]
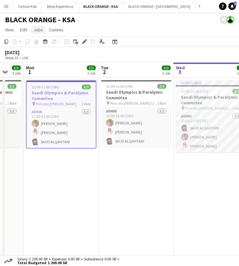
click at [32, 28] on link "Jobs" at bounding box center [38, 30] width 14 height 8
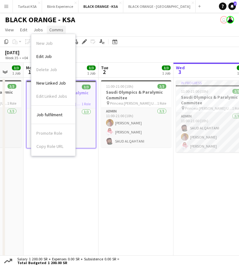
click at [50, 29] on span "Comms" at bounding box center [56, 30] width 14 height 6
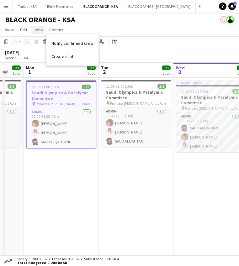
click at [39, 29] on span "Jobs" at bounding box center [38, 30] width 9 height 6
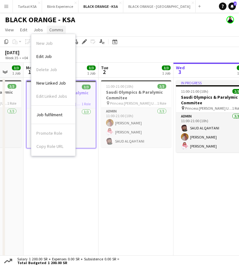
click at [55, 29] on span "Comms" at bounding box center [56, 30] width 14 height 6
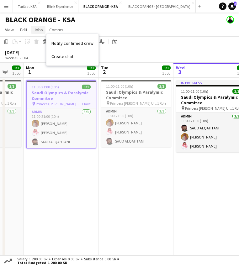
click at [34, 32] on span "Jobs" at bounding box center [38, 30] width 9 height 6
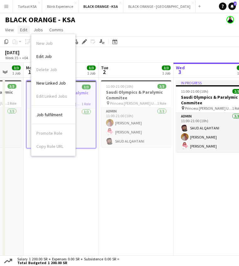
click at [24, 31] on span "Edit" at bounding box center [23, 30] width 7 height 6
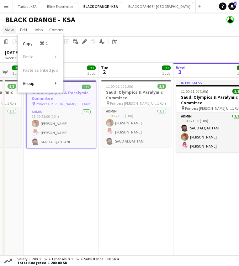
click at [8, 32] on span "View" at bounding box center [9, 30] width 9 height 6
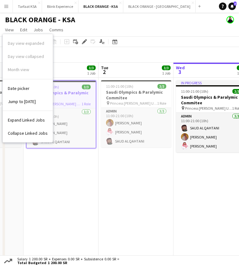
click at [125, 193] on app-date-cell "11:00-21:00 (10h) 3/3 Saudi Olympics & Paralymic Commitee pin Princess [PERSON_…" at bounding box center [135, 170] width 75 height 184
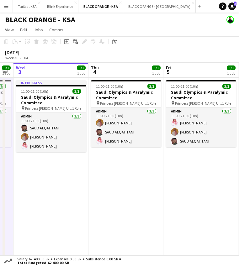
scroll to position [0, 131]
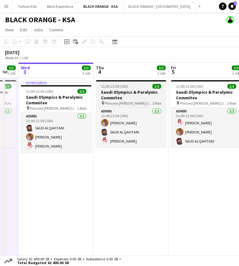
click at [130, 86] on div "11:00-21:00 (10h) 3/3" at bounding box center [131, 86] width 70 height 5
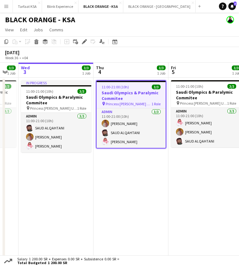
click at [132, 85] on app-job-card "11:00-21:00 (10h) 3/3 Saudi Olympics & Paralymic Commitee pin Princess [PERSON_…" at bounding box center [131, 114] width 70 height 68
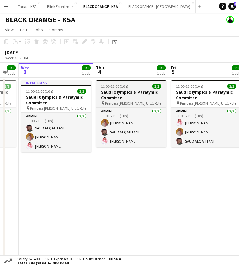
click at [132, 85] on div "11:00-21:00 (10h) 3/3" at bounding box center [131, 86] width 70 height 5
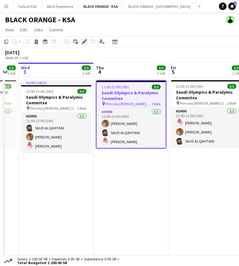
click at [84, 40] on icon "Edit" at bounding box center [84, 41] width 5 height 5
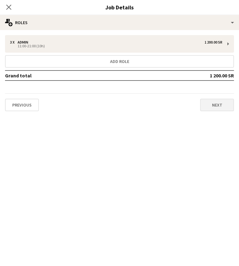
click at [205, 108] on button "Next" at bounding box center [217, 105] width 34 height 13
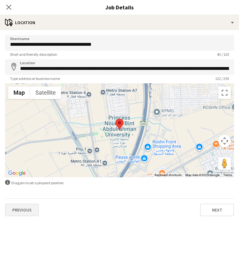
click at [31, 210] on button "Previous" at bounding box center [22, 210] width 34 height 13
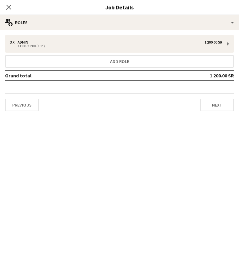
click at [204, 112] on div "3 x Admin 1 200.00 SR 11:00-21:00 (10h) Add role Grand total 1 200.00 SR Previo…" at bounding box center [119, 73] width 239 height 86
click at [204, 108] on button "Next" at bounding box center [217, 105] width 34 height 13
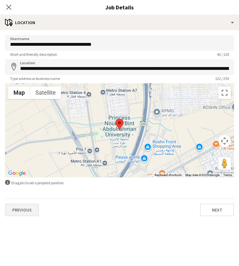
click at [26, 211] on button "Previous" at bounding box center [22, 210] width 34 height 13
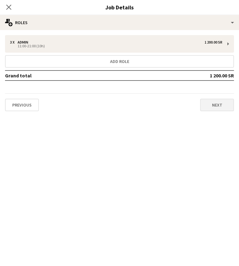
click at [219, 109] on button "Next" at bounding box center [217, 105] width 34 height 13
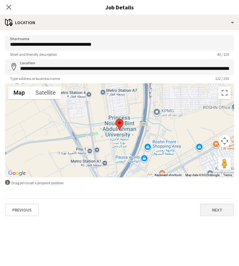
click at [211, 212] on button "Next" at bounding box center [217, 210] width 34 height 13
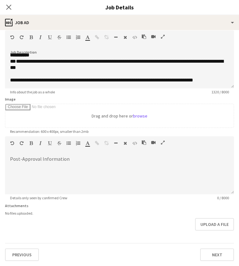
scroll to position [7, 0]
click at [212, 256] on button "Next" at bounding box center [217, 254] width 34 height 13
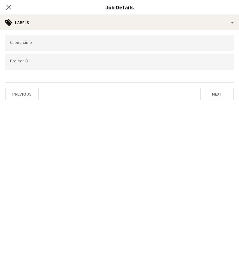
scroll to position [0, 0]
click at [206, 97] on button "Next" at bounding box center [217, 94] width 34 height 13
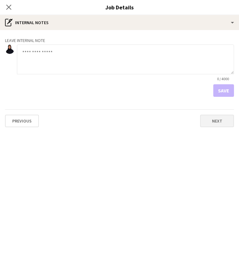
click at [211, 117] on button "Next" at bounding box center [217, 121] width 34 height 13
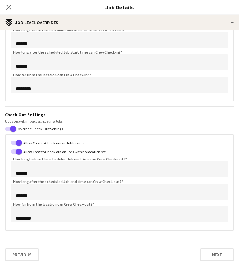
scroll to position [68, 0]
click at [202, 254] on button "Next" at bounding box center [217, 254] width 34 height 13
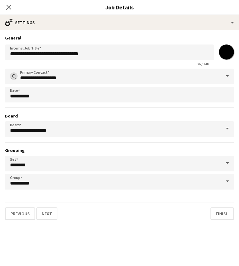
scroll to position [0, 0]
click at [213, 218] on button "Finish" at bounding box center [221, 213] width 23 height 13
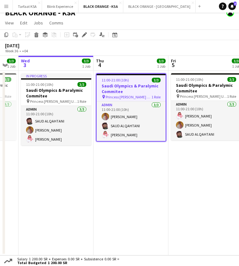
click at [169, 174] on app-date-cell "11:00-21:00 (10h) 3/3 Saudi Olympics & Paralymic Commitee pin Princess [PERSON_…" at bounding box center [205, 163] width 75 height 184
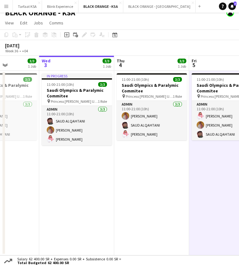
scroll to position [0, 189]
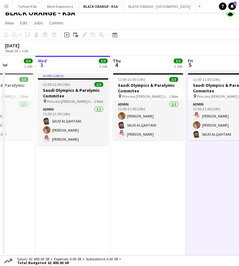
click at [66, 82] on span "11:00-21:00 (10h)" at bounding box center [56, 84] width 27 height 5
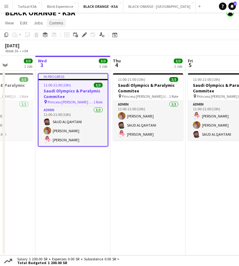
click at [57, 22] on span "Comms" at bounding box center [56, 23] width 14 height 6
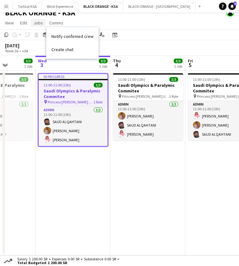
click at [36, 25] on span "Jobs" at bounding box center [38, 23] width 9 height 6
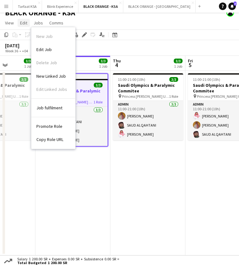
click at [21, 26] on link "Edit" at bounding box center [24, 23] width 12 height 8
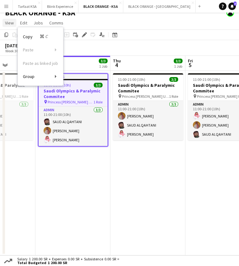
click at [8, 26] on link "View" at bounding box center [10, 23] width 14 height 8
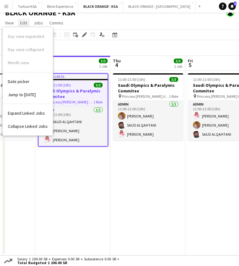
click at [21, 23] on span "Edit" at bounding box center [23, 23] width 7 height 6
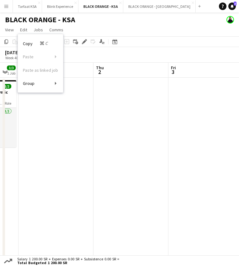
scroll to position [0, 210]
click at [53, 139] on app-date-cell at bounding box center [52, 170] width 75 height 184
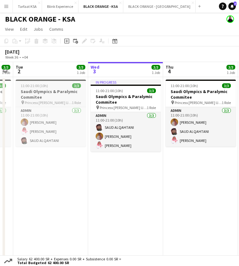
scroll to position [0, 134]
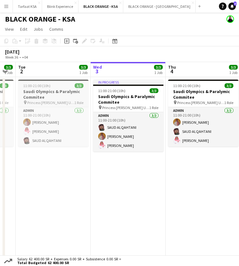
click at [43, 85] on span "11:00-21:00 (10h)" at bounding box center [36, 85] width 27 height 5
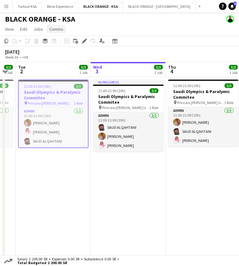
click at [54, 30] on span "Comms" at bounding box center [56, 29] width 14 height 6
click at [40, 29] on span "Jobs" at bounding box center [38, 29] width 9 height 6
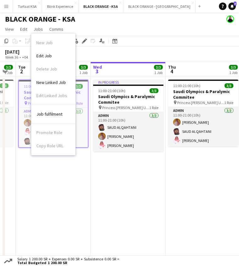
click at [174, 57] on div "[DATE] Week 36 • +04" at bounding box center [119, 54] width 239 height 16
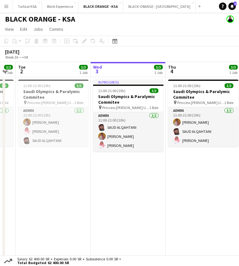
click at [57, 78] on app-date-cell "11:00-21:00 (10h) 3/3 Saudi Olympics & Paralymic Commitee pin Princess [PERSON_…" at bounding box center [53, 169] width 75 height 184
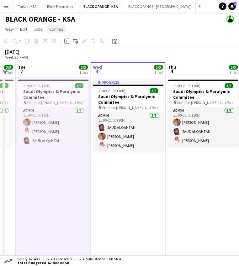
click at [49, 30] on span "Comms" at bounding box center [56, 29] width 14 height 6
click at [39, 31] on span "Jobs" at bounding box center [38, 29] width 9 height 6
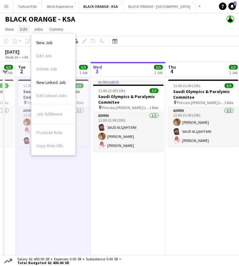
click at [21, 33] on link "Edit" at bounding box center [24, 29] width 12 height 8
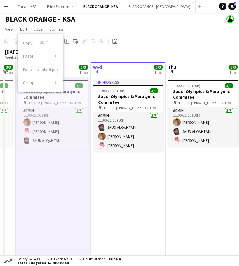
click at [7, 34] on app-page-menu "View Day view expanded Day view collapsed Month view Date picker Jump to [DATE]…" at bounding box center [119, 30] width 239 height 12
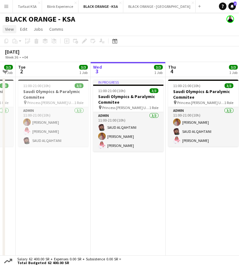
click at [7, 32] on span "View" at bounding box center [9, 29] width 9 height 6
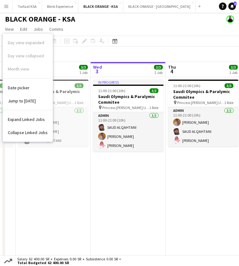
click at [69, 75] on app-board-header-date "Tue 2 3/3 1 Job" at bounding box center [53, 69] width 75 height 15
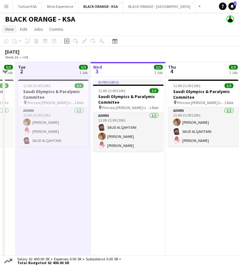
click at [8, 29] on span "View" at bounding box center [9, 29] width 9 height 6
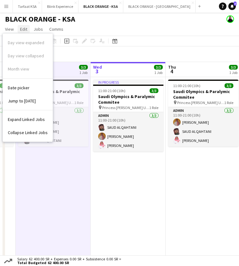
click at [21, 28] on span "Edit" at bounding box center [23, 29] width 7 height 6
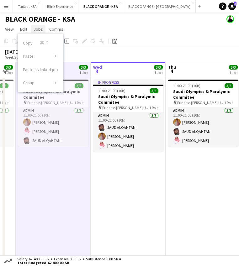
click at [36, 28] on span "Jobs" at bounding box center [38, 29] width 9 height 6
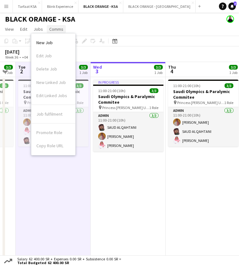
click at [52, 28] on span "Comms" at bounding box center [56, 29] width 14 height 6
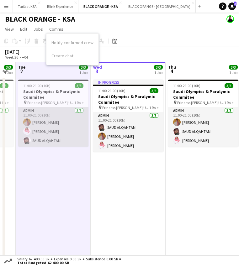
click at [55, 114] on app-card-role "Admin [DATE] 11:00-21:00 (10h) [PERSON_NAME] Yagmowr [PERSON_NAME] [PERSON_NAME]" at bounding box center [53, 126] width 70 height 39
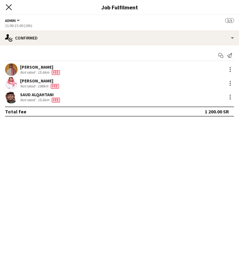
click at [11, 8] on icon "Close pop-in" at bounding box center [9, 7] width 6 height 6
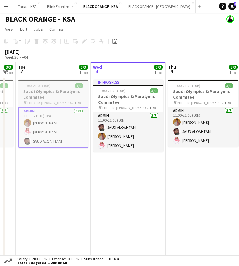
click at [62, 81] on app-job-card "11:00-21:00 (10h) 3/3 Saudi Olympics & Paralymic Commitee pin Princess [PERSON_…" at bounding box center [53, 114] width 70 height 68
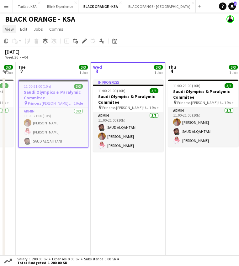
click at [10, 32] on link "View" at bounding box center [10, 29] width 14 height 8
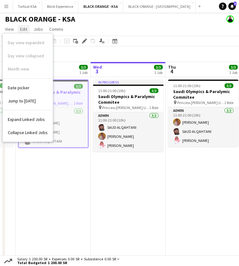
click at [26, 28] on span "Edit" at bounding box center [23, 29] width 7 height 6
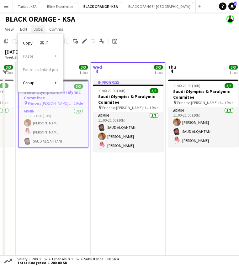
click at [43, 29] on link "Jobs" at bounding box center [38, 29] width 14 height 8
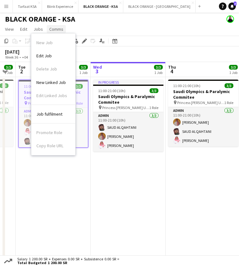
click at [55, 27] on span "Comms" at bounding box center [56, 29] width 14 height 6
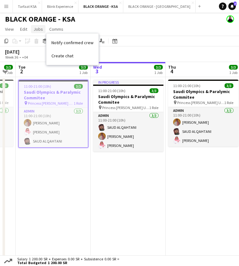
click at [39, 30] on span "Jobs" at bounding box center [38, 29] width 9 height 6
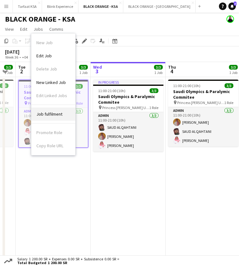
click at [54, 114] on span "Job fulfilment" at bounding box center [49, 114] width 26 height 6
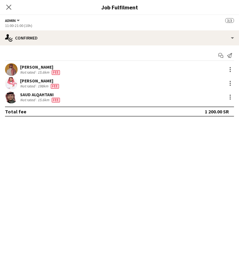
scroll to position [7, 0]
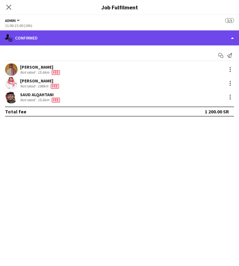
click at [230, 37] on div "single-neutral-actions-check-2 Confirmed" at bounding box center [119, 37] width 239 height 15
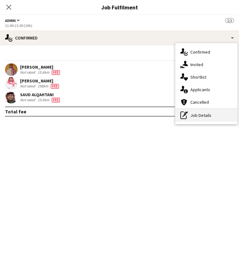
click at [205, 116] on div "pen-write Job Details" at bounding box center [206, 115] width 62 height 13
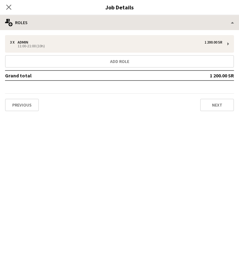
scroll to position [0, 0]
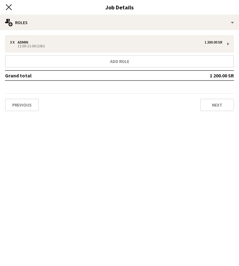
click at [8, 8] on icon at bounding box center [9, 7] width 6 height 6
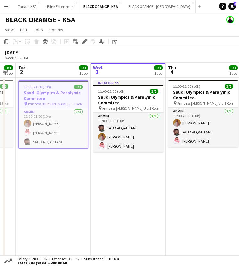
click at [5, 7] on app-icon "Menu" at bounding box center [6, 6] width 5 height 5
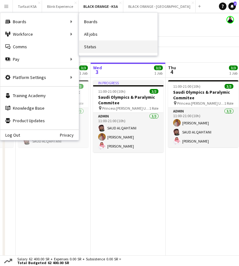
click at [103, 48] on link "Status" at bounding box center [118, 46] width 78 height 13
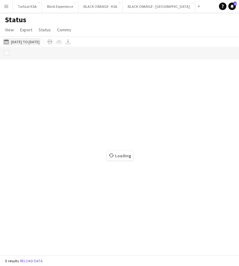
click at [35, 43] on button "[DATE] to [DATE] [DATE] to [DATE]" at bounding box center [22, 42] width 38 height 8
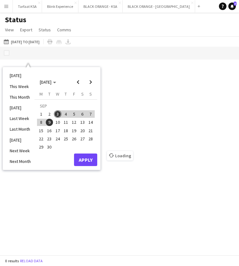
click at [51, 113] on span "2" at bounding box center [50, 114] width 8 height 8
click at [76, 84] on span "Previous month" at bounding box center [78, 82] width 13 height 13
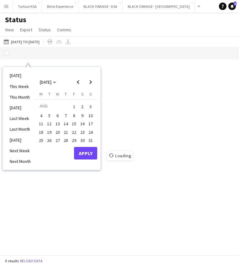
click at [75, 121] on span "15" at bounding box center [74, 124] width 8 height 8
click at [91, 80] on span "Next month" at bounding box center [90, 82] width 13 height 13
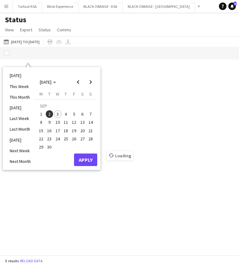
click at [49, 113] on span "2" at bounding box center [50, 114] width 8 height 8
click at [81, 163] on button "Apply" at bounding box center [85, 159] width 23 height 13
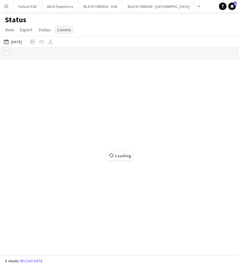
click at [62, 29] on span "Comms" at bounding box center [64, 30] width 14 height 6
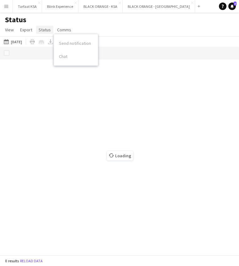
click at [44, 31] on span "Status" at bounding box center [45, 30] width 12 height 6
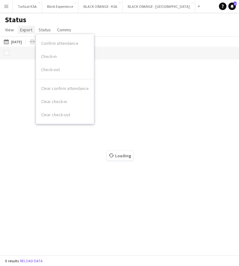
click at [26, 31] on span "Export" at bounding box center [26, 30] width 12 height 6
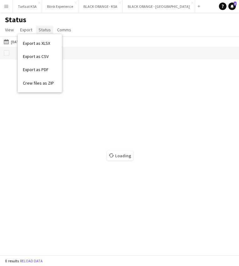
click at [39, 30] on span "Status" at bounding box center [45, 30] width 12 height 6
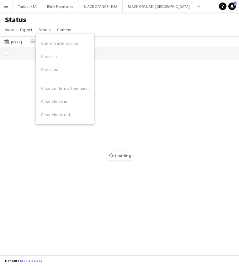
click at [12, 93] on div "Loading" at bounding box center [119, 151] width 239 height 208
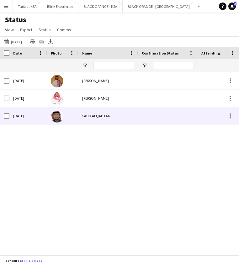
click at [57, 120] on img at bounding box center [57, 116] width 13 height 13
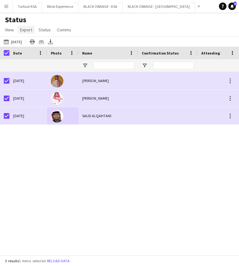
click at [30, 29] on span "Export" at bounding box center [26, 30] width 12 height 6
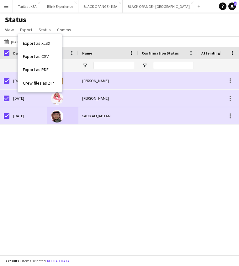
click at [110, 30] on div "Status View Views Default view New view Update view Delete view Edit name Custo…" at bounding box center [119, 25] width 239 height 21
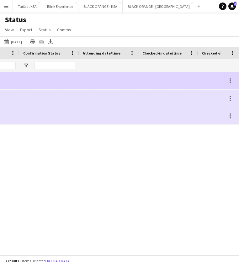
scroll to position [0, 249]
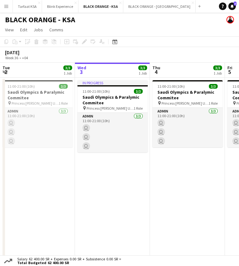
click at [163, 183] on app-date-cell "11:00-21:00 (10h) 3/3 Saudi Olympics & Paralymic Commitee pin Princess [PERSON_…" at bounding box center [187, 170] width 75 height 184
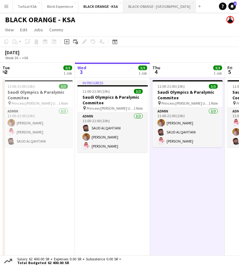
click at [140, 8] on button "BLACK ORANGE - [GEOGRAPHIC_DATA] Close" at bounding box center [159, 6] width 72 height 12
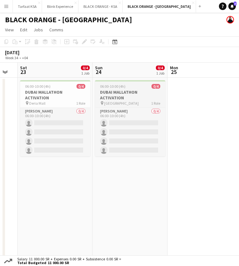
click at [116, 90] on h3 "DUBAI MALLATHON ACTIVATION" at bounding box center [130, 94] width 70 height 11
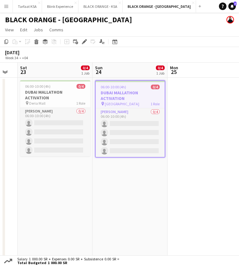
click at [195, 106] on app-date-cell at bounding box center [204, 170] width 75 height 184
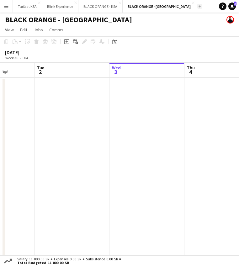
click at [198, 7] on app-icon "Add" at bounding box center [199, 6] width 3 height 3
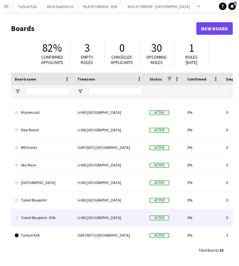
click at [44, 219] on link "Talent Blueprint - KSA" at bounding box center [42, 218] width 55 height 18
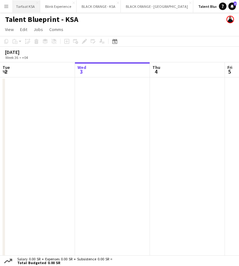
click at [27, 8] on button "Tarfaat KSA Close" at bounding box center [25, 6] width 29 height 12
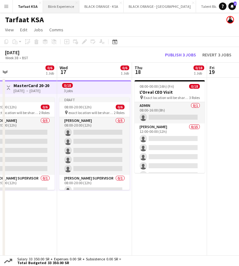
click at [62, 8] on button "Blink Experience Close" at bounding box center [61, 6] width 36 height 12
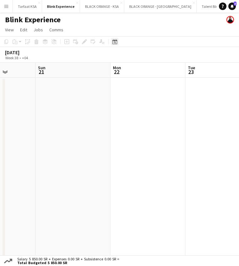
click at [113, 42] on icon "Date picker" at bounding box center [114, 41] width 5 height 5
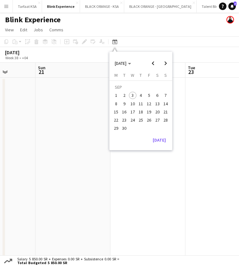
click at [132, 96] on span "3" at bounding box center [133, 96] width 8 height 8
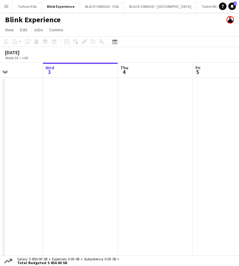
scroll to position [0, 255]
click at [26, 7] on button "Tarfaat KSA Close" at bounding box center [27, 6] width 29 height 12
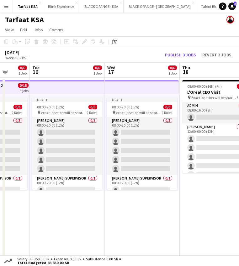
scroll to position [0, 195]
click at [141, 224] on app-date-cell "Draft 08:00-20:00 (12h) 0/6 pin exact location will be shared later 2 Roles [PE…" at bounding box center [141, 170] width 75 height 184
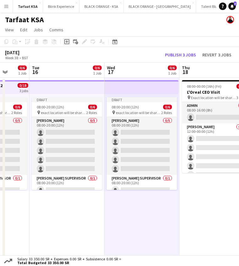
click at [67, 40] on icon "Add job" at bounding box center [66, 41] width 5 height 5
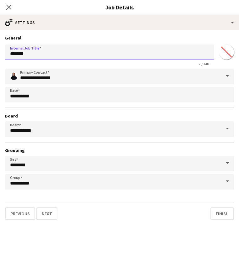
click at [50, 53] on input "*******" at bounding box center [109, 52] width 209 height 16
type input "*"
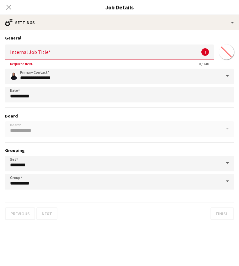
click at [10, 8] on div "Close pop-in" at bounding box center [9, 7] width 18 height 14
click at [7, 7] on div "Close pop-in" at bounding box center [9, 7] width 18 height 14
click at [6, 7] on div "Close pop-in" at bounding box center [9, 7] width 18 height 14
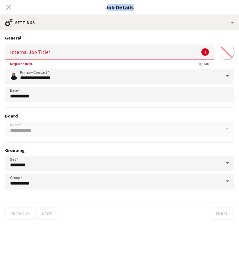
click at [8, 8] on div "Close pop-in" at bounding box center [9, 7] width 18 height 14
click at [56, 57] on input "Internal Job Title" at bounding box center [109, 52] width 209 height 16
click at [9, 7] on div "Close pop-in" at bounding box center [9, 7] width 18 height 14
click at [30, 53] on input "Internal Job Title" at bounding box center [109, 52] width 209 height 16
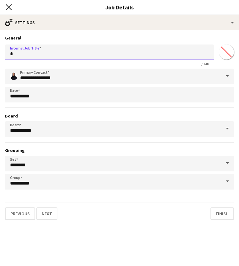
type input "*"
click at [11, 9] on icon "Close pop-in" at bounding box center [9, 7] width 6 height 6
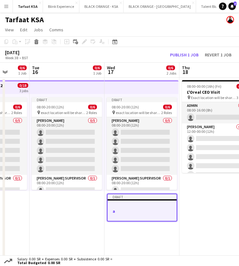
click at [123, 199] on div at bounding box center [141, 199] width 69 height 1
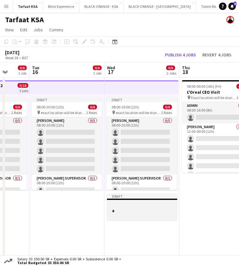
click at [121, 196] on div "Draft" at bounding box center [142, 196] width 70 height 5
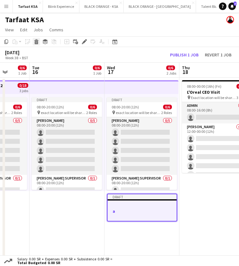
click at [36, 42] on icon "Delete" at bounding box center [36, 41] width 5 height 5
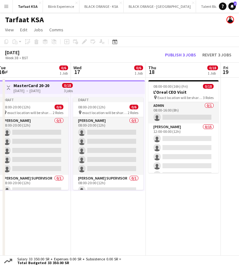
scroll to position [0, 253]
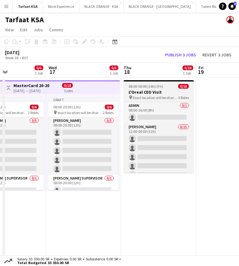
click at [163, 85] on div "08:00-00:00 (16h) (Fri) 0/18" at bounding box center [158, 86] width 70 height 5
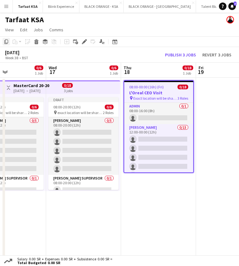
click at [6, 41] on icon "Copy" at bounding box center [6, 41] width 5 height 5
click at [65, 206] on app-date-cell "Draft 08:00-20:00 (12h) 0/6 pin exact location will be shared later 2 Roles [PE…" at bounding box center [83, 170] width 75 height 184
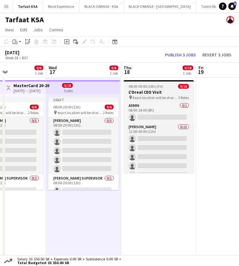
click at [144, 91] on h3 "L'Oreal CEO Visit" at bounding box center [158, 92] width 70 height 6
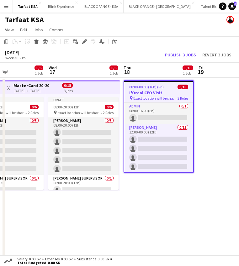
click at [148, 83] on app-job-card "08:00-00:00 (16h) (Fri) 0/18 L'Oreal CEO Visit pin Exact location will be share…" at bounding box center [158, 126] width 70 height 93
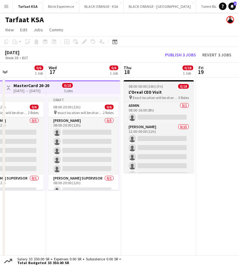
click at [148, 89] on app-job-card "08:00-00:00 (16h) (Fri) 0/18 L'Oreal CEO Visit pin Exact location will be share…" at bounding box center [158, 126] width 70 height 93
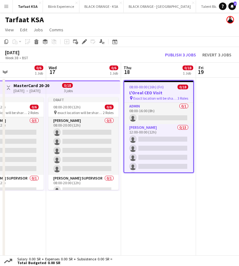
click at [79, 215] on app-date-cell "Draft 08:00-20:00 (12h) 0/6 pin exact location will be shared later 2 Roles [PE…" at bounding box center [83, 170] width 75 height 184
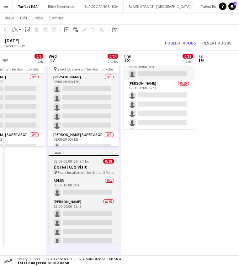
scroll to position [43, 0]
click at [87, 161] on span "08:00-00:00 (16h) (Thu)" at bounding box center [72, 161] width 37 height 5
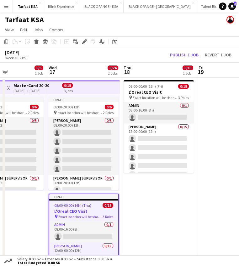
scroll to position [0, 0]
click at [158, 194] on app-date-cell "08:00-00:00 (16h) (Fri) 0/18 L'Oreal CEO Visit pin Exact location will be share…" at bounding box center [158, 188] width 75 height 221
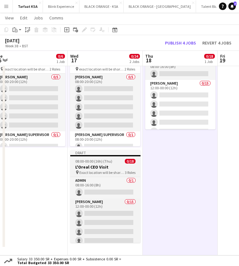
scroll to position [43, 0]
click at [107, 164] on app-job-card "Draft 08:00-00:00 (16h) (Thu) 0/18 L'Oreal CEO Visit pin Exact location will be…" at bounding box center [105, 196] width 70 height 93
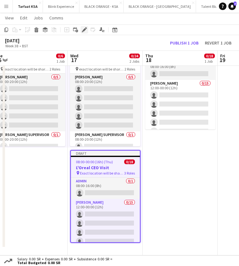
click at [84, 31] on icon at bounding box center [83, 29] width 3 height 3
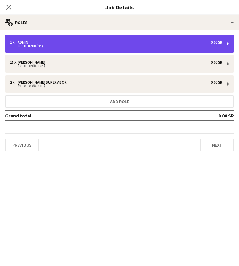
click at [70, 45] on div "08:00-16:00 (8h)" at bounding box center [116, 45] width 212 height 3
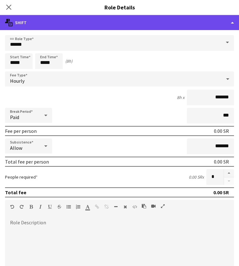
click at [30, 24] on div "multiple-actions-text Shift" at bounding box center [119, 22] width 239 height 15
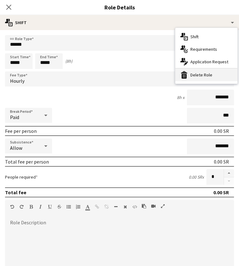
click at [186, 73] on icon at bounding box center [184, 72] width 6 height 2
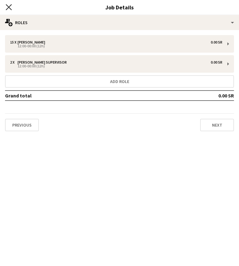
click at [9, 7] on icon at bounding box center [9, 7] width 6 height 6
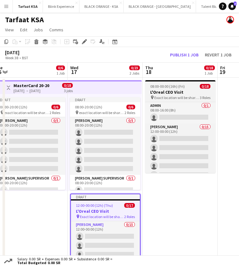
scroll to position [0, 0]
click at [167, 89] on app-job-card "08:00-00:00 (16h) (Fri) 0/18 L'Oreal CEO Visit pin Exact location will be share…" at bounding box center [180, 126] width 70 height 93
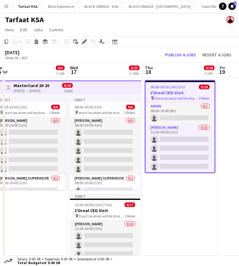
click at [83, 41] on icon "Edit" at bounding box center [84, 41] width 5 height 5
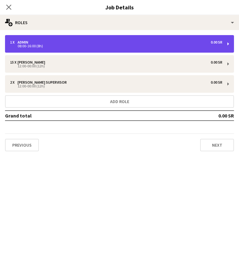
click at [97, 42] on div "1 x Admin 0.00 SR" at bounding box center [116, 42] width 212 height 4
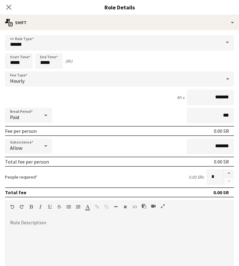
scroll to position [0, 0]
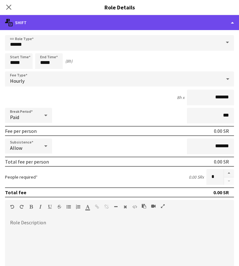
click at [226, 22] on div "multiple-actions-text Shift" at bounding box center [119, 22] width 239 height 15
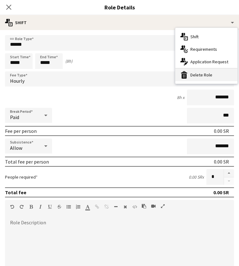
click at [199, 77] on div "bin-2 Delete Role" at bounding box center [206, 75] width 62 height 13
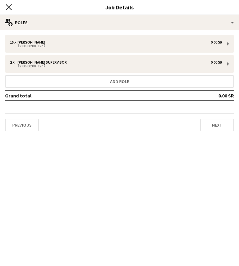
click at [10, 6] on icon at bounding box center [9, 7] width 6 height 6
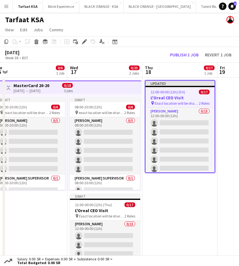
click at [178, 193] on app-date-cell "Updated 12:00-00:00 (12h) (Fri) 0/17 L'Oreal CEO Visit pin Exact location will …" at bounding box center [179, 188] width 75 height 221
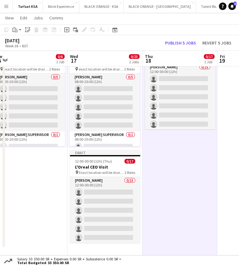
scroll to position [43, 0]
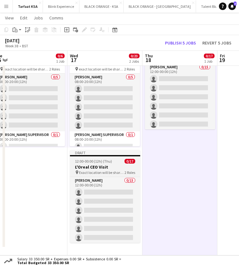
click at [107, 160] on span "12:00-00:00 (12h) (Thu)" at bounding box center [93, 161] width 37 height 5
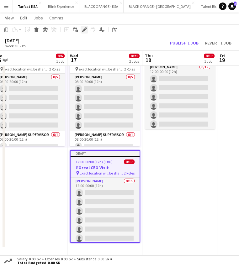
click at [85, 29] on icon at bounding box center [83, 29] width 3 height 3
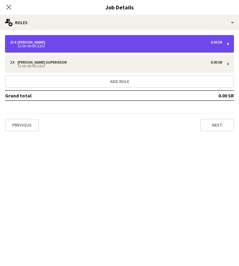
click at [95, 42] on div "15 x [PERSON_NAME] 0.00 SR" at bounding box center [116, 42] width 212 height 4
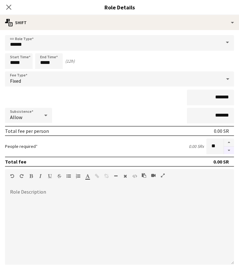
click at [227, 150] on button "button" at bounding box center [229, 151] width 10 height 8
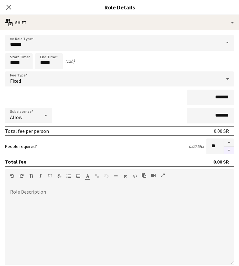
click at [227, 150] on button "button" at bounding box center [229, 151] width 10 height 8
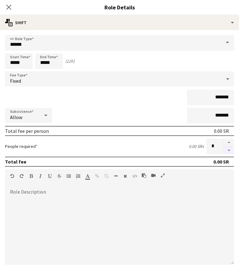
click at [227, 150] on button "button" at bounding box center [229, 151] width 10 height 8
click at [227, 144] on button "button" at bounding box center [229, 142] width 10 height 8
type input "*"
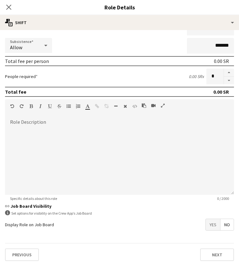
scroll to position [70, 0]
click at [213, 258] on button "Next" at bounding box center [217, 254] width 34 height 13
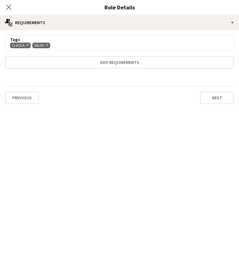
scroll to position [0, 0]
click at [211, 100] on button "Next" at bounding box center [217, 97] width 34 height 13
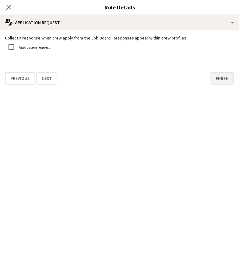
click at [218, 79] on button "Finish" at bounding box center [221, 78] width 23 height 13
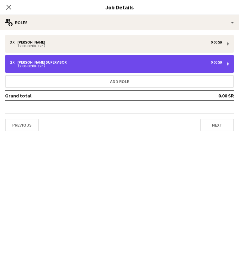
click at [204, 62] on div "2 x [PERSON_NAME] Supervisor 0.00 SR" at bounding box center [116, 62] width 212 height 4
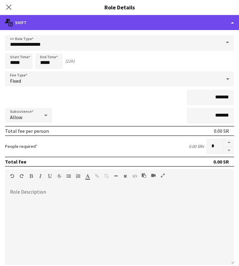
click at [229, 21] on div "multiple-actions-text Shift" at bounding box center [119, 22] width 239 height 15
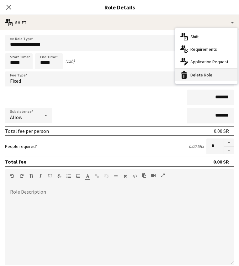
click at [212, 77] on div "bin-2 Delete Role" at bounding box center [206, 75] width 62 height 13
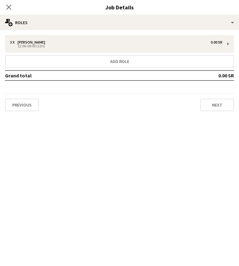
scroll to position [17, 0]
click at [8, 6] on icon "Close pop-in" at bounding box center [9, 7] width 6 height 6
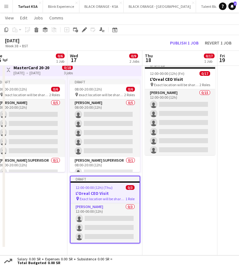
click at [167, 198] on app-date-cell "Updated 12:00-00:00 (12h) (Fri) 0/17 L'Oreal CEO Visit pin Exact location will …" at bounding box center [179, 157] width 75 height 195
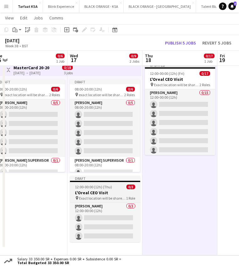
click at [104, 193] on h3 "L'Oreal CEO Visit" at bounding box center [105, 193] width 70 height 6
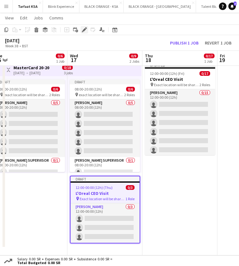
click at [86, 28] on icon at bounding box center [86, 28] width 2 height 2
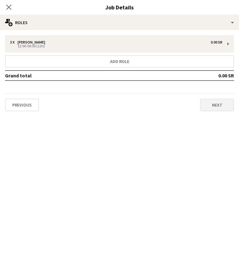
click at [221, 107] on button "Next" at bounding box center [217, 105] width 34 height 13
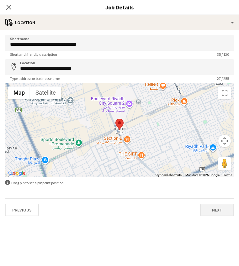
click at [219, 210] on button "Next" at bounding box center [217, 210] width 34 height 13
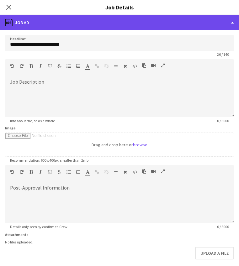
click at [130, 22] on div "ads-window Job Ad" at bounding box center [119, 22] width 239 height 15
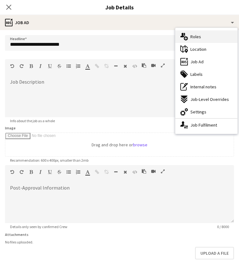
click at [197, 35] on span "Roles" at bounding box center [195, 37] width 11 height 6
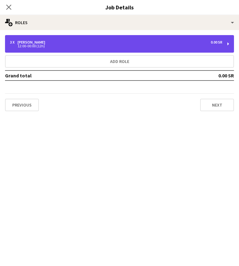
click at [133, 44] on div "3 x [PERSON_NAME] 0.00 SR" at bounding box center [116, 42] width 212 height 4
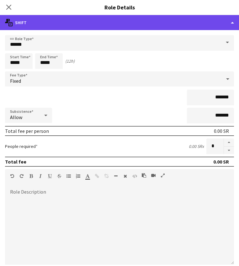
click at [137, 21] on div "multiple-actions-text Shift" at bounding box center [119, 22] width 239 height 15
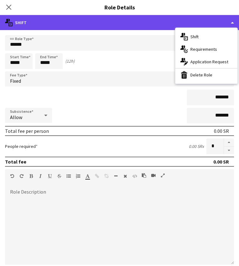
click at [140, 18] on div "multiple-actions-text Shift" at bounding box center [119, 22] width 239 height 15
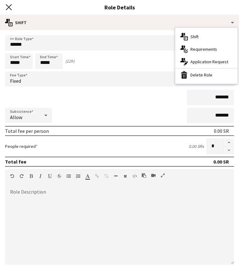
click at [10, 8] on icon at bounding box center [9, 7] width 6 height 6
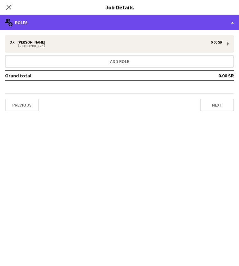
click at [110, 22] on div "multiple-users-add Roles" at bounding box center [119, 22] width 239 height 15
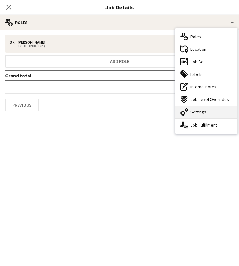
click at [213, 109] on div "cog-double-3 Settings" at bounding box center [206, 112] width 62 height 13
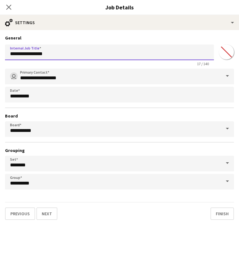
click at [104, 56] on input "**********" at bounding box center [109, 52] width 209 height 16
type input "**********"
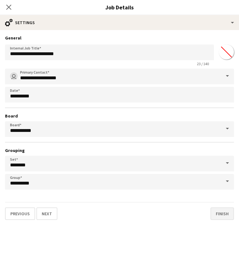
click at [222, 215] on button "Finish" at bounding box center [221, 213] width 23 height 13
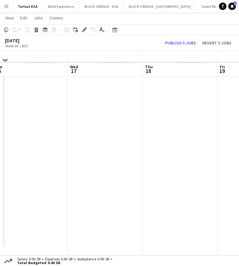
scroll to position [6, 0]
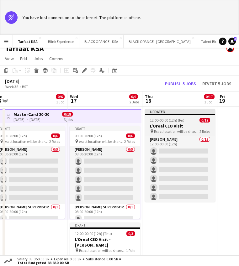
click at [184, 120] on div "12:00-00:00 (12h) (Fri) 0/17" at bounding box center [180, 120] width 70 height 5
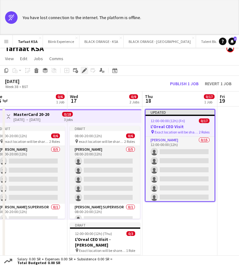
click at [86, 70] on icon "Edit" at bounding box center [84, 70] width 5 height 5
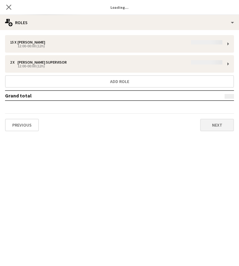
click at [212, 126] on button "Next" at bounding box center [217, 125] width 34 height 13
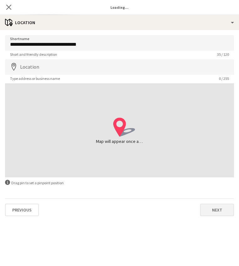
click at [211, 215] on button "Next" at bounding box center [217, 210] width 34 height 13
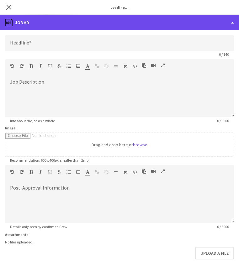
click at [125, 27] on div "ads-window Job Ad" at bounding box center [119, 22] width 239 height 15
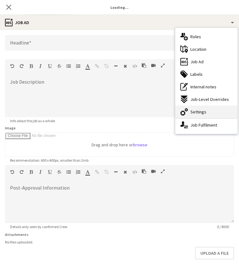
click at [187, 113] on icon "cog-double-3" at bounding box center [184, 112] width 8 height 8
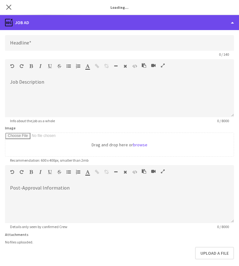
click at [87, 21] on div "ads-window Job Ad" at bounding box center [119, 22] width 239 height 15
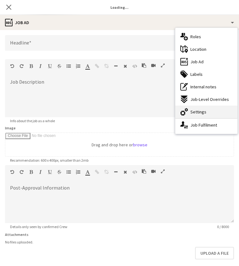
click at [200, 114] on span "Settings" at bounding box center [198, 112] width 16 height 6
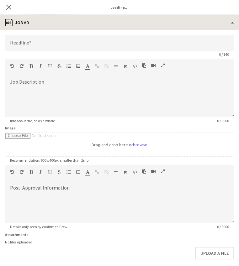
scroll to position [0, 0]
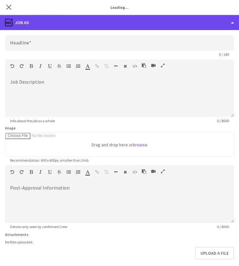
click at [180, 26] on div "ads-window Job Ad" at bounding box center [119, 22] width 239 height 15
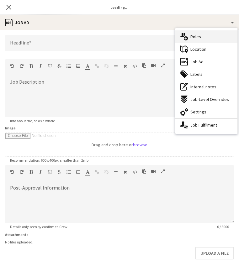
click at [193, 37] on span "Roles" at bounding box center [195, 37] width 11 height 6
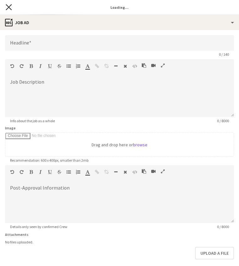
click at [10, 7] on icon "Close pop-in" at bounding box center [9, 7] width 6 height 6
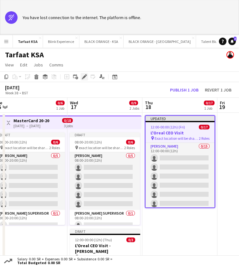
click at [85, 75] on icon "Edit" at bounding box center [84, 76] width 5 height 5
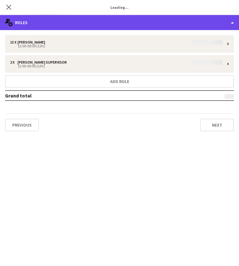
click at [152, 23] on div "multiple-users-add Roles" at bounding box center [119, 22] width 239 height 15
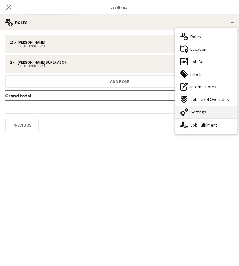
scroll to position [0, 232]
click at [210, 109] on div "cog-double-3 Settings" at bounding box center [206, 112] width 62 height 13
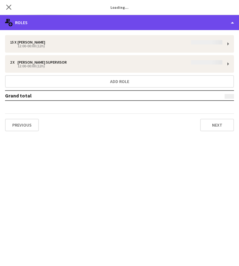
click at [102, 26] on div "multiple-users-add Roles" at bounding box center [119, 22] width 239 height 15
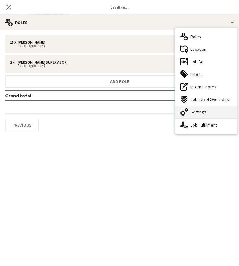
click at [193, 111] on span "Settings" at bounding box center [198, 112] width 16 height 6
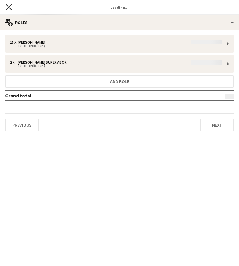
click at [10, 7] on icon "Close pop-in" at bounding box center [9, 7] width 6 height 6
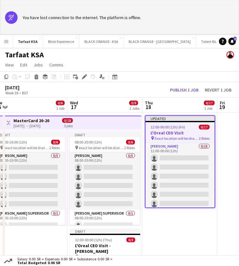
click at [187, 225] on app-date-cell "Updated 12:00-00:00 (12h) (Fri) 0/17 L'Oreal CEO Visit pin Exact location will …" at bounding box center [179, 213] width 75 height 201
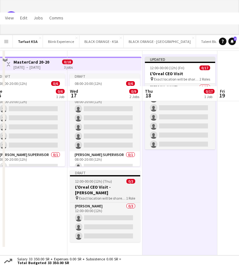
scroll to position [58, 0]
click at [100, 180] on span "12:00-00:00 (12h) (Thu)" at bounding box center [93, 181] width 37 height 5
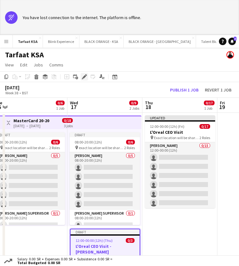
scroll to position [0, 0]
click at [85, 76] on icon at bounding box center [83, 76] width 3 height 3
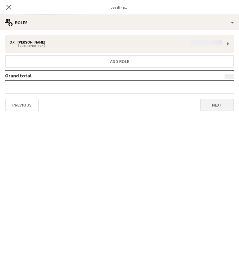
click at [211, 107] on button "Next" at bounding box center [217, 105] width 34 height 13
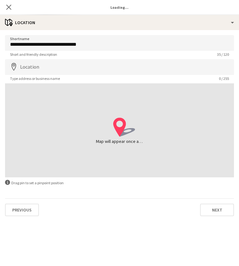
click at [211, 203] on div "Previous Next" at bounding box center [119, 207] width 229 height 18
click at [210, 204] on button "Next" at bounding box center [217, 210] width 34 height 13
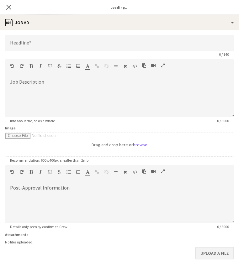
click at [213, 250] on button "Upload a file" at bounding box center [214, 253] width 39 height 13
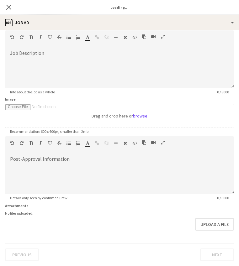
scroll to position [29, 0]
click at [161, 231] on form "Headline 0 / 140 Job Description default Heading 1 Heading 2 Heading 3 Heading …" at bounding box center [119, 133] width 239 height 255
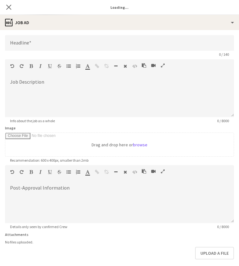
scroll to position [0, 0]
click at [9, 7] on icon at bounding box center [9, 7] width 6 height 6
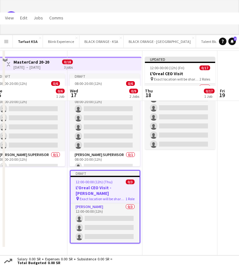
click at [174, 217] on app-date-cell "Updated 12:00-00:00 (12h) (Fri) 0/17 L'Oreal CEO Visit pin Exact location will …" at bounding box center [179, 154] width 75 height 201
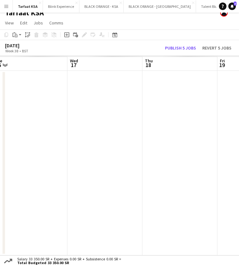
scroll to position [6, 0]
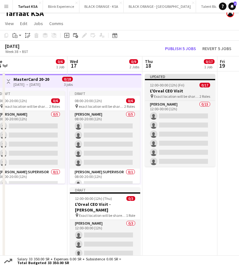
click at [171, 87] on span "12:00-00:00 (12h) (Fri)" at bounding box center [167, 85] width 34 height 5
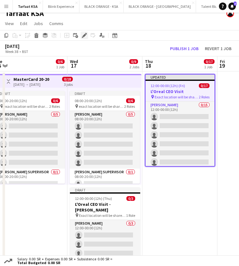
click at [82, 34] on icon "Edit" at bounding box center [84, 35] width 5 height 5
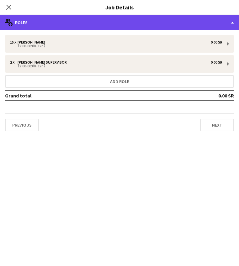
click at [184, 23] on div "multiple-users-add Roles" at bounding box center [119, 22] width 239 height 15
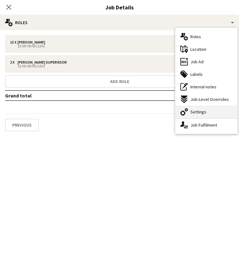
click at [179, 110] on div "cog-double-3 Settings" at bounding box center [206, 112] width 62 height 13
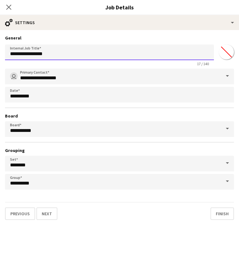
click at [66, 56] on input "**********" at bounding box center [109, 52] width 209 height 16
type input "**********"
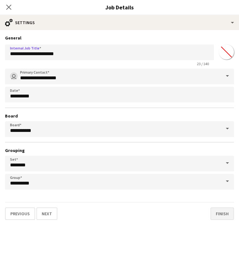
click at [217, 213] on button "Finish" at bounding box center [221, 213] width 23 height 13
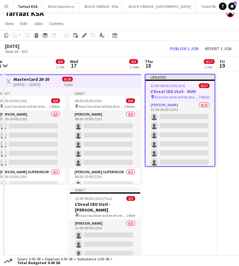
click at [177, 192] on app-date-cell "Updated 12:00-00:00 (12h) (Fri) 0/17 L'Oreal CEO Visit - RUH pin Exact location…" at bounding box center [179, 171] width 75 height 201
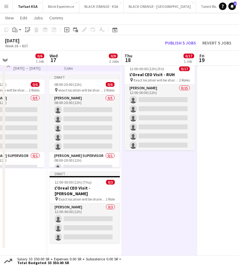
scroll to position [0, 251]
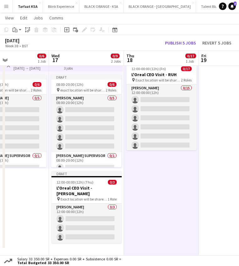
click at [219, 187] on app-date-cell at bounding box center [236, 155] width 75 height 201
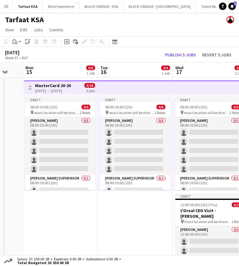
scroll to position [0, 0]
click at [52, 6] on button "Blink Experience Close" at bounding box center [61, 6] width 36 height 12
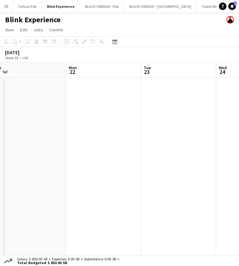
scroll to position [0, 247]
click at [102, 91] on app-date-cell at bounding box center [90, 170] width 75 height 184
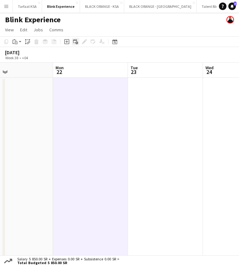
click at [75, 42] on icon "Add linked Job" at bounding box center [75, 41] width 5 height 5
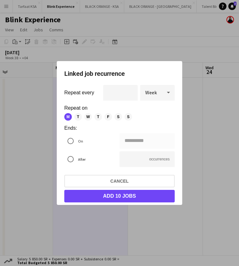
click at [80, 117] on span "T" at bounding box center [78, 117] width 8 height 8
click at [149, 142] on div "**********" at bounding box center [119, 133] width 239 height 266
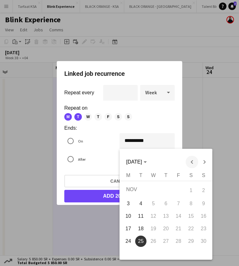
click at [189, 162] on span "Previous month" at bounding box center [191, 162] width 13 height 13
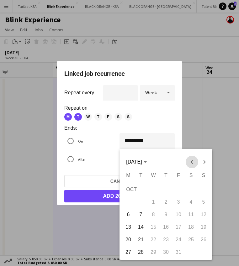
click at [189, 162] on span "Previous month" at bounding box center [191, 162] width 13 height 13
click at [189, 162] on div "[DATE] [DATE]" at bounding box center [166, 162] width 90 height 13
click at [192, 161] on div "[DATE] [DATE]" at bounding box center [166, 162] width 90 height 13
click at [141, 239] on span "23" at bounding box center [140, 239] width 11 height 11
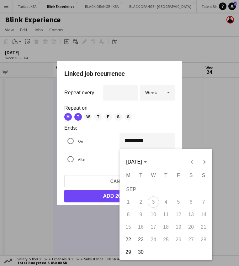
type input "**********"
type input "*"
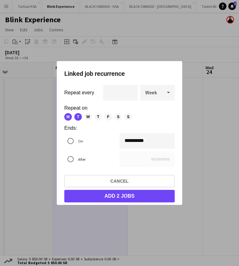
click at [111, 198] on button "Add 2 jobs" at bounding box center [119, 196] width 110 height 13
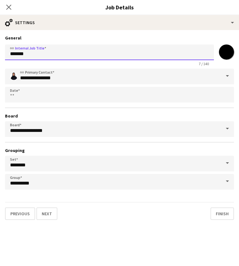
click at [60, 54] on input "*******" at bounding box center [109, 52] width 209 height 16
paste input "**********"
type input "**********"
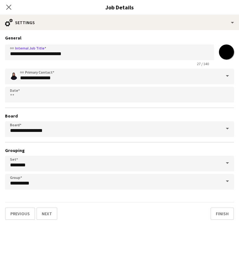
click at [232, 52] on input "*******" at bounding box center [226, 52] width 23 height 23
click at [221, 37] on h3 "General" at bounding box center [119, 38] width 229 height 6
click at [225, 76] on span at bounding box center [227, 76] width 13 height 15
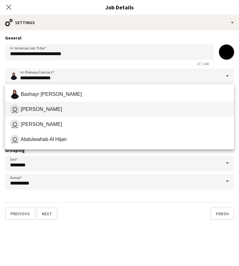
click at [52, 111] on span "[PERSON_NAME]" at bounding box center [41, 109] width 41 height 6
type input "**********"
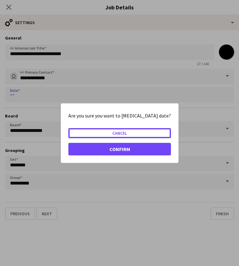
click at [114, 95] on body "Menu Boards Boards Boards All jobs Status Workforce Workforce My Workforce Recr…" at bounding box center [119, 136] width 239 height 273
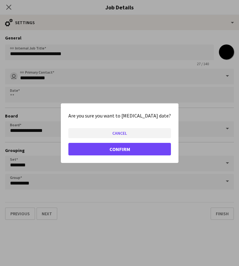
click at [127, 132] on button "Cancel" at bounding box center [119, 133] width 102 height 10
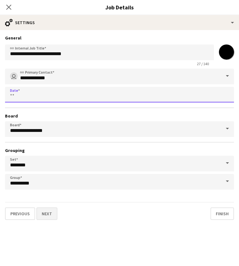
scroll to position [7, 0]
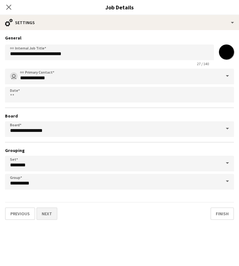
click at [49, 215] on button "Next" at bounding box center [46, 213] width 21 height 13
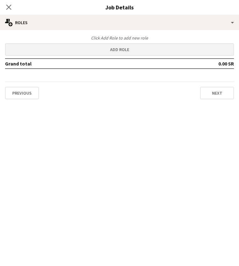
click at [144, 49] on button "Add role" at bounding box center [119, 49] width 229 height 13
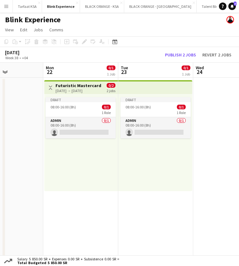
scroll to position [0, 258]
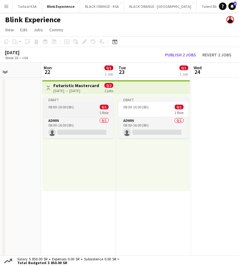
click at [90, 98] on div "Draft" at bounding box center [78, 99] width 70 height 5
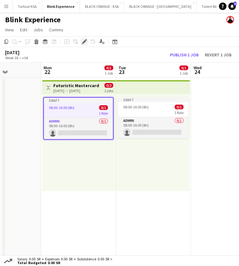
click at [84, 43] on icon at bounding box center [83, 41] width 3 height 3
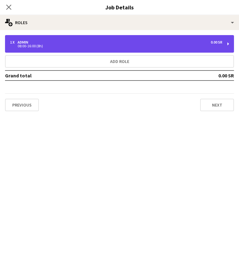
click at [123, 42] on div "1 x Admin 0.00 SR" at bounding box center [116, 42] width 212 height 4
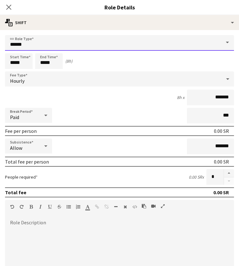
click at [183, 44] on input "*****" at bounding box center [119, 43] width 229 height 16
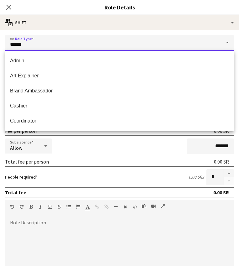
drag, startPoint x: 38, startPoint y: 46, endPoint x: -86, endPoint y: 48, distance: 123.1
click at [0, 48] on html "Menu Boards Boards Boards All jobs Status Workforce Workforce My Workforce Recr…" at bounding box center [119, 136] width 239 height 273
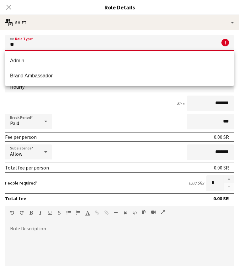
type input "*"
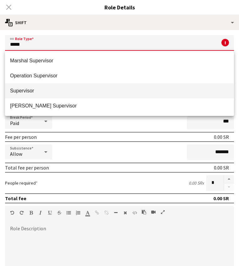
click at [55, 93] on span "Supervisor" at bounding box center [119, 91] width 219 height 6
type input "**********"
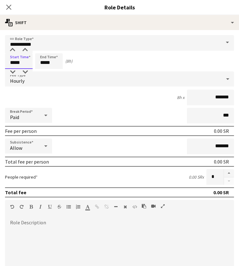
click at [26, 59] on input "*****" at bounding box center [19, 61] width 28 height 16
click at [13, 63] on input "*****" at bounding box center [19, 61] width 28 height 16
click at [45, 63] on input "*****" at bounding box center [49, 61] width 28 height 16
type input "*****"
click at [46, 82] on div "Hourly" at bounding box center [113, 78] width 216 height 15
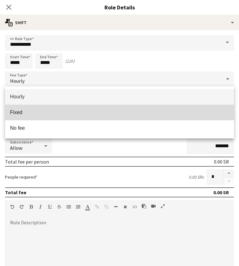
click at [39, 115] on span "Fixed" at bounding box center [119, 112] width 219 height 6
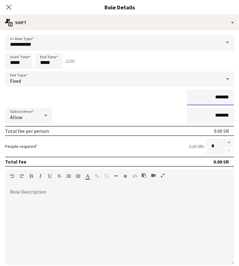
click at [209, 99] on input "*******" at bounding box center [210, 98] width 47 height 16
click at [171, 114] on div "Subsistence Allow *******" at bounding box center [119, 116] width 229 height 16
click at [213, 98] on input "*********" at bounding box center [210, 98] width 47 height 16
click at [205, 101] on input "****" at bounding box center [210, 98] width 47 height 16
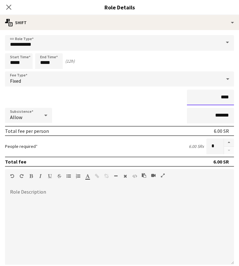
click at [205, 101] on input "****" at bounding box center [210, 98] width 47 height 16
click at [222, 99] on input "****" at bounding box center [210, 98] width 47 height 16
type input "*******"
click at [173, 115] on div "Subsistence Allow *******" at bounding box center [119, 116] width 229 height 16
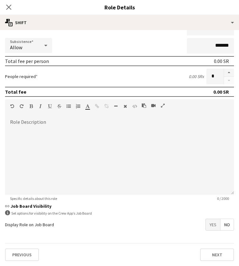
scroll to position [70, 0]
click at [215, 251] on button "Next" at bounding box center [217, 254] width 34 height 13
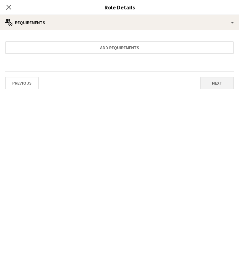
click at [206, 86] on button "Next" at bounding box center [217, 83] width 34 height 13
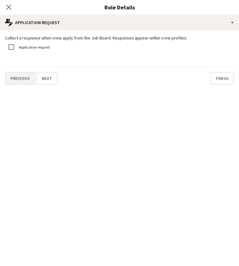
click at [29, 79] on button "Previous" at bounding box center [20, 78] width 30 height 13
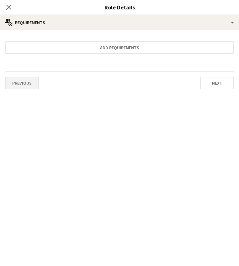
click at [29, 85] on button "Previous" at bounding box center [22, 83] width 34 height 13
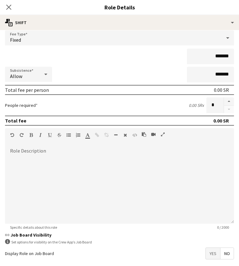
scroll to position [11, 0]
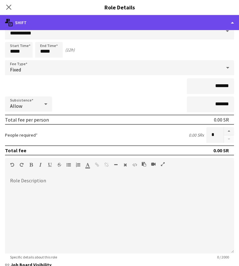
click at [209, 27] on div "multiple-actions-text Shift" at bounding box center [119, 22] width 239 height 15
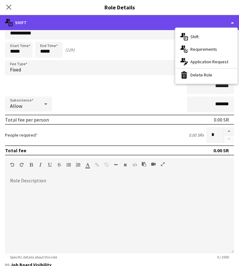
click at [74, 20] on div "multiple-actions-text Shift" at bounding box center [119, 22] width 239 height 15
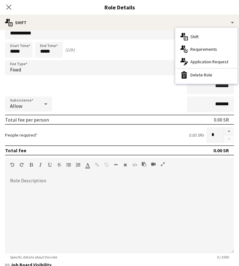
click at [4, 8] on div "Close pop-in" at bounding box center [9, 7] width 18 height 14
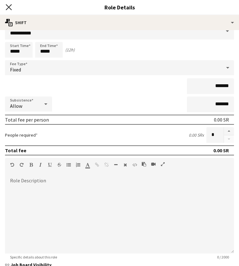
click at [8, 6] on icon at bounding box center [9, 7] width 6 height 6
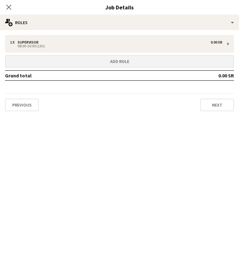
click at [111, 62] on button "Add role" at bounding box center [119, 61] width 229 height 13
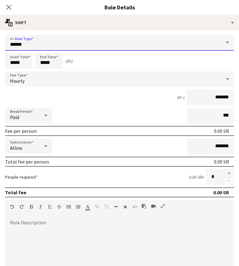
click at [54, 41] on input "*****" at bounding box center [119, 43] width 229 height 16
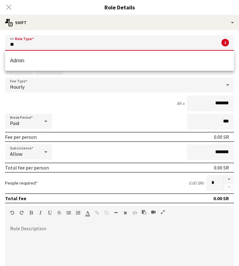
type input "*"
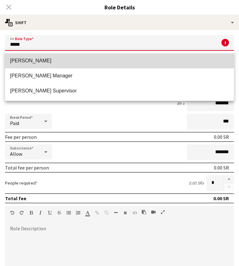
click at [49, 59] on span "[PERSON_NAME]" at bounding box center [119, 61] width 219 height 6
type input "*****"
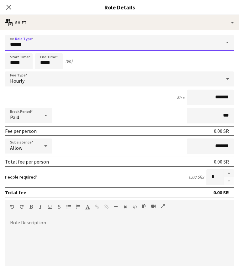
scroll to position [0, 0]
click at [228, 43] on span at bounding box center [227, 42] width 13 height 15
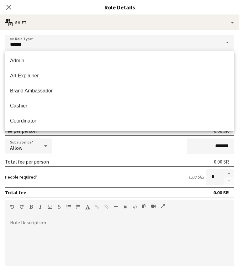
click at [227, 42] on span at bounding box center [227, 42] width 13 height 15
click at [219, 30] on div "link Role Type ***** Start Time ***** End Time ***** (8h) Fee Type Hourly 8h x …" at bounding box center [119, 198] width 239 height 336
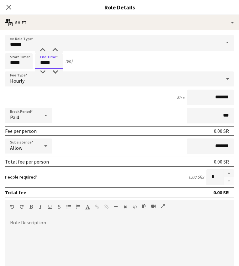
click at [44, 63] on input "*****" at bounding box center [49, 61] width 28 height 16
type input "*****"
click at [87, 106] on form "link Role Type ***** Start Time ***** End Time ***** (12h) Fee Type Hourly 12h …" at bounding box center [119, 200] width 239 height 331
click at [230, 173] on button "button" at bounding box center [229, 173] width 10 height 8
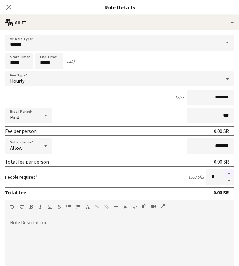
click at [230, 173] on button "button" at bounding box center [229, 173] width 10 height 8
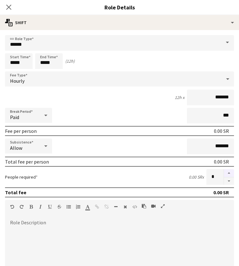
click at [230, 173] on button "button" at bounding box center [229, 173] width 10 height 8
type input "*"
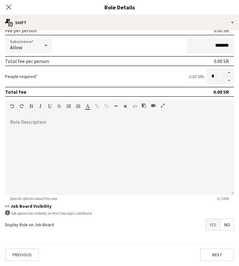
scroll to position [101, 0]
click at [207, 261] on div "Previous Next" at bounding box center [119, 254] width 229 height 23
click at [206, 257] on button "Next" at bounding box center [217, 254] width 34 height 13
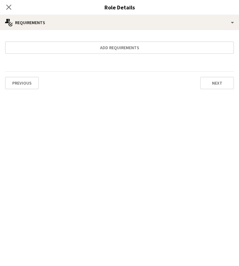
scroll to position [0, 0]
click at [228, 81] on button "Next" at bounding box center [217, 83] width 34 height 13
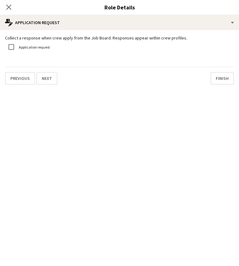
click at [226, 87] on div "Collect a response when crew apply from the Job Board. Responses appear within …" at bounding box center [119, 60] width 239 height 60
click at [226, 80] on button "Finish" at bounding box center [221, 78] width 23 height 13
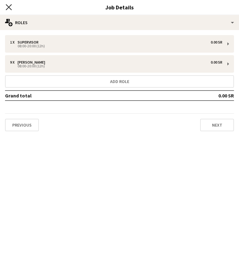
click at [9, 7] on icon "Close pop-in" at bounding box center [9, 7] width 6 height 6
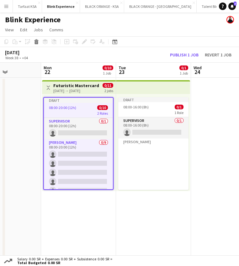
click at [204, 126] on app-date-cell at bounding box center [228, 170] width 75 height 184
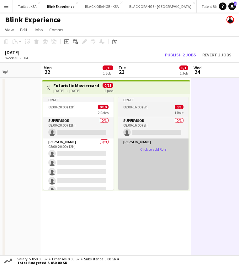
click at [145, 150] on app-card-role-placeholder "Usher Click to add Role" at bounding box center [153, 185] width 70 height 94
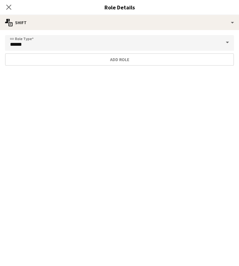
click at [227, 42] on span at bounding box center [227, 42] width 13 height 15
click at [187, 41] on input "*****" at bounding box center [119, 43] width 229 height 16
click at [108, 41] on input "*****" at bounding box center [119, 43] width 229 height 16
click at [227, 38] on span at bounding box center [227, 42] width 13 height 15
click at [227, 39] on span at bounding box center [227, 42] width 13 height 15
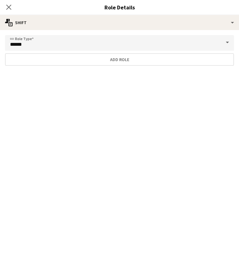
click at [226, 42] on span at bounding box center [227, 42] width 13 height 15
click at [17, 46] on input "*****" at bounding box center [119, 43] width 229 height 16
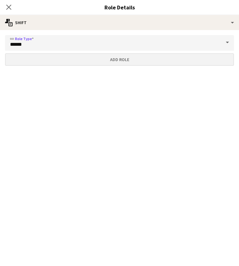
click at [25, 60] on button "Add role" at bounding box center [119, 59] width 229 height 13
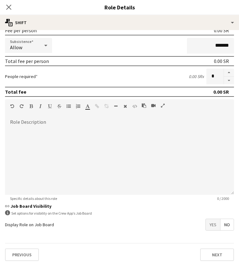
scroll to position [101, 0]
click at [216, 254] on button "Next" at bounding box center [217, 254] width 34 height 13
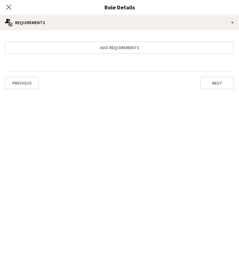
scroll to position [0, 0]
click at [211, 83] on button "Next" at bounding box center [217, 83] width 34 height 13
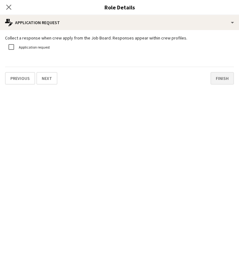
click at [211, 83] on button "Finish" at bounding box center [221, 78] width 23 height 13
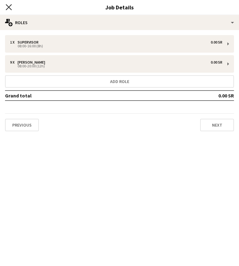
click at [9, 7] on icon at bounding box center [9, 7] width 6 height 6
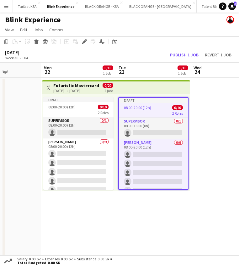
scroll to position [0, 258]
click at [134, 201] on app-date-cell "Draft 08:00-20:00 (12h) 0/10 2 Roles Supervisor 0/1 08:00-16:00 (8h) single-neu…" at bounding box center [153, 170] width 75 height 184
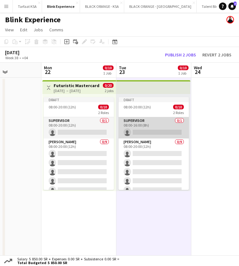
click at [161, 124] on app-card-role "Supervisor 0/1 08:00-16:00 (8h) single-neutral-actions" at bounding box center [153, 127] width 70 height 21
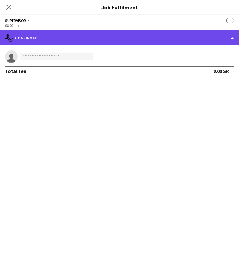
click at [187, 37] on div "single-neutral-actions-check-2 Confirmed" at bounding box center [119, 37] width 239 height 15
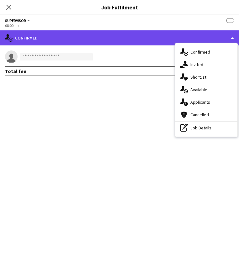
click at [127, 40] on div "single-neutral-actions-check-2 Confirmed" at bounding box center [119, 37] width 239 height 15
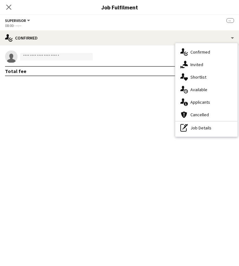
click at [57, 18] on div "Supervisor All roles Supervisor --" at bounding box center [119, 21] width 229 height 6
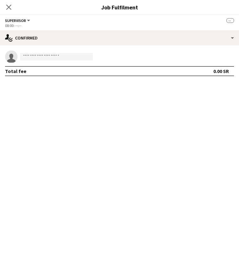
click at [29, 19] on button "Supervisor" at bounding box center [18, 20] width 26 height 5
click at [9, 11] on div "Close pop-in" at bounding box center [9, 7] width 18 height 14
click at [9, 8] on icon at bounding box center [9, 7] width 6 height 6
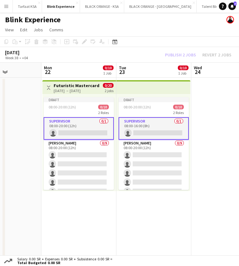
click at [138, 96] on div "Draft 08:00-20:00 (12h) 0/10 2 Roles Supervisor 0/1 08:00-16:00 (8h) single-neu…" at bounding box center [153, 142] width 74 height 97
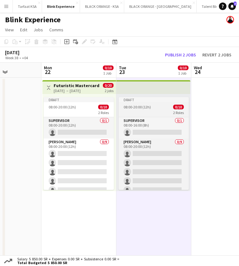
click at [138, 100] on div "Draft" at bounding box center [153, 99] width 70 height 5
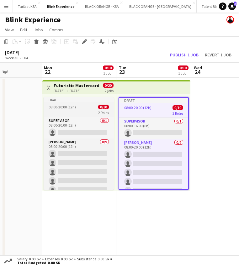
click at [89, 114] on div "2 Roles" at bounding box center [79, 112] width 70 height 5
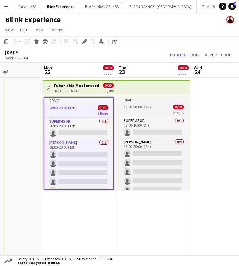
click at [131, 104] on app-job-card "Draft 08:00-20:00 (12h) 0/10 2 Roles Supervisor 0/1 08:00-16:00 (8h) single-neu…" at bounding box center [153, 143] width 70 height 93
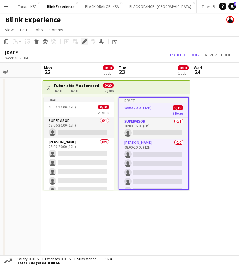
click at [85, 39] on icon "Edit" at bounding box center [84, 41] width 5 height 5
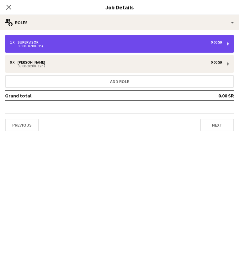
click at [55, 41] on div "1 x Supervisor 0.00 SR" at bounding box center [116, 42] width 212 height 4
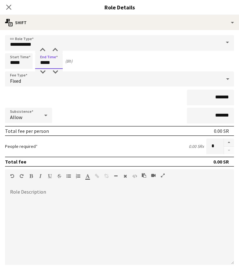
click at [45, 64] on input "*****" at bounding box center [49, 61] width 28 height 16
type input "*****"
click at [8, 6] on icon "Close pop-in" at bounding box center [9, 7] width 6 height 6
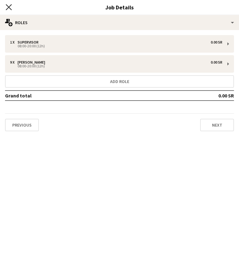
click at [9, 7] on icon at bounding box center [9, 7] width 6 height 6
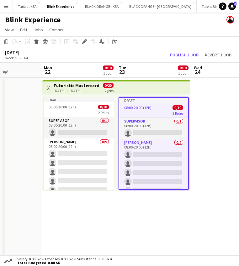
click at [139, 219] on app-date-cell "Draft 08:00-20:00 (12h) 0/10 2 Roles Supervisor 0/1 08:00-20:00 (12h) single-ne…" at bounding box center [153, 170] width 75 height 184
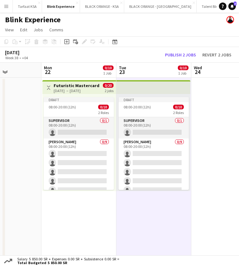
scroll to position [0, 0]
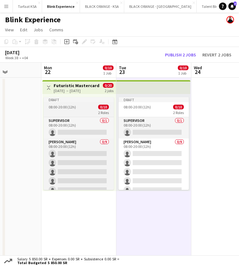
click at [98, 100] on div "Draft" at bounding box center [79, 99] width 70 height 5
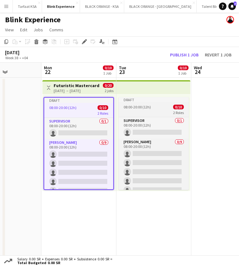
click at [127, 101] on div "Draft" at bounding box center [153, 99] width 70 height 5
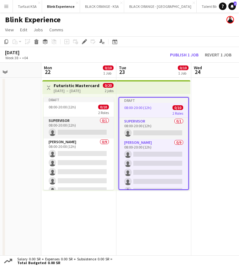
click at [108, 88] on div "2 jobs" at bounding box center [109, 90] width 9 height 5
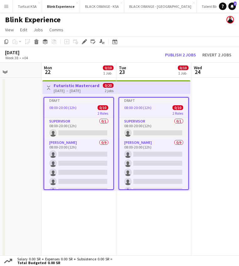
click at [135, 86] on app-top-bar at bounding box center [153, 87] width 74 height 14
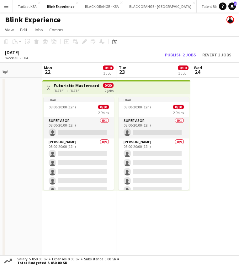
click at [93, 209] on app-date-cell "Toggle View Futuristic Mastercard Event 22-09-2025 → 23-09-2025 0/20 2 jobs Dra…" at bounding box center [78, 170] width 75 height 184
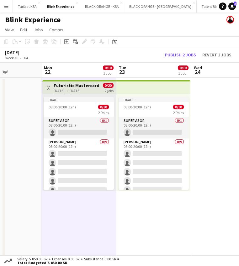
click at [138, 207] on app-date-cell "Draft 08:00-20:00 (12h) 0/10 2 Roles Supervisor 0/1 08:00-20:00 (12h) single-ne…" at bounding box center [153, 170] width 75 height 184
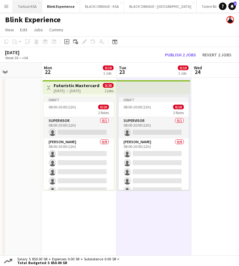
click at [28, 8] on button "Tarfaat KSA Close" at bounding box center [27, 6] width 29 height 12
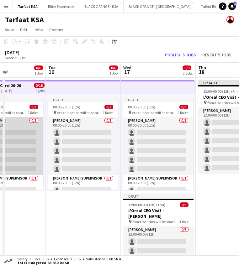
scroll to position [0, 254]
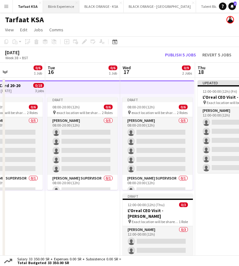
click at [63, 8] on button "Blink Experience Close" at bounding box center [61, 6] width 36 height 12
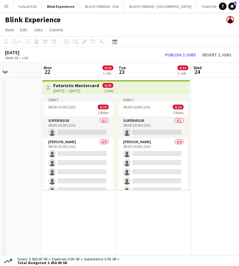
scroll to position [0, 174]
